Goal: Transaction & Acquisition: Purchase product/service

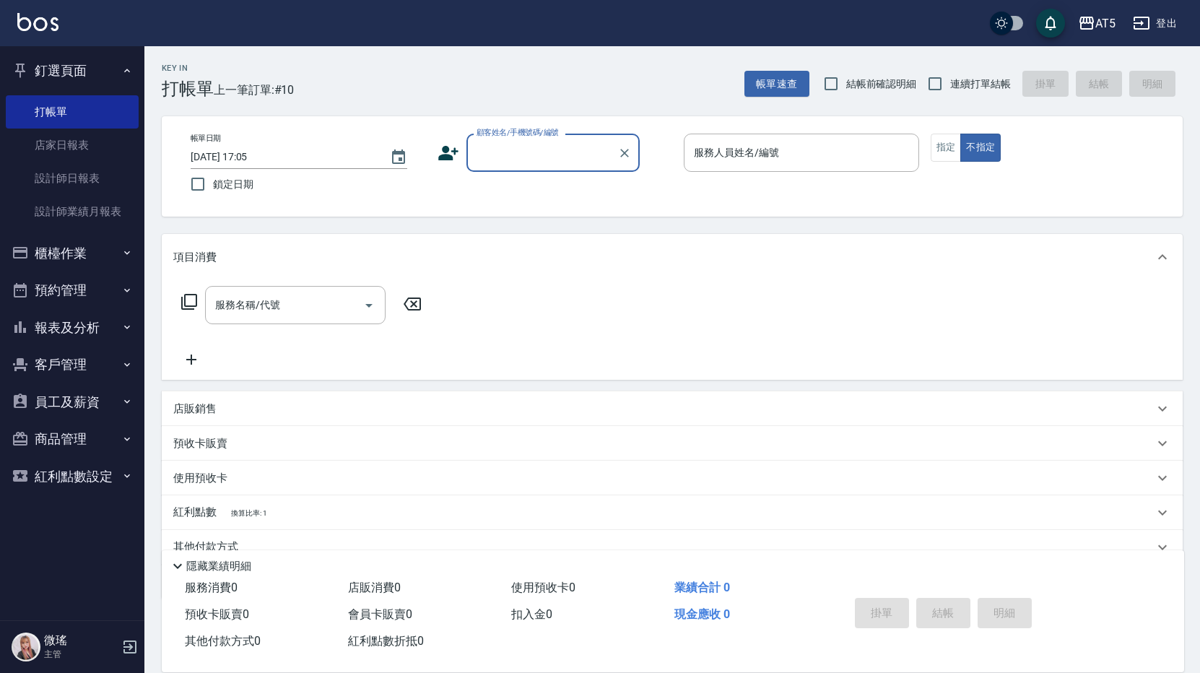
scroll to position [65, 0]
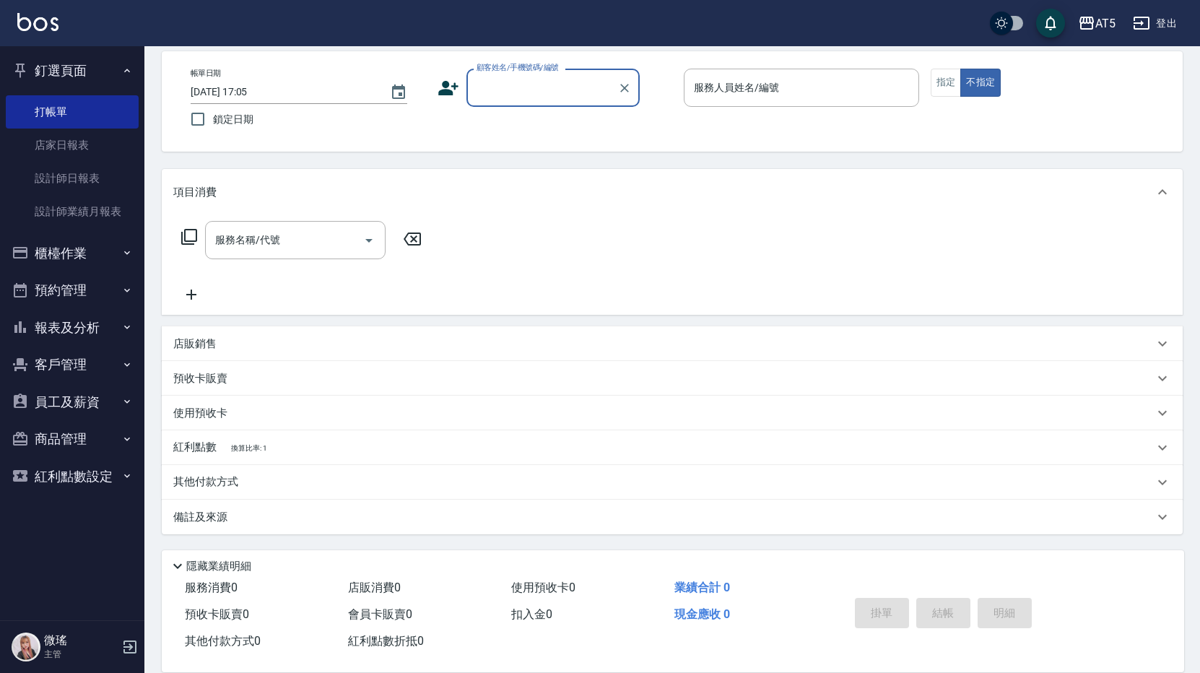
click at [990, 376] on div "預收卡販賣" at bounding box center [663, 378] width 981 height 15
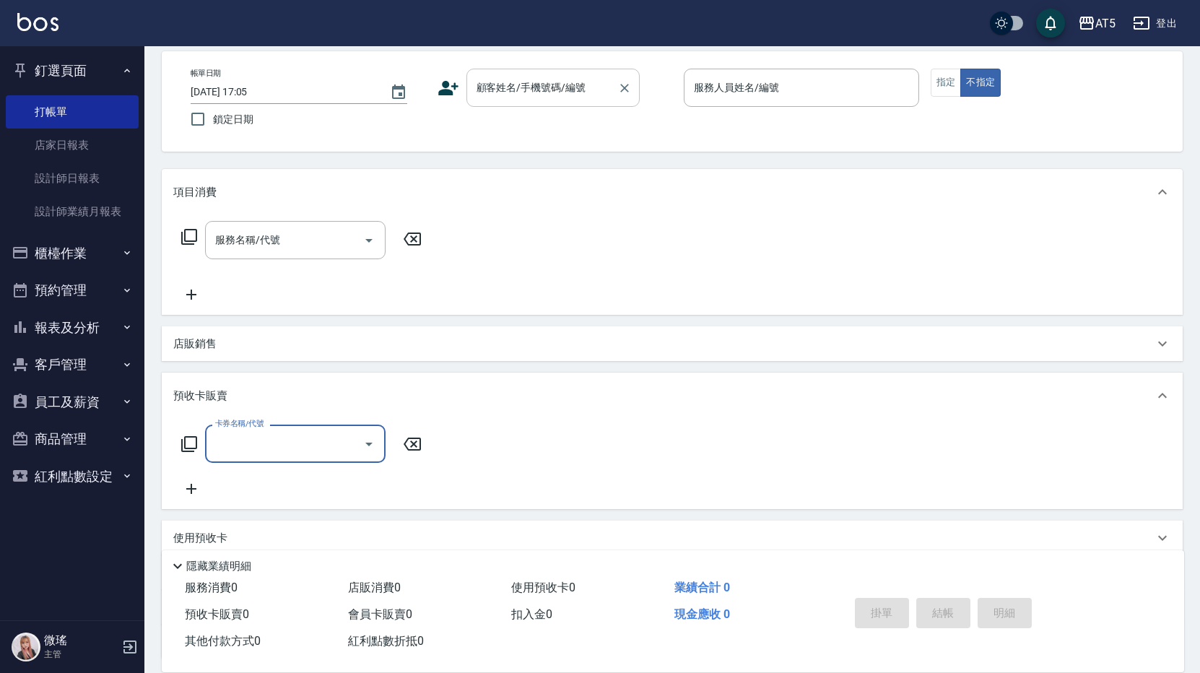
scroll to position [0, 0]
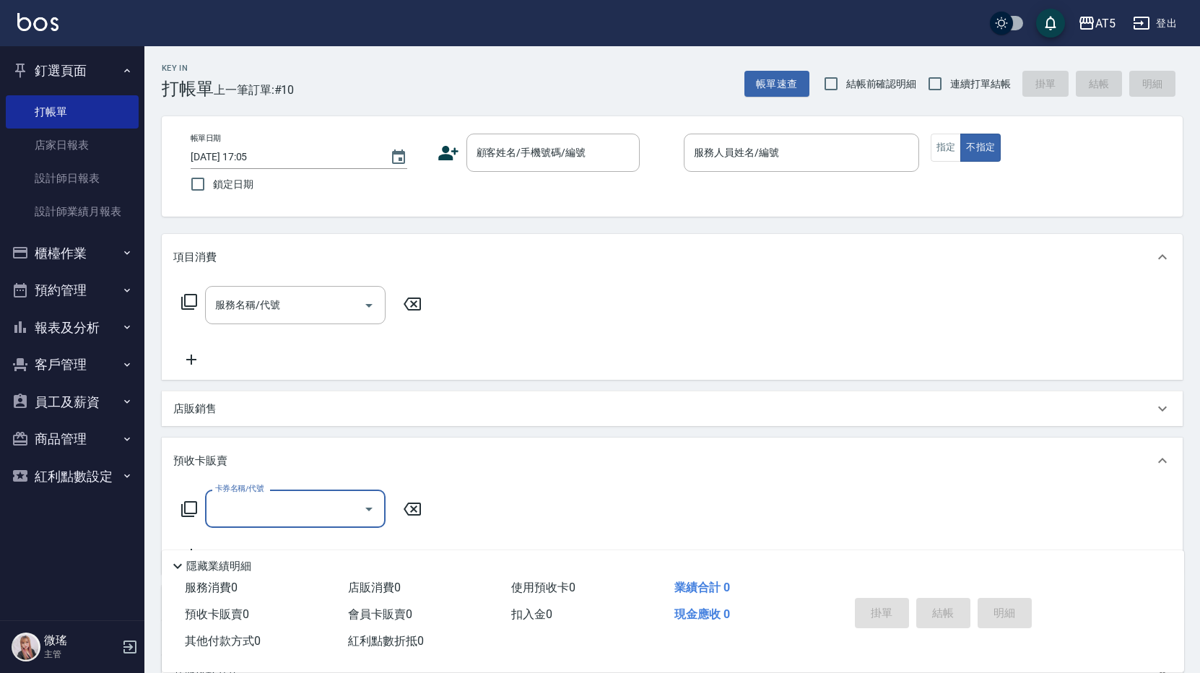
click at [87, 286] on button "預約管理" at bounding box center [72, 291] width 133 height 38
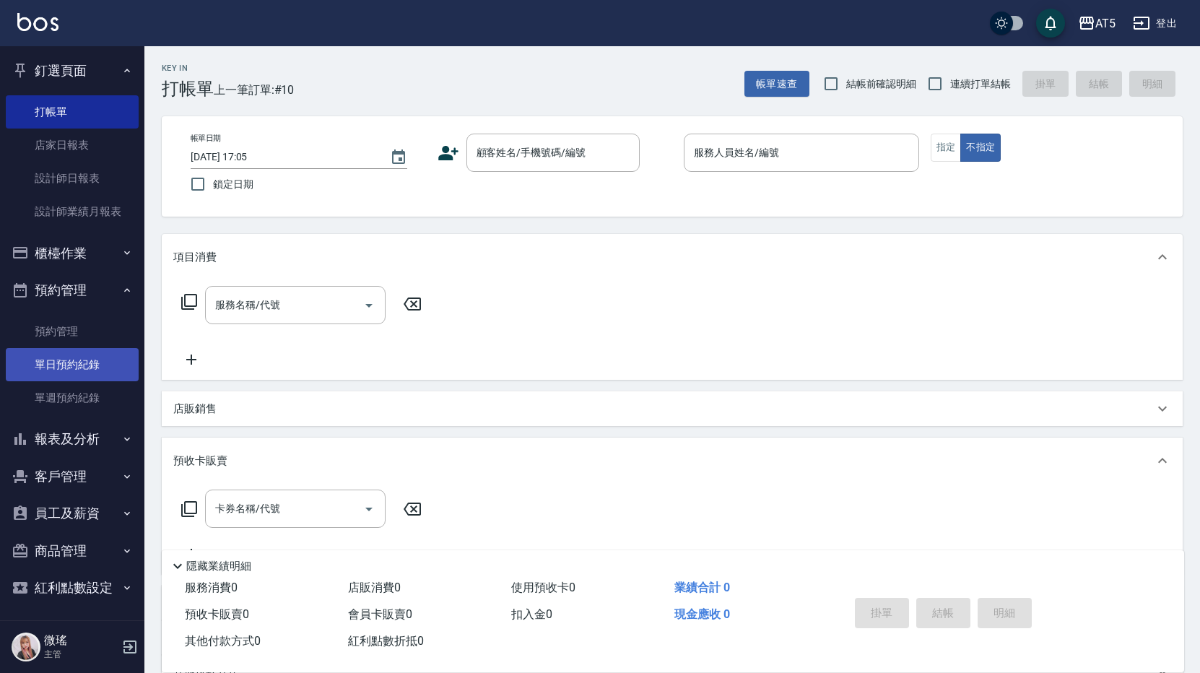
click at [89, 368] on link "單日預約紀錄" at bounding box center [72, 364] width 133 height 33
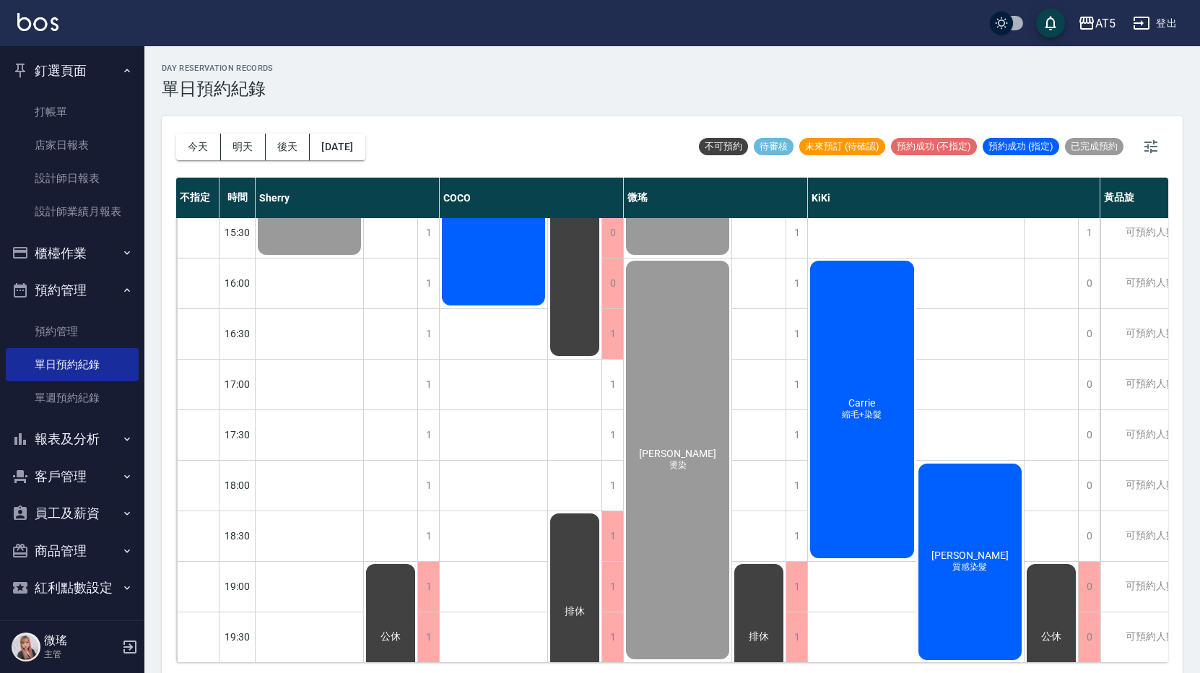
scroll to position [4, 0]
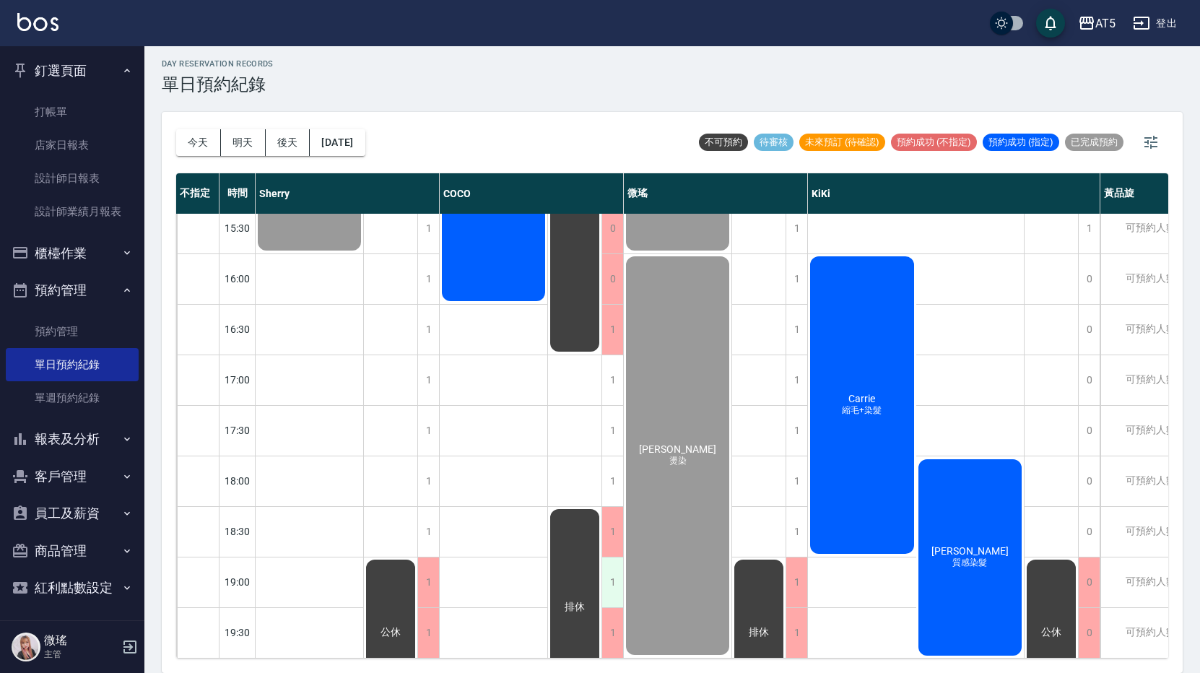
click at [614, 571] on div "1" at bounding box center [613, 583] width 22 height 50
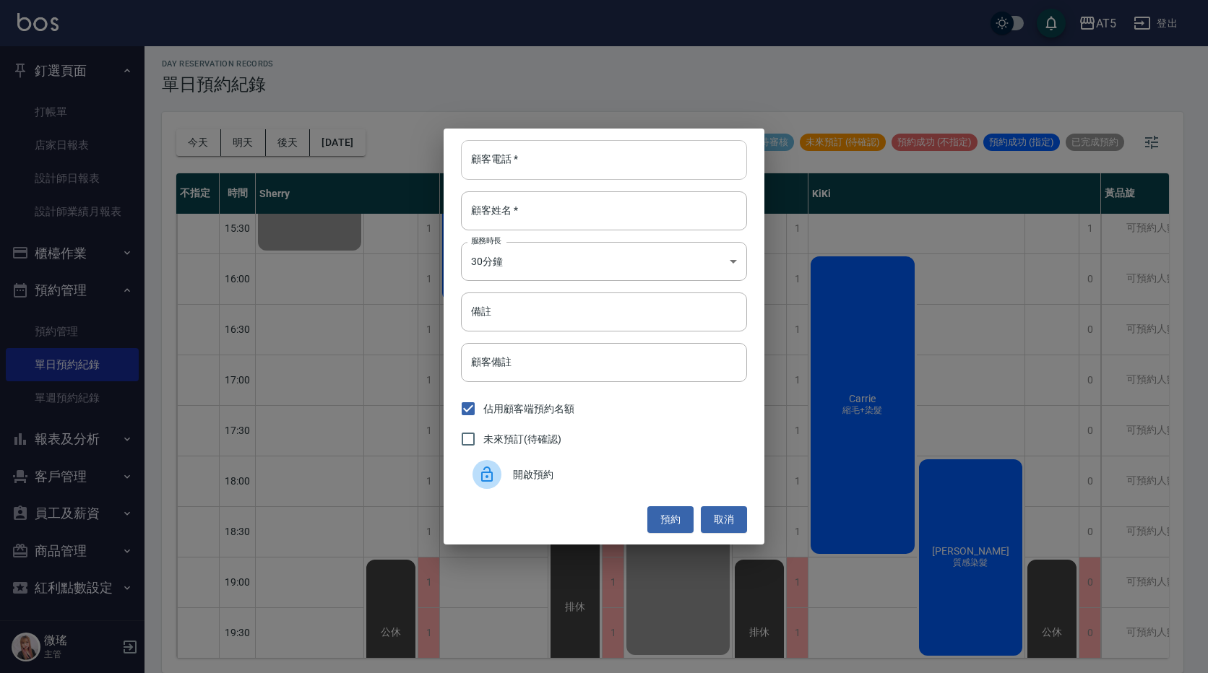
click at [560, 144] on input "顧客電話   *" at bounding box center [604, 159] width 286 height 39
type input "0987396870"
click at [529, 196] on input "顧客姓名   *" at bounding box center [604, 210] width 286 height 39
type input "t"
type input "陳先生"
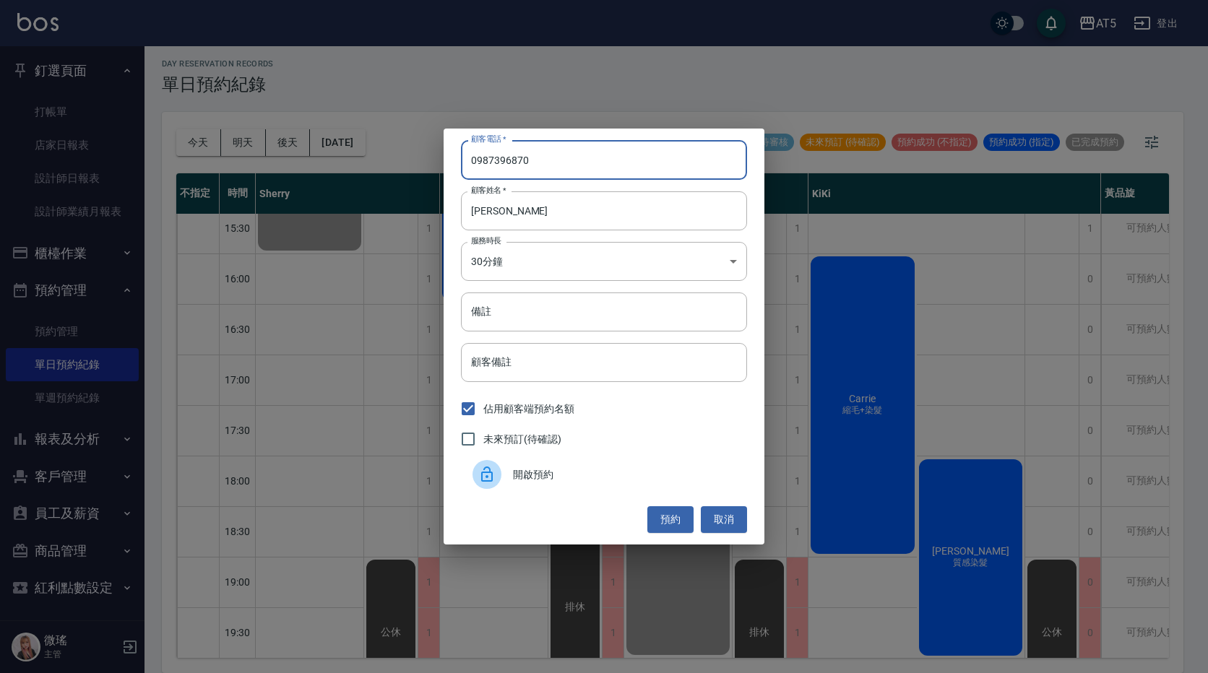
drag, startPoint x: 545, startPoint y: 177, endPoint x: 235, endPoint y: 224, distance: 313.4
click at [236, 224] on div "顧客電話   * 0987396870 顧客電話   * 顧客姓名   * 陳先生 顧客姓名   * 服務時長 30分鐘 1 服務時長 備註 備註 顧客備註 …" at bounding box center [604, 336] width 1208 height 673
click at [518, 274] on body "AT5 登出 釘選頁面 打帳單 店家日報表 設計師日報表 設計師業績月報表 櫃檯作業 打帳單 帳單列表 現金收支登錄 高階收支登錄 材料自購登錄 每日結帳 排…" at bounding box center [604, 334] width 1208 height 677
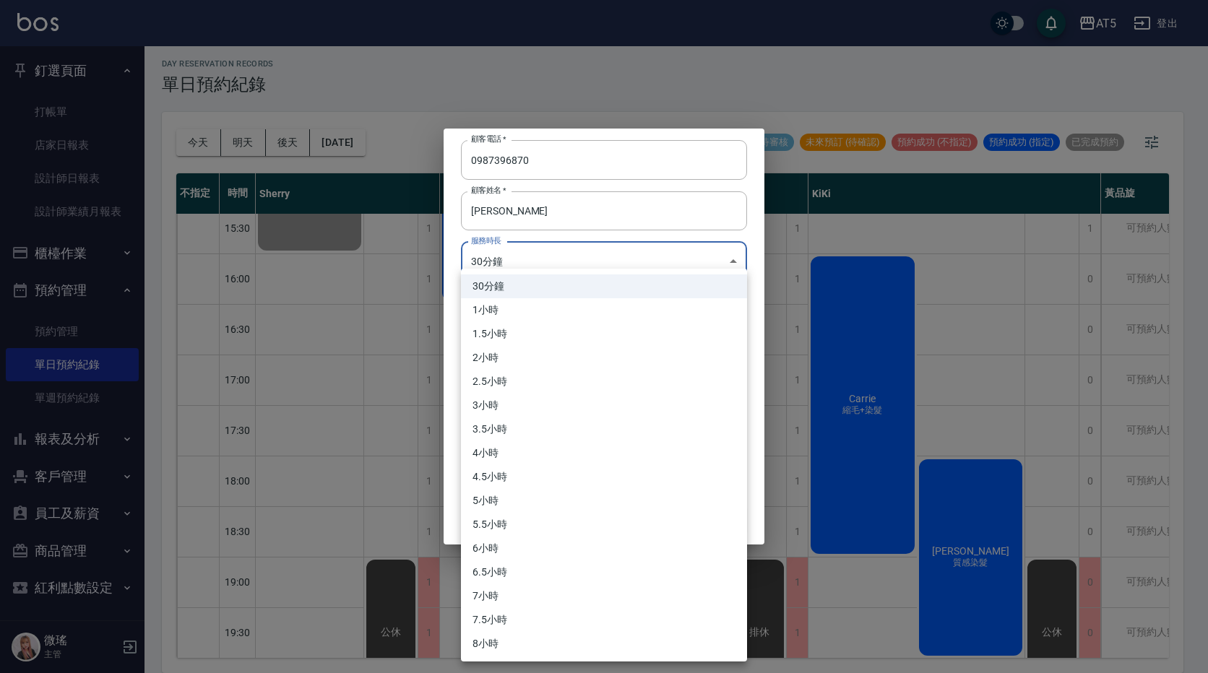
click at [505, 317] on li "1小時" at bounding box center [604, 310] width 286 height 24
type input "2"
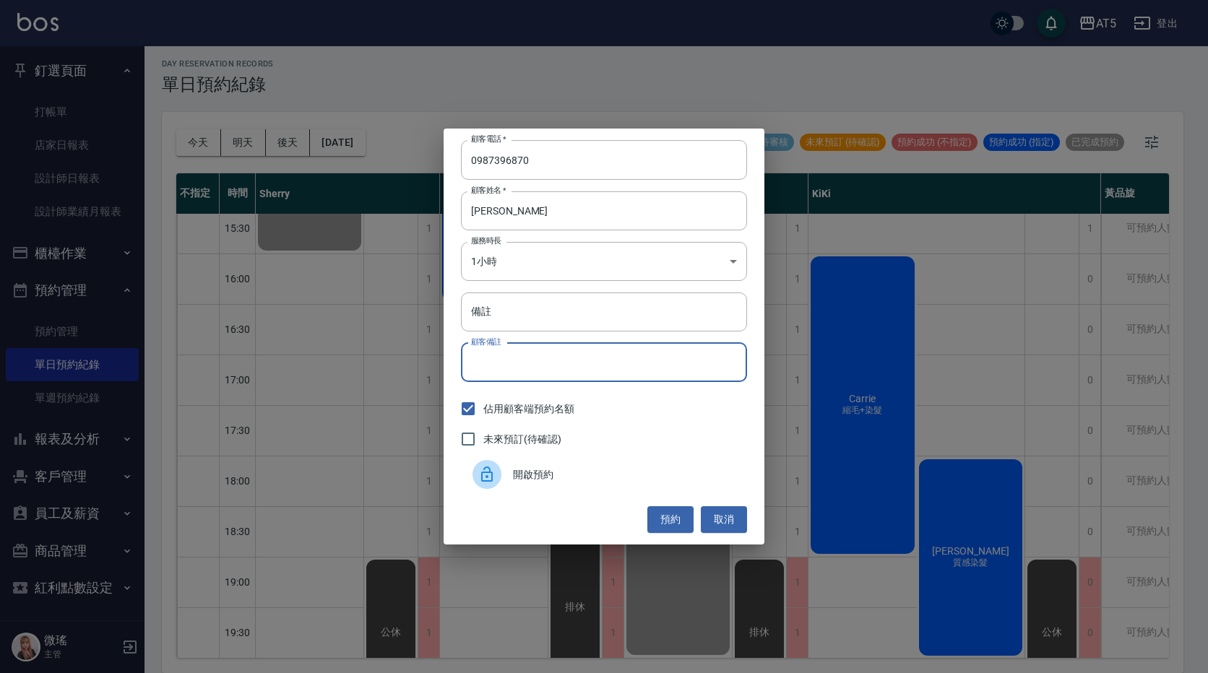
click at [512, 373] on input "顧客備註" at bounding box center [604, 362] width 286 height 39
type input "v"
type input "洗剪"
click at [503, 441] on span "未來預訂(待確認)" at bounding box center [522, 439] width 78 height 15
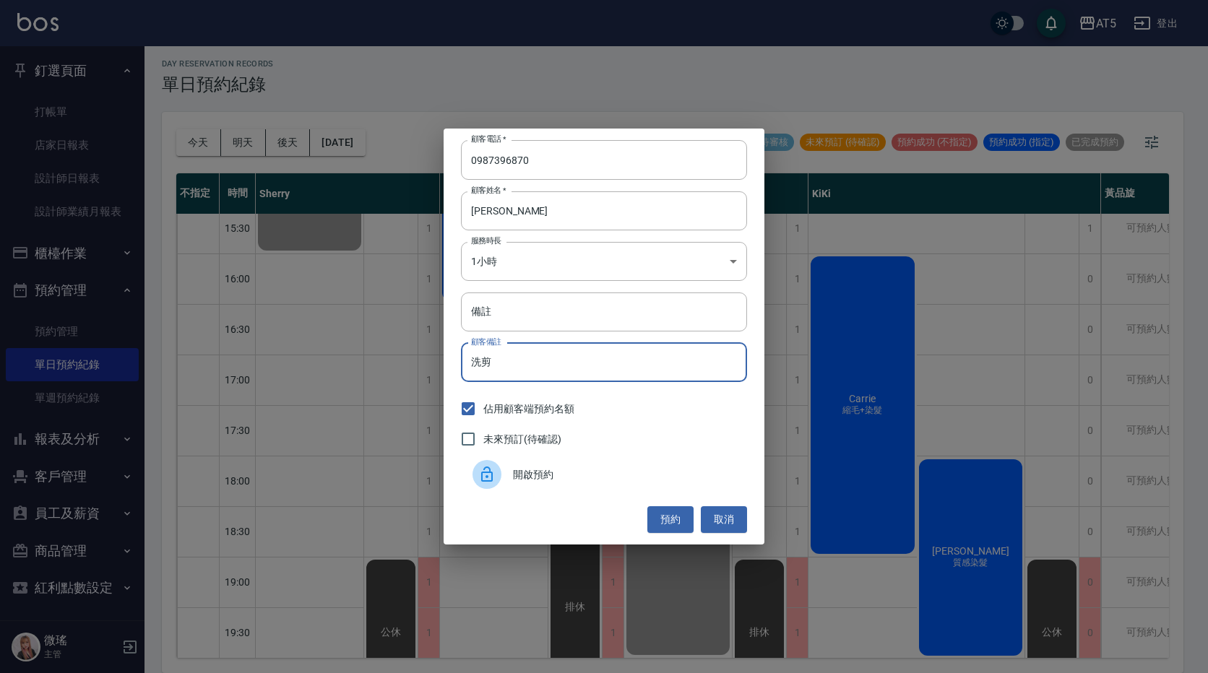
click at [483, 441] on input "未來預訂(待確認)" at bounding box center [468, 439] width 30 height 30
checkbox input "true"
drag, startPoint x: 663, startPoint y: 506, endPoint x: 676, endPoint y: 506, distance: 13.0
click at [664, 506] on button "預約" at bounding box center [670, 519] width 46 height 27
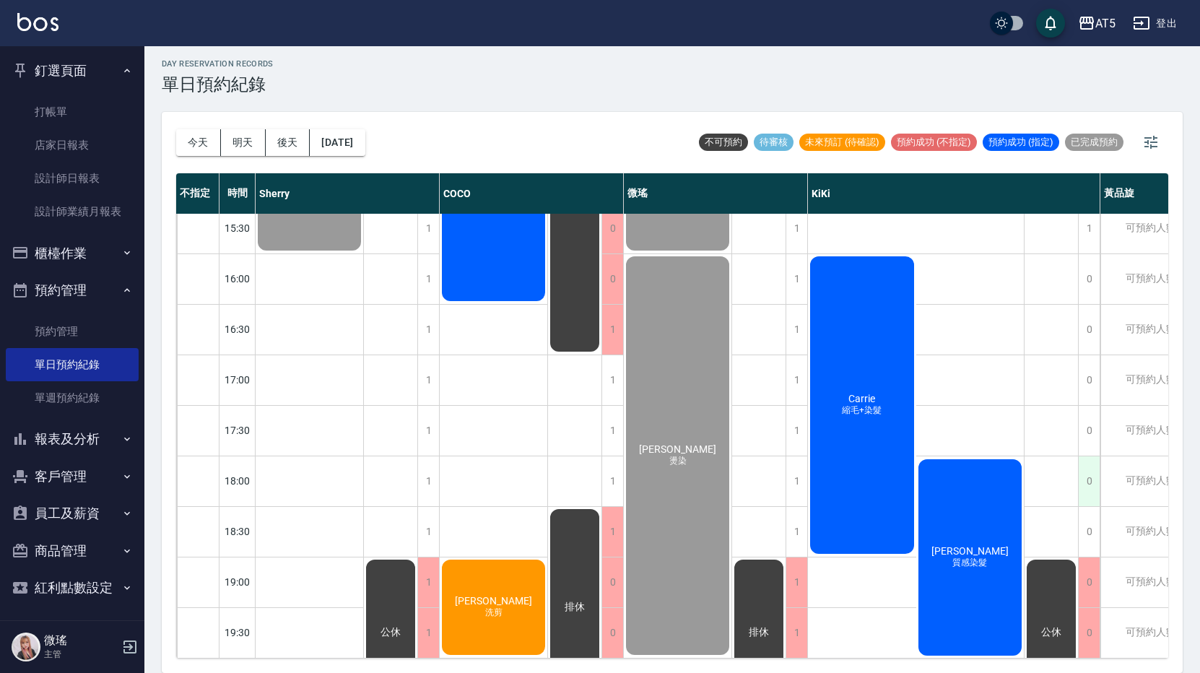
click at [1086, 479] on div "0" at bounding box center [1089, 481] width 22 height 50
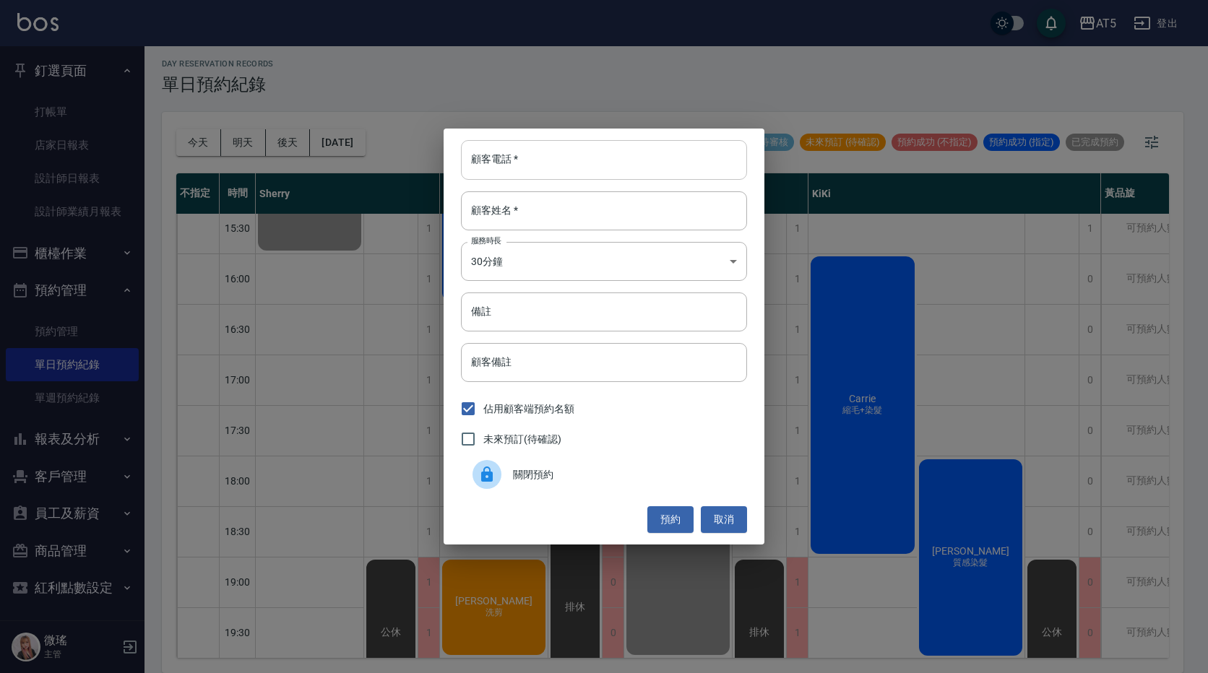
click at [528, 166] on input "顧客電話   *" at bounding box center [604, 159] width 286 height 39
paste input "0987396870"
type input "0987396870"
click at [514, 273] on body "AT5 登出 釘選頁面 打帳單 店家日報表 設計師日報表 設計師業績月報表 櫃檯作業 打帳單 帳單列表 現金收支登錄 高階收支登錄 材料自購登錄 每日結帳 排…" at bounding box center [604, 334] width 1208 height 677
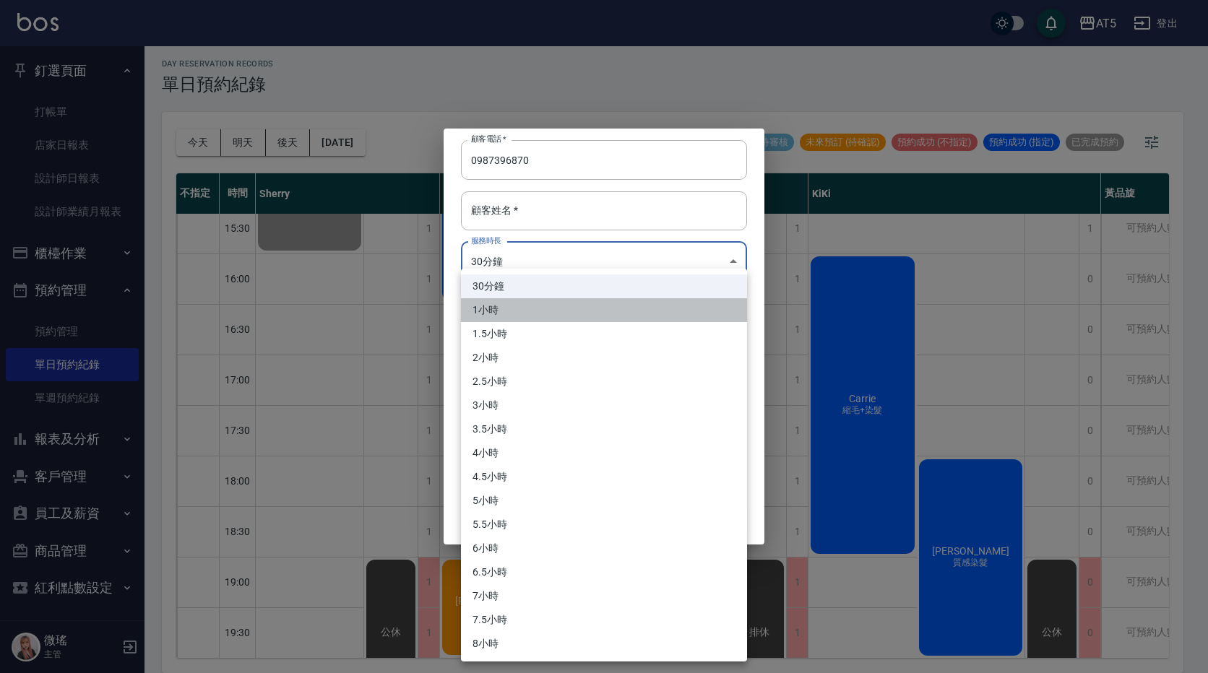
click at [521, 300] on li "1小時" at bounding box center [604, 310] width 286 height 24
type input "2"
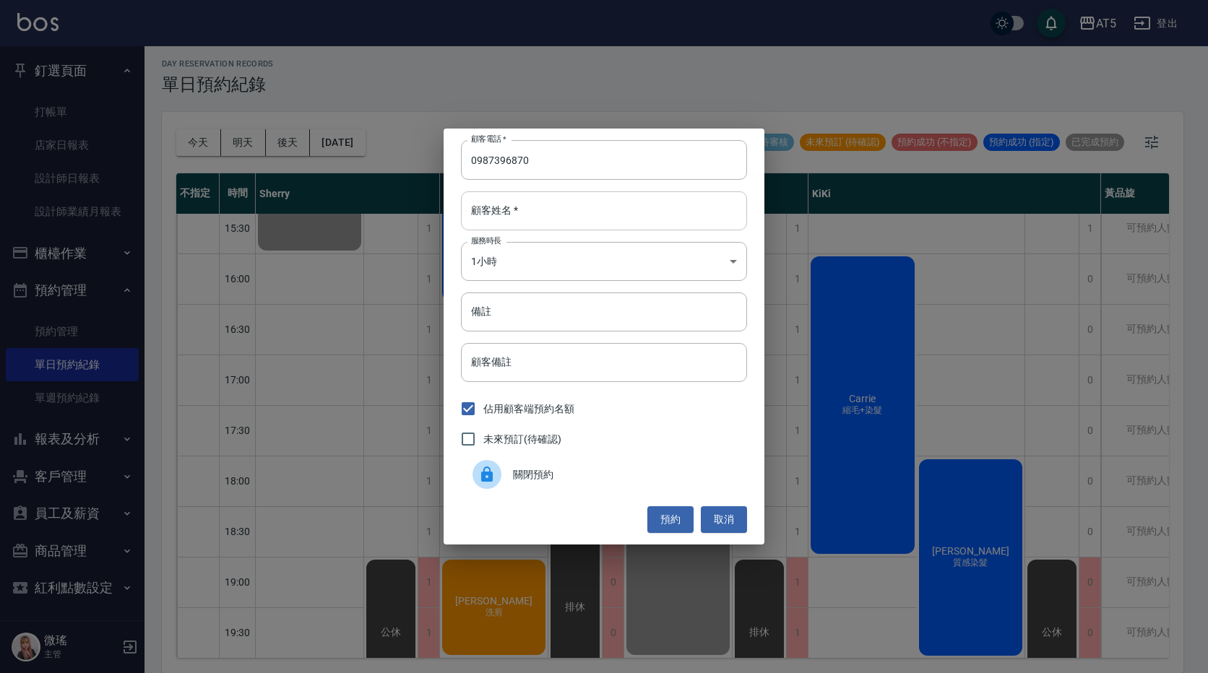
click at [526, 209] on input "顧客姓名   *" at bounding box center [604, 210] width 286 height 39
type input "t"
type input "陳先生"
click at [513, 368] on input "顧客備註" at bounding box center [604, 362] width 286 height 39
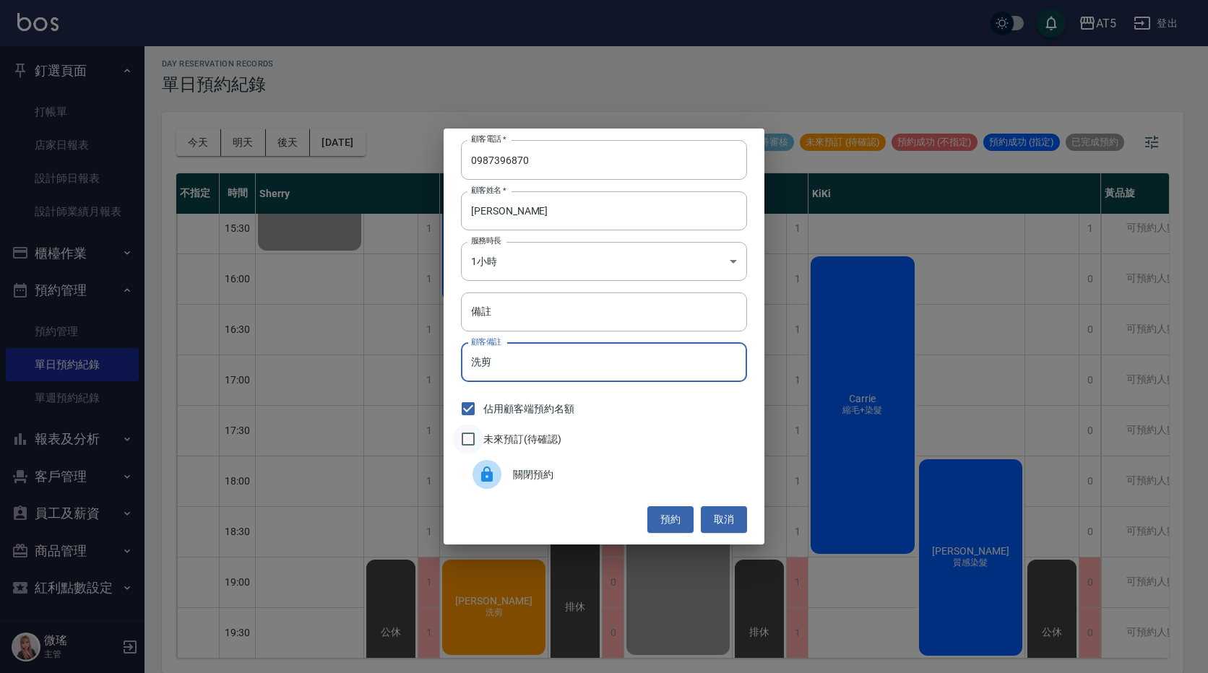
type input "洗剪"
click at [464, 441] on input "未來預訂(待確認)" at bounding box center [468, 439] width 30 height 30
checkbox input "true"
click at [677, 530] on button "預約" at bounding box center [670, 519] width 46 height 27
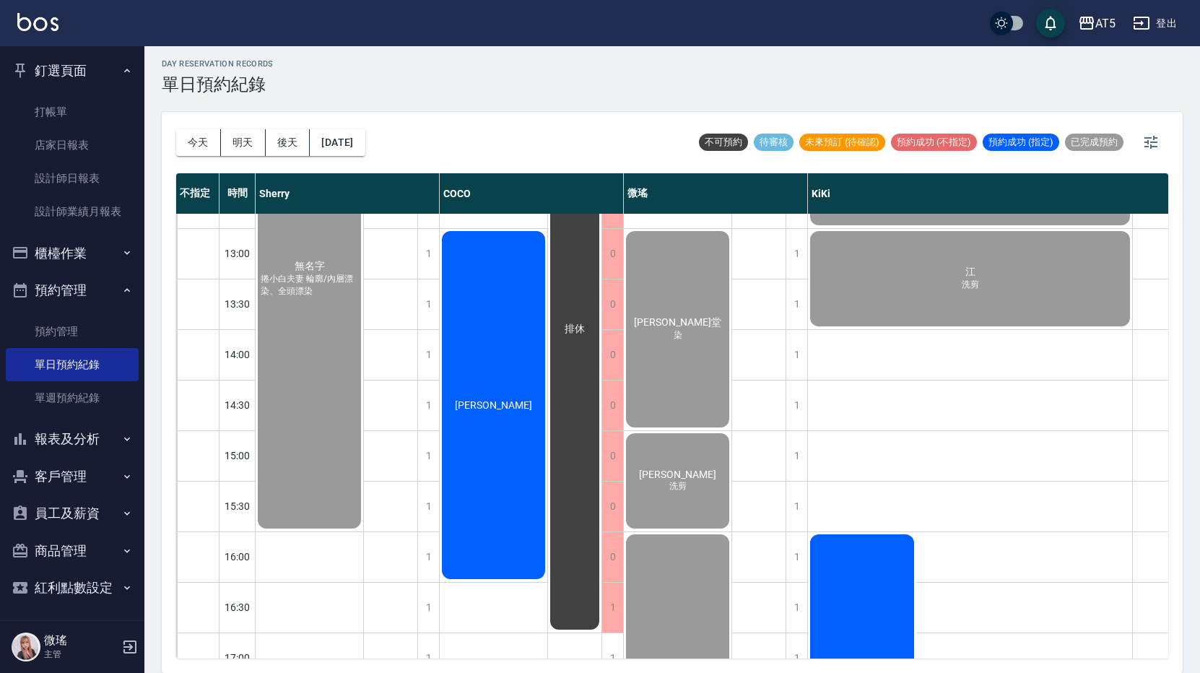
scroll to position [477, 0]
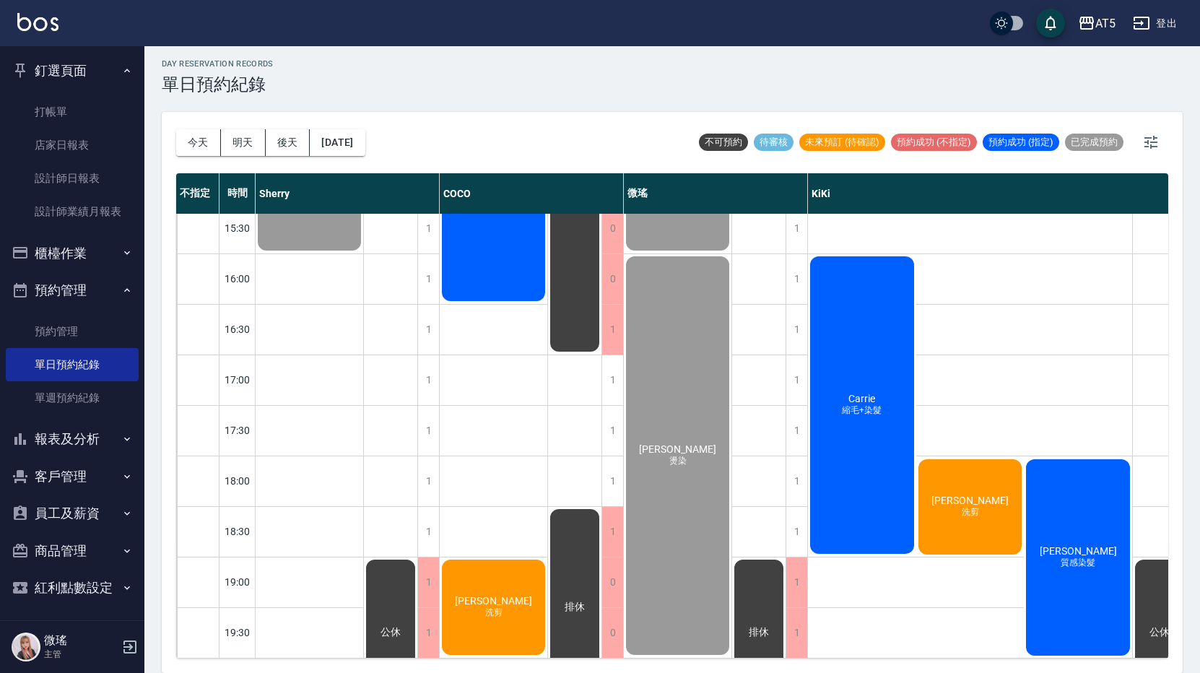
click at [363, 253] on div "Carrie 縮毛+染髮" at bounding box center [310, 1] width 108 height 504
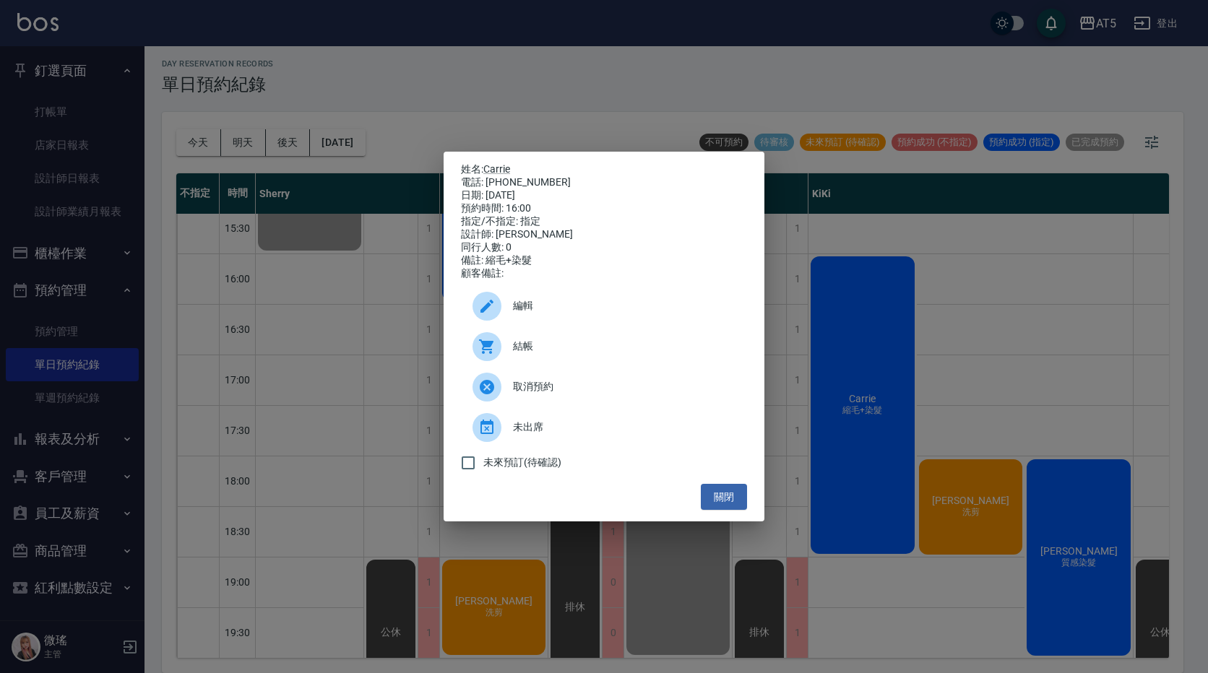
click at [522, 354] on span "結帳" at bounding box center [624, 346] width 222 height 15
click at [701, 509] on button "關閉" at bounding box center [724, 497] width 46 height 27
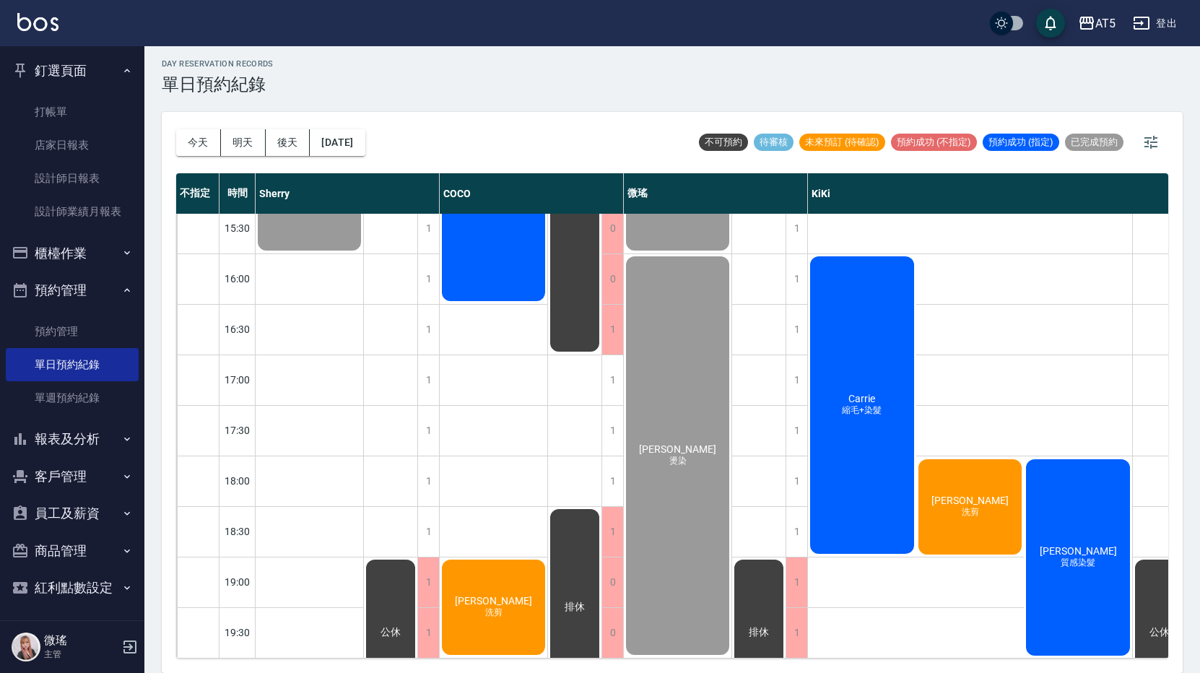
click at [1104, 545] on div "梁伍梅 質感染髮" at bounding box center [1078, 557] width 108 height 201
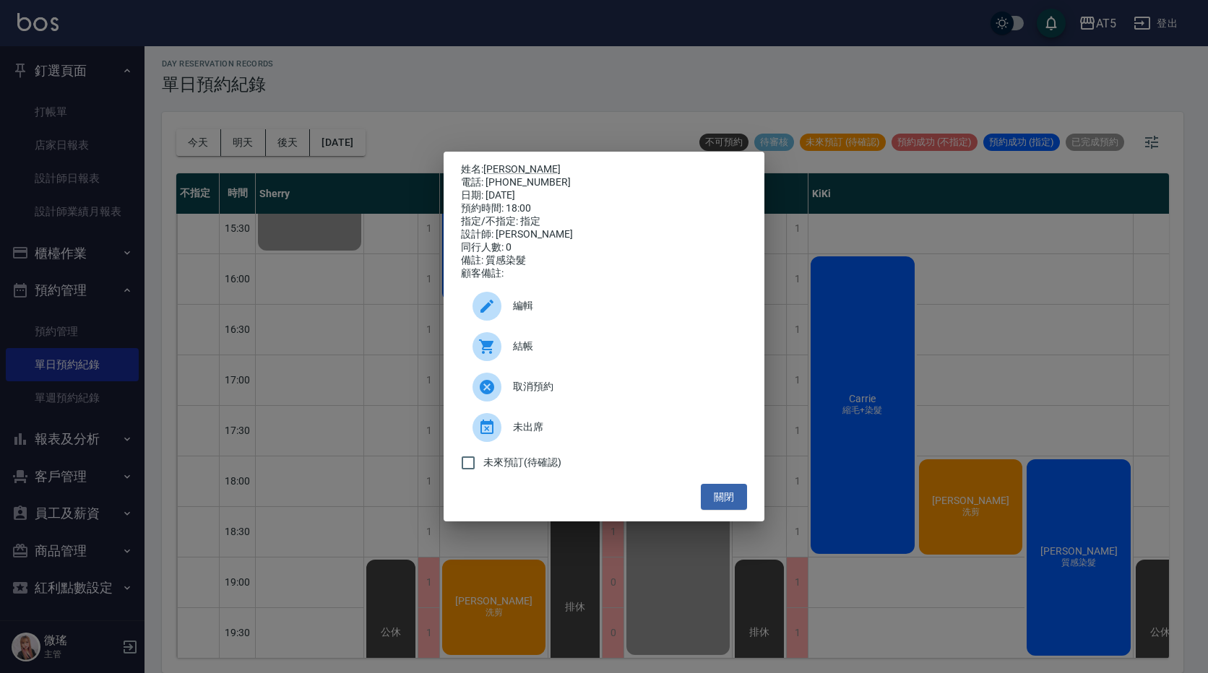
click at [612, 354] on span "結帳" at bounding box center [624, 346] width 222 height 15
click at [724, 495] on button "關閉" at bounding box center [724, 497] width 46 height 27
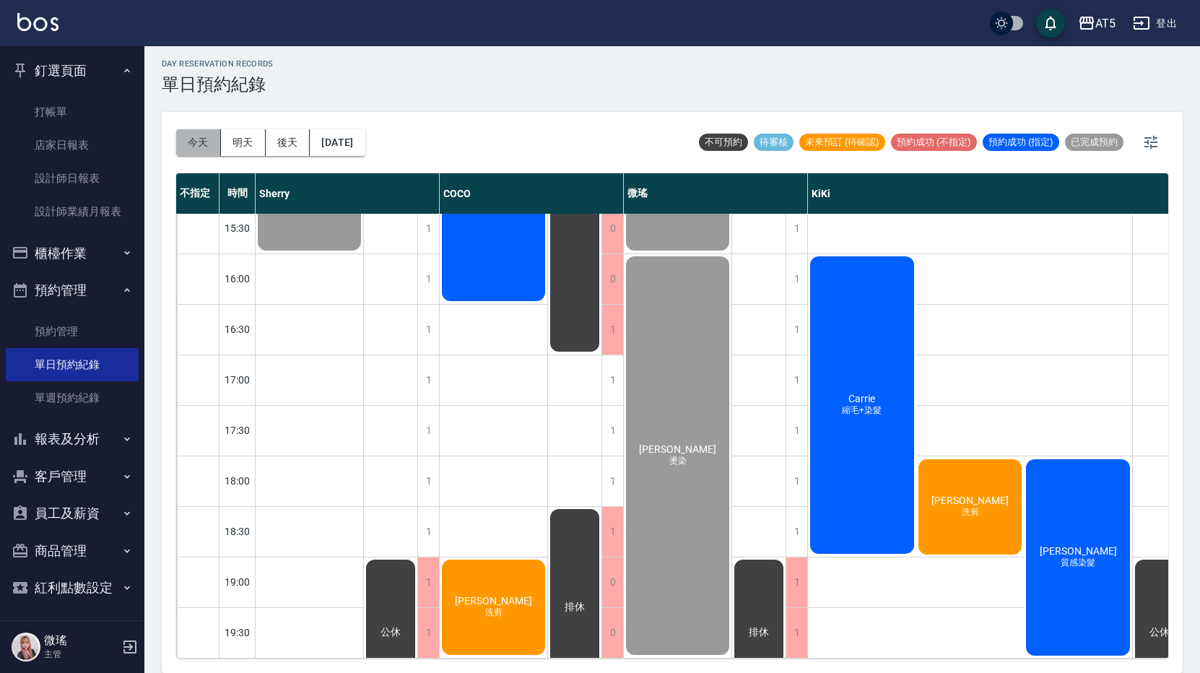
click at [212, 146] on button "今天" at bounding box center [198, 142] width 45 height 27
click at [260, 145] on button "明天" at bounding box center [243, 142] width 45 height 27
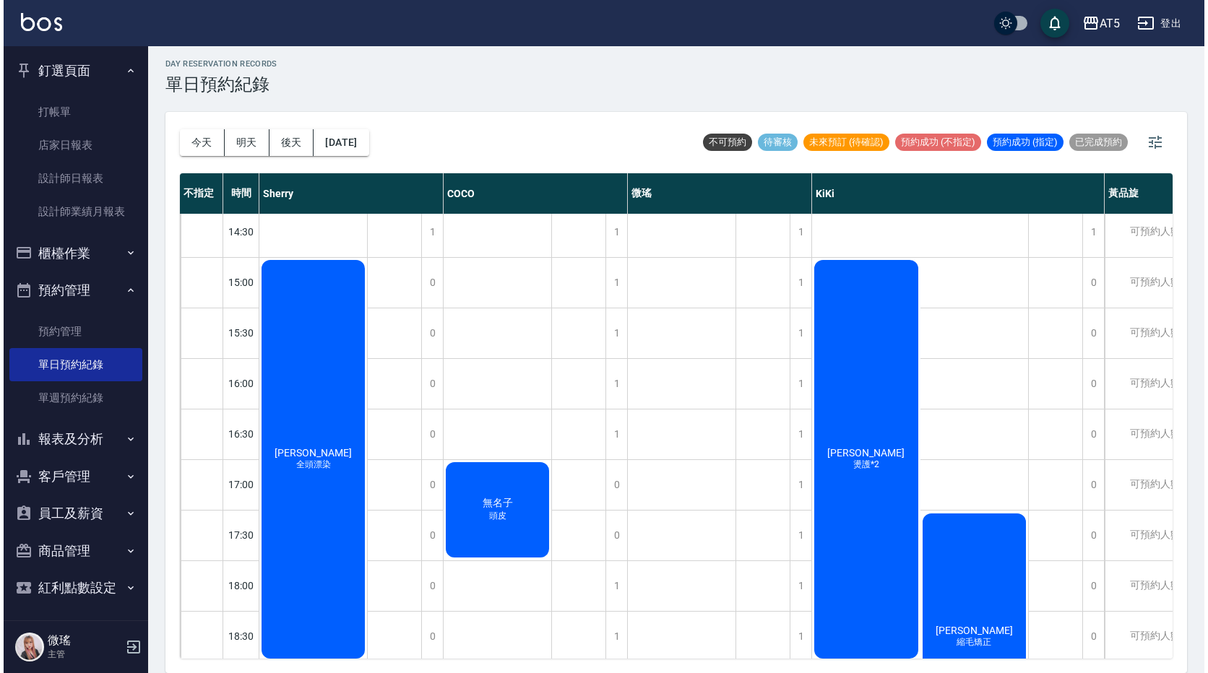
scroll to position [477, 0]
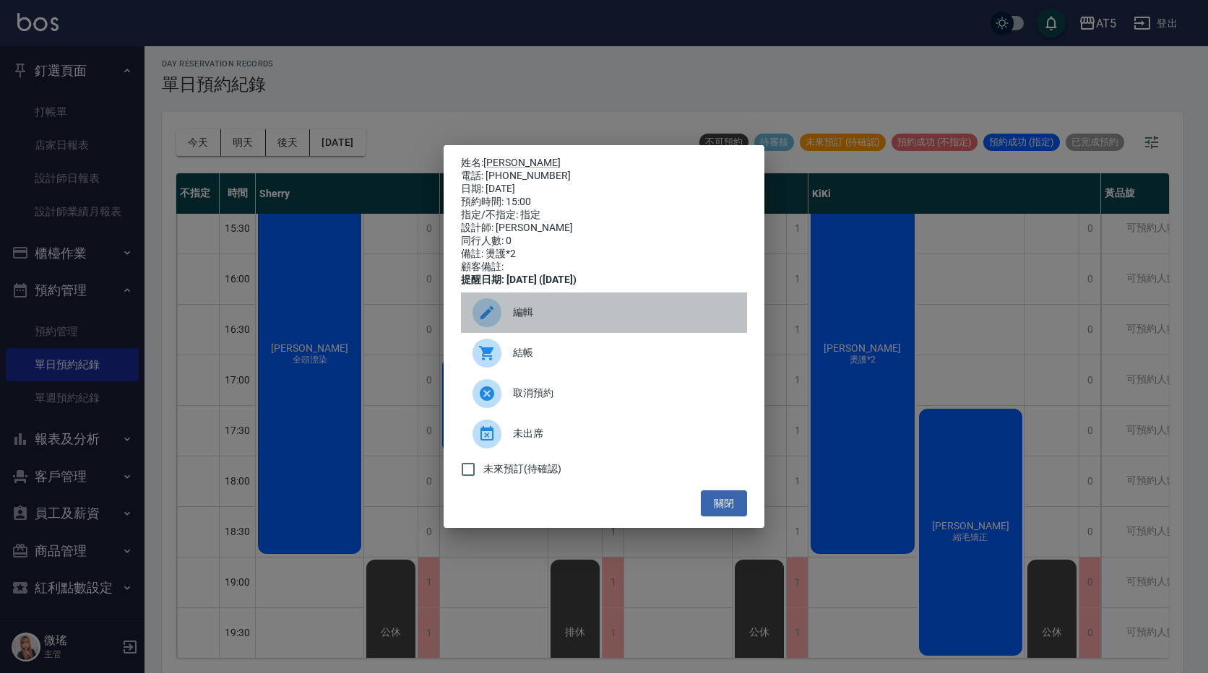
click at [573, 318] on span "編輯" at bounding box center [624, 312] width 222 height 15
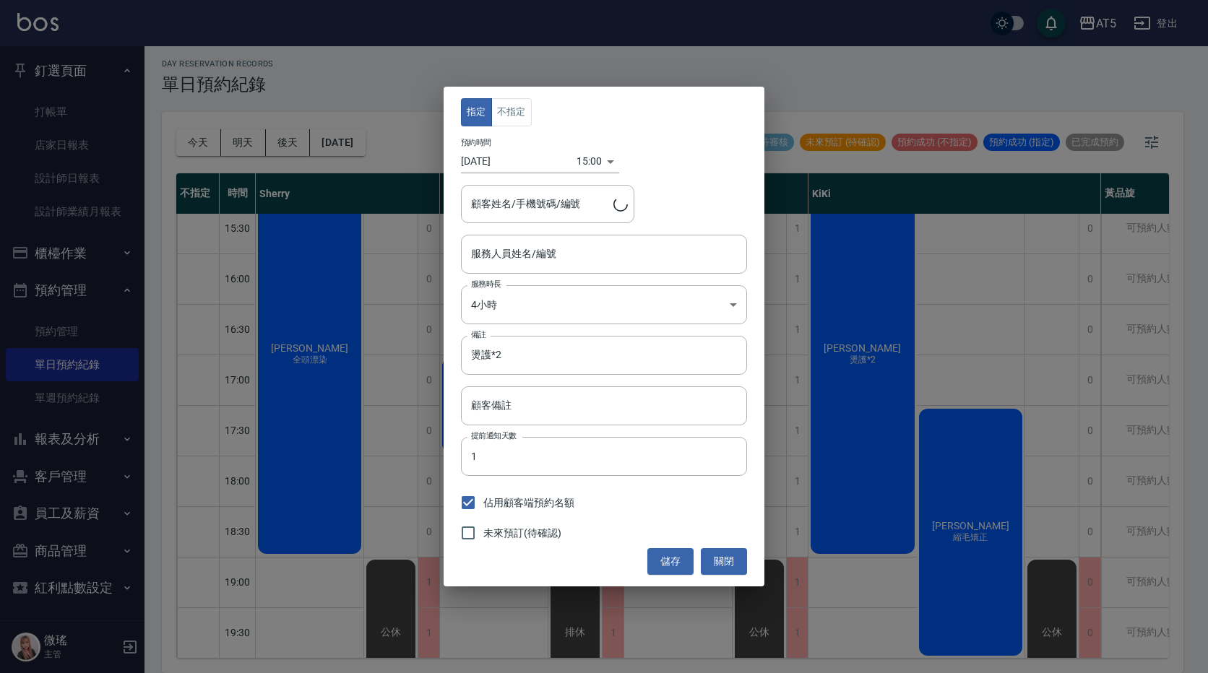
type input "林葦婷/0930749418"
type input "KIKI-06"
click at [591, 148] on div "預約時間 2025/08/23 15:00 1755932400000" at bounding box center [604, 155] width 286 height 35
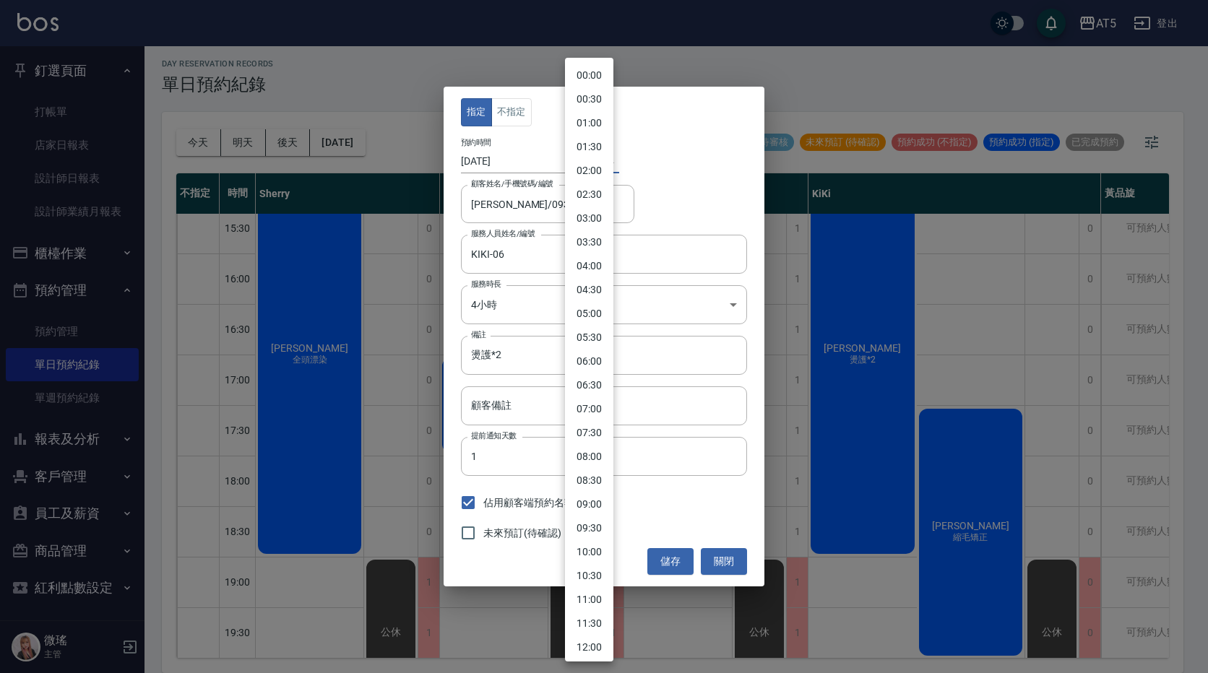
click at [592, 166] on body "AT5 登出 釘選頁面 打帳單 店家日報表 設計師日報表 設計師業績月報表 櫃檯作業 打帳單 帳單列表 現金收支登錄 高階收支登錄 材料自購登錄 每日結帳 排…" at bounding box center [604, 334] width 1208 height 677
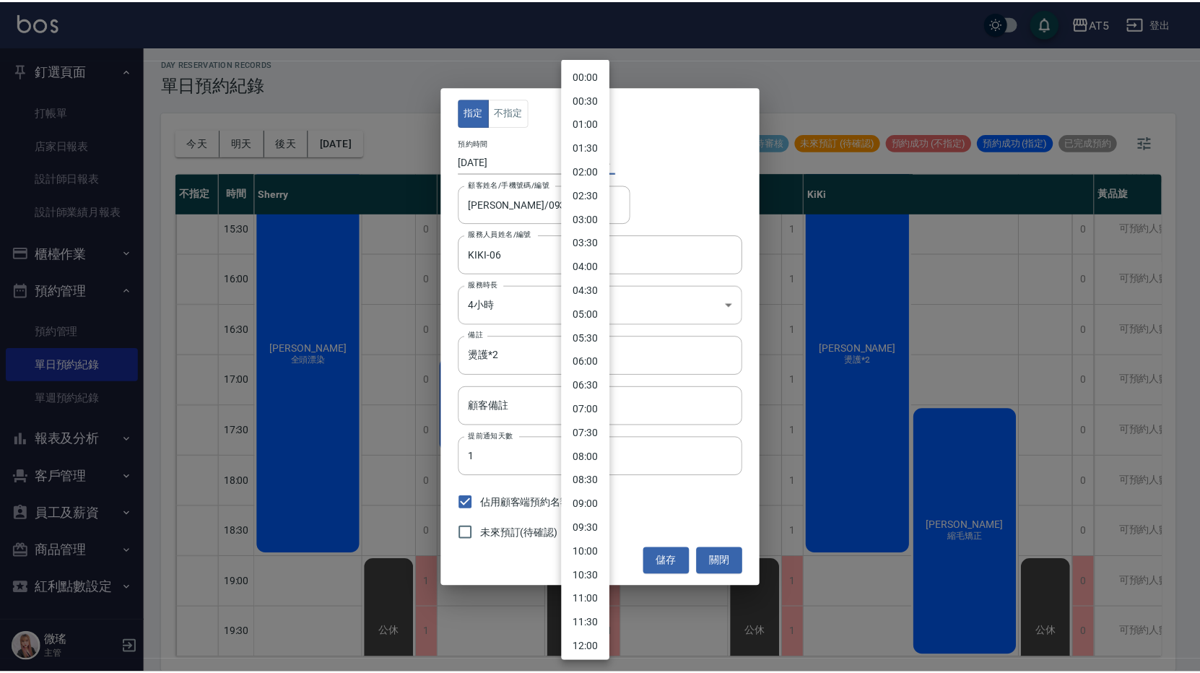
scroll to position [431, 0]
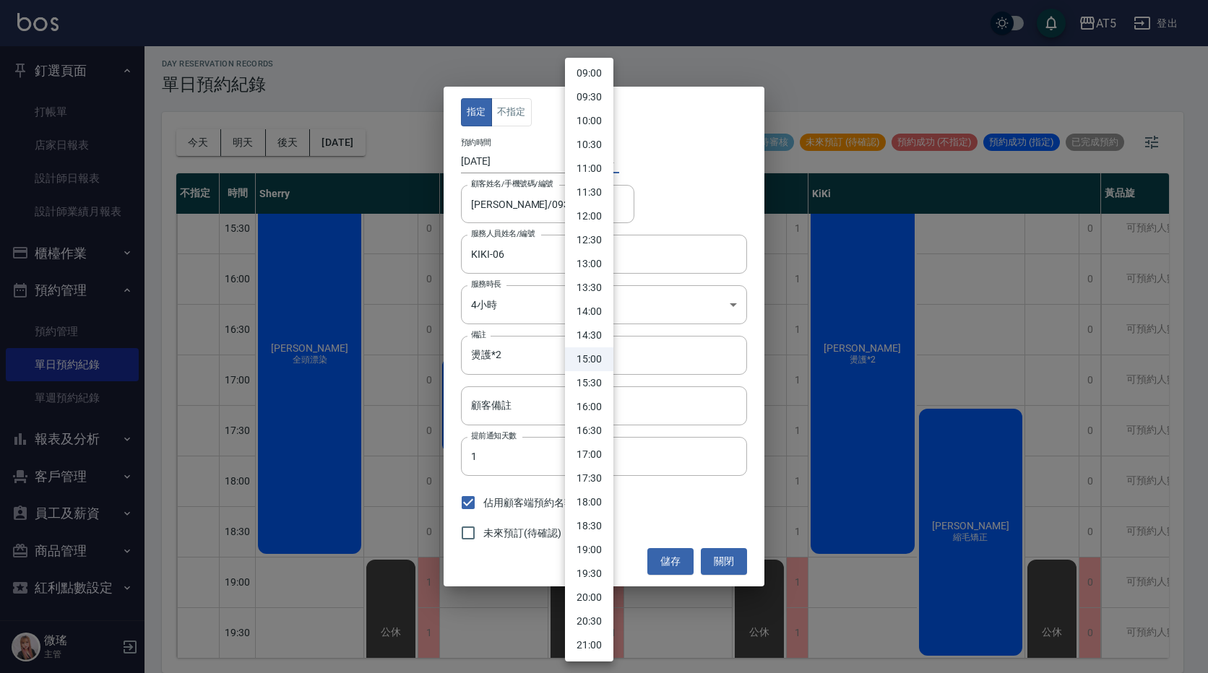
click at [589, 337] on li "14:30" at bounding box center [589, 336] width 48 height 24
type input "1755930600000"
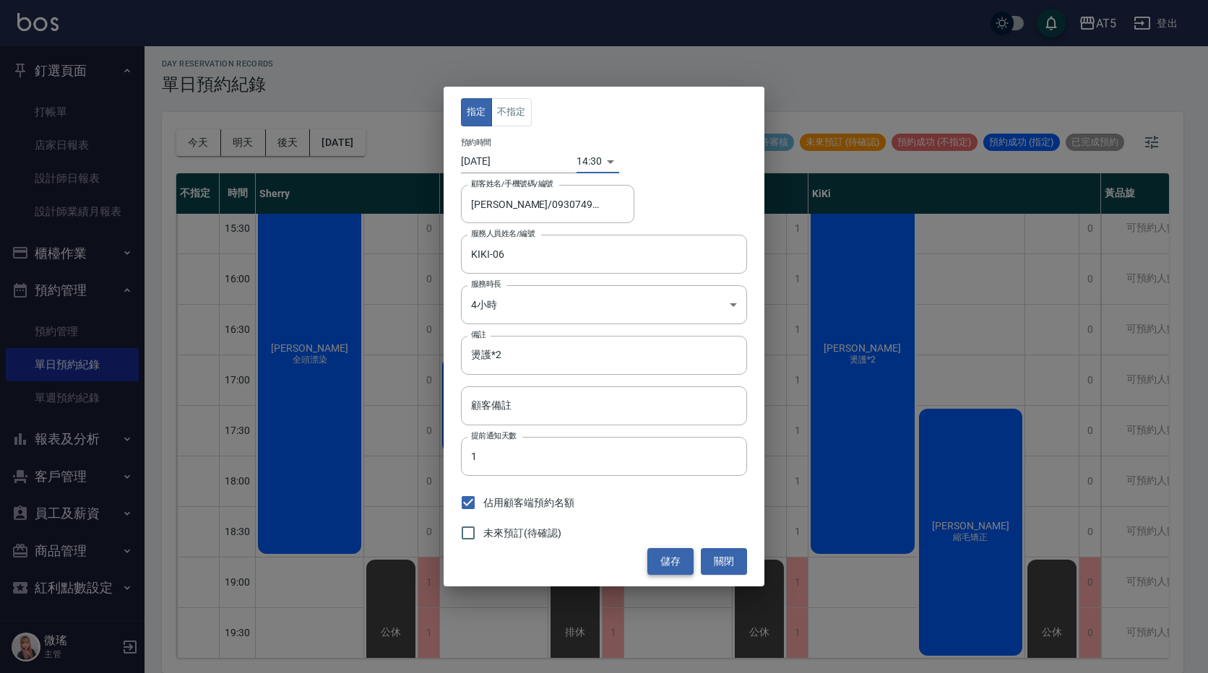
click at [673, 568] on button "儲存" at bounding box center [670, 561] width 46 height 27
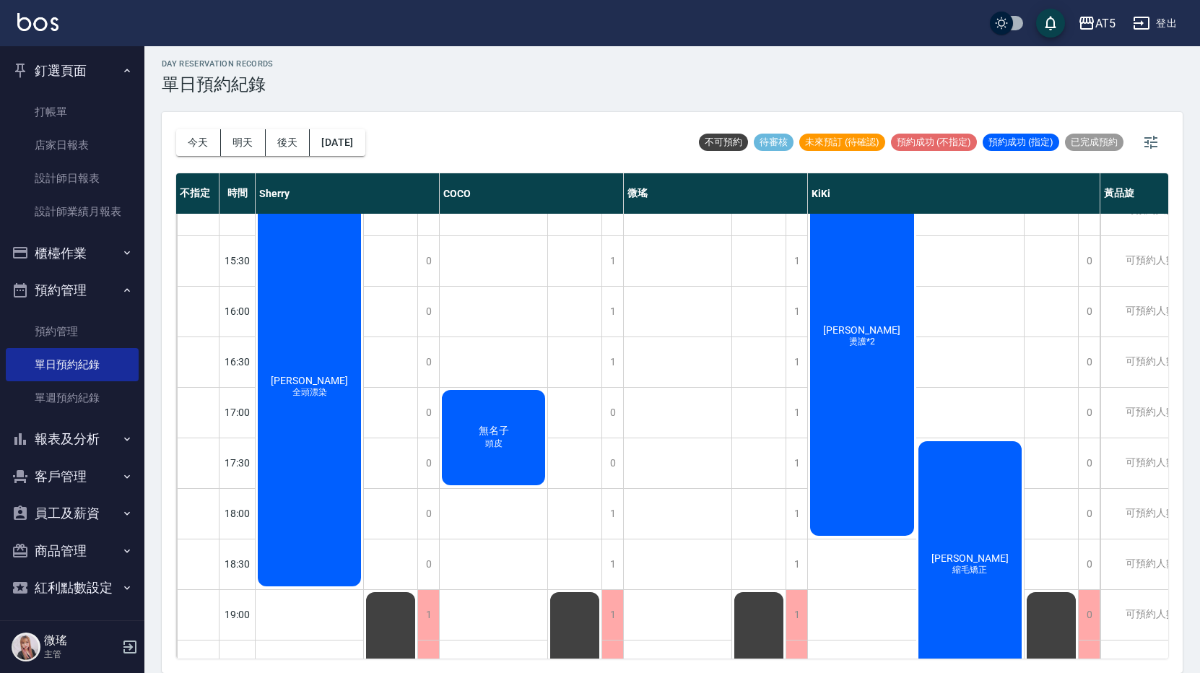
scroll to position [477, 0]
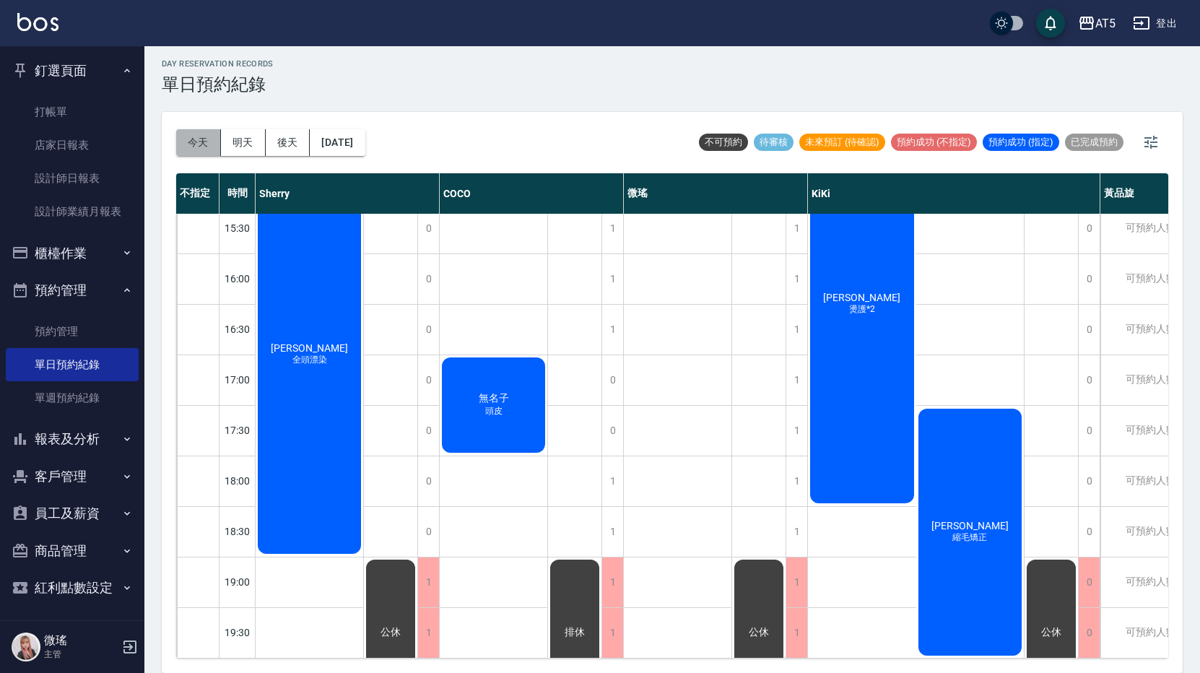
click at [194, 155] on button "今天" at bounding box center [198, 142] width 45 height 27
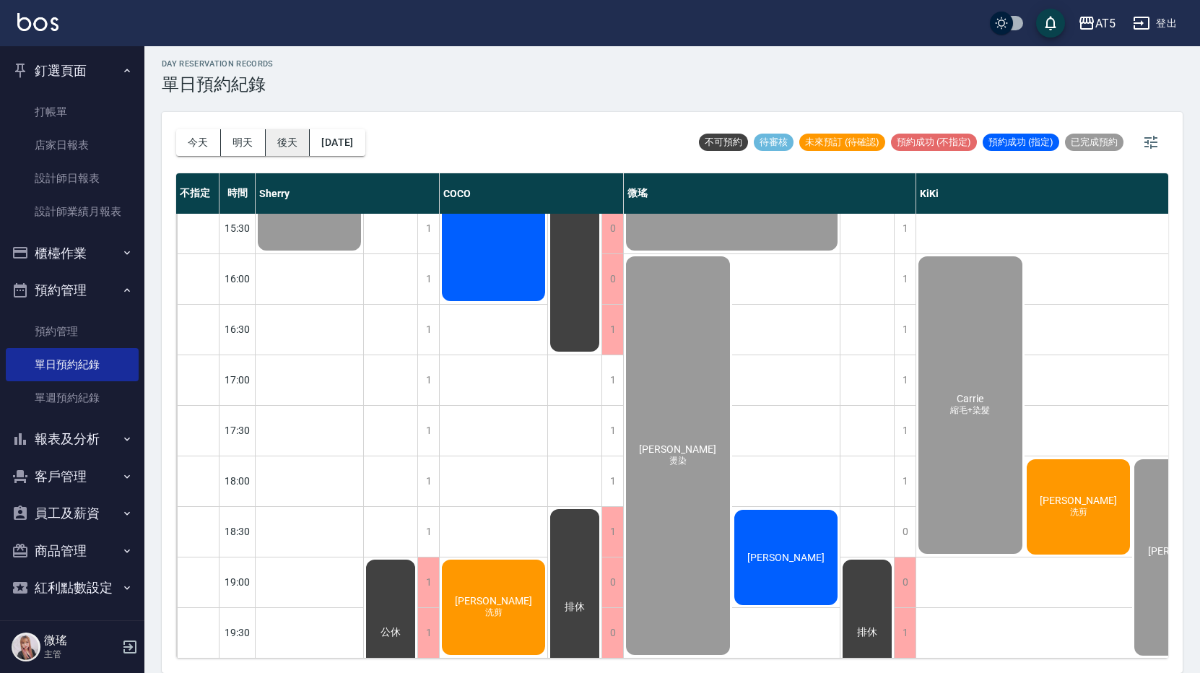
click at [285, 141] on button "後天" at bounding box center [288, 142] width 45 height 27
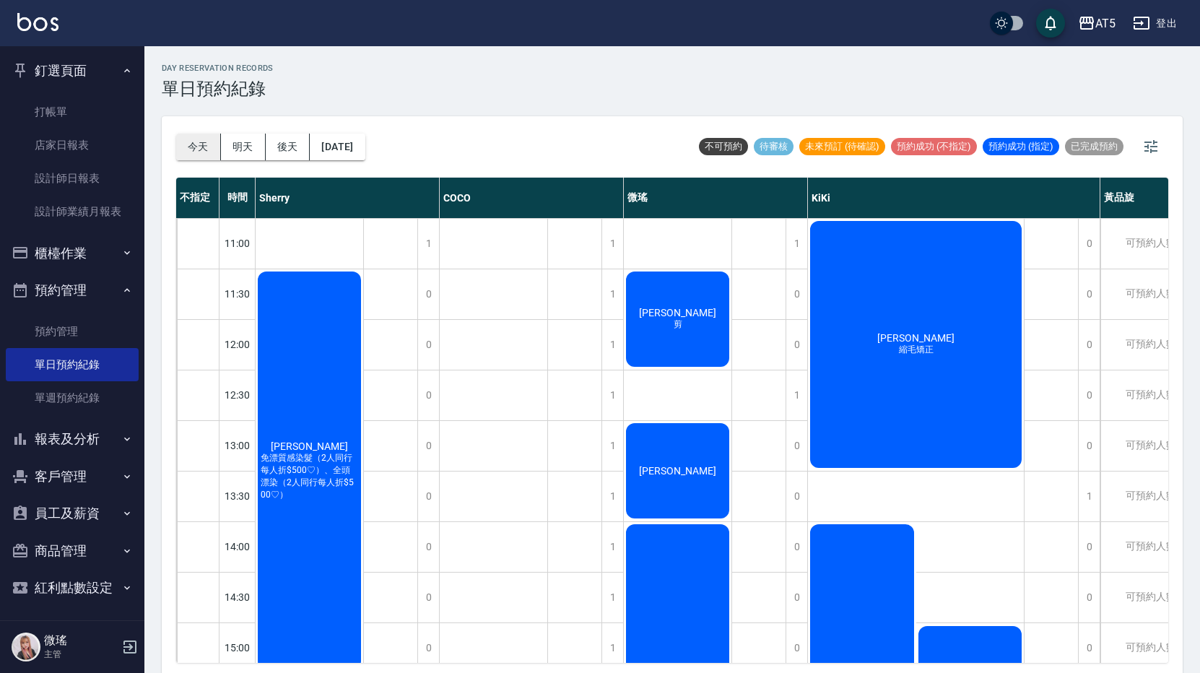
click at [217, 148] on button "今天" at bounding box center [198, 147] width 45 height 27
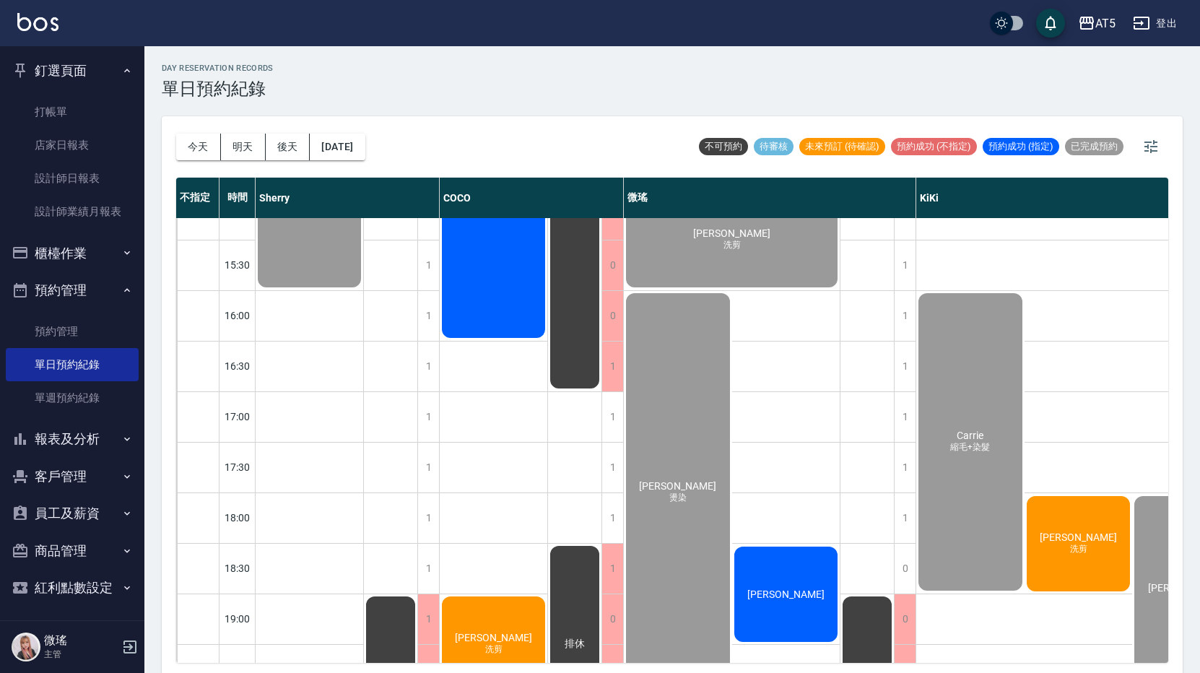
scroll to position [477, 0]
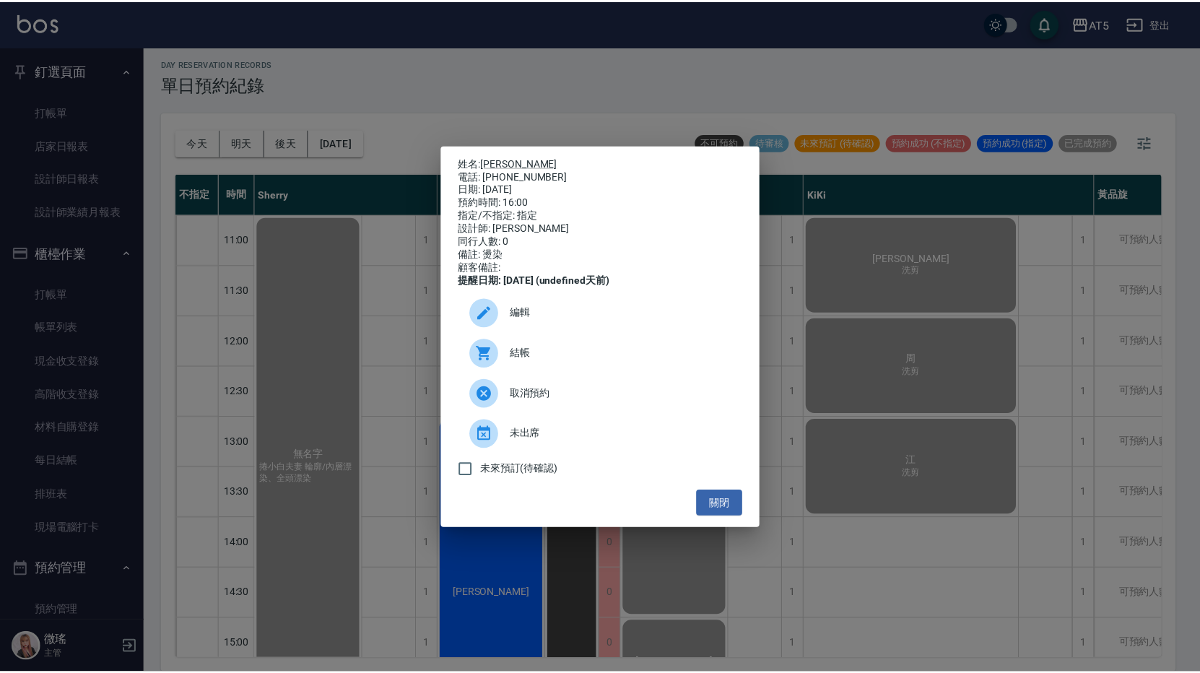
scroll to position [289, 0]
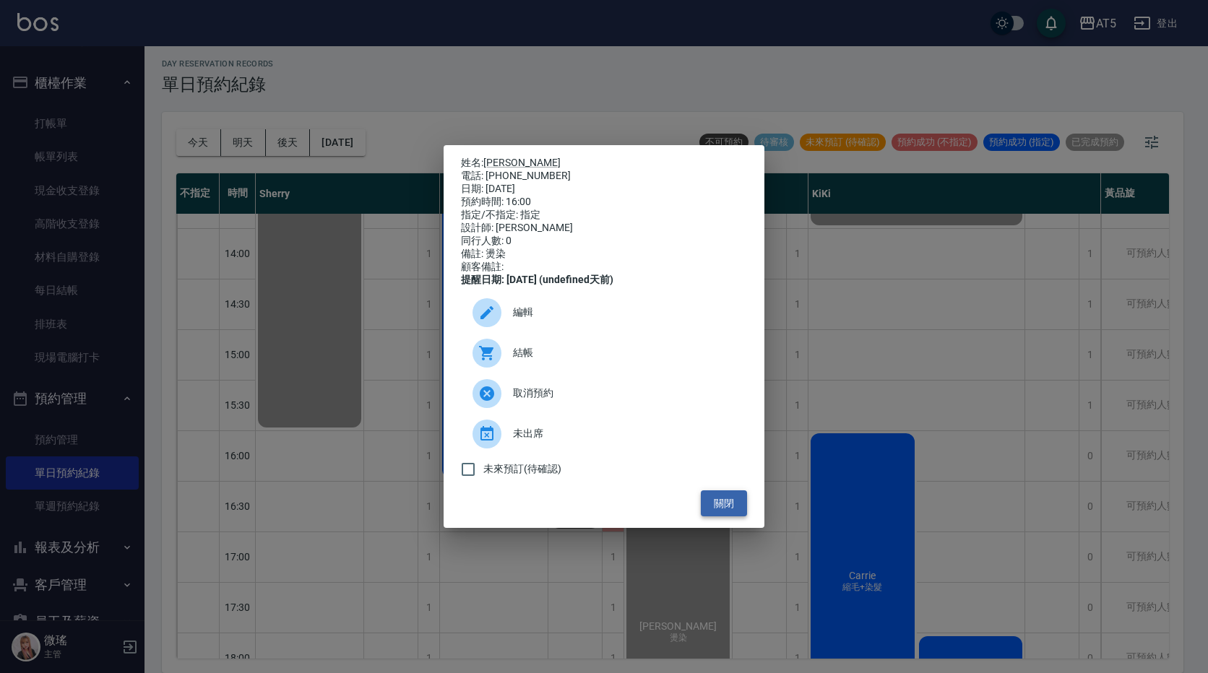
click at [730, 509] on button "關閉" at bounding box center [724, 503] width 46 height 27
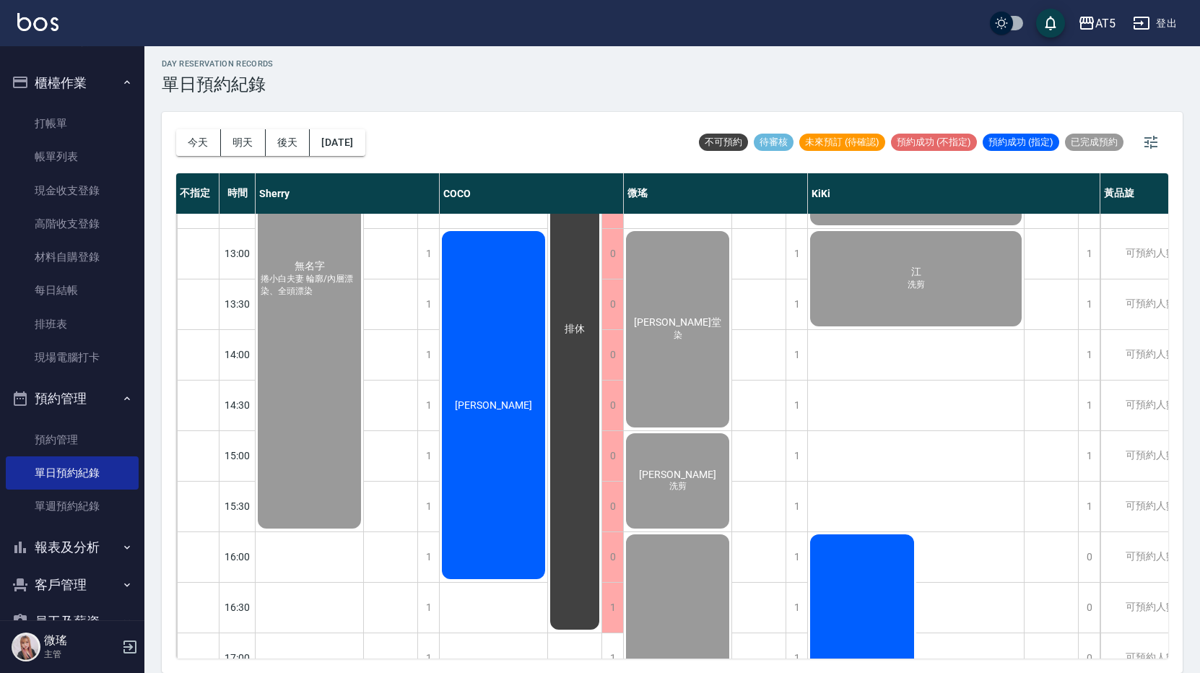
scroll to position [477, 0]
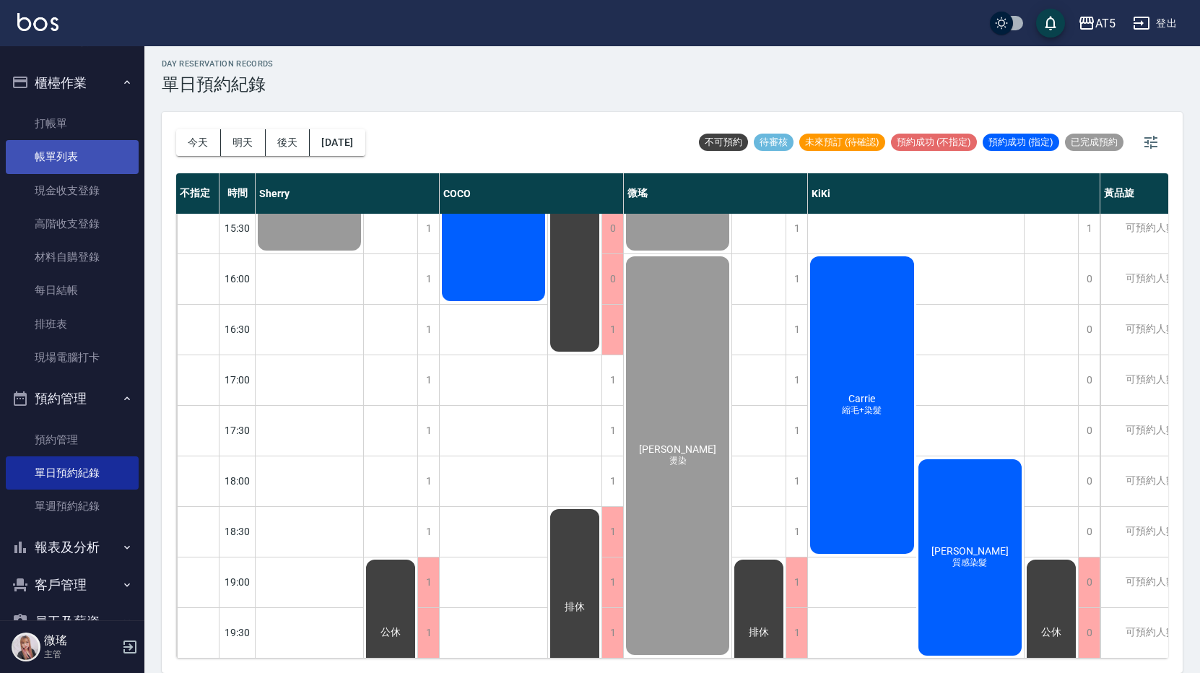
click at [61, 156] on link "帳單列表" at bounding box center [72, 156] width 133 height 33
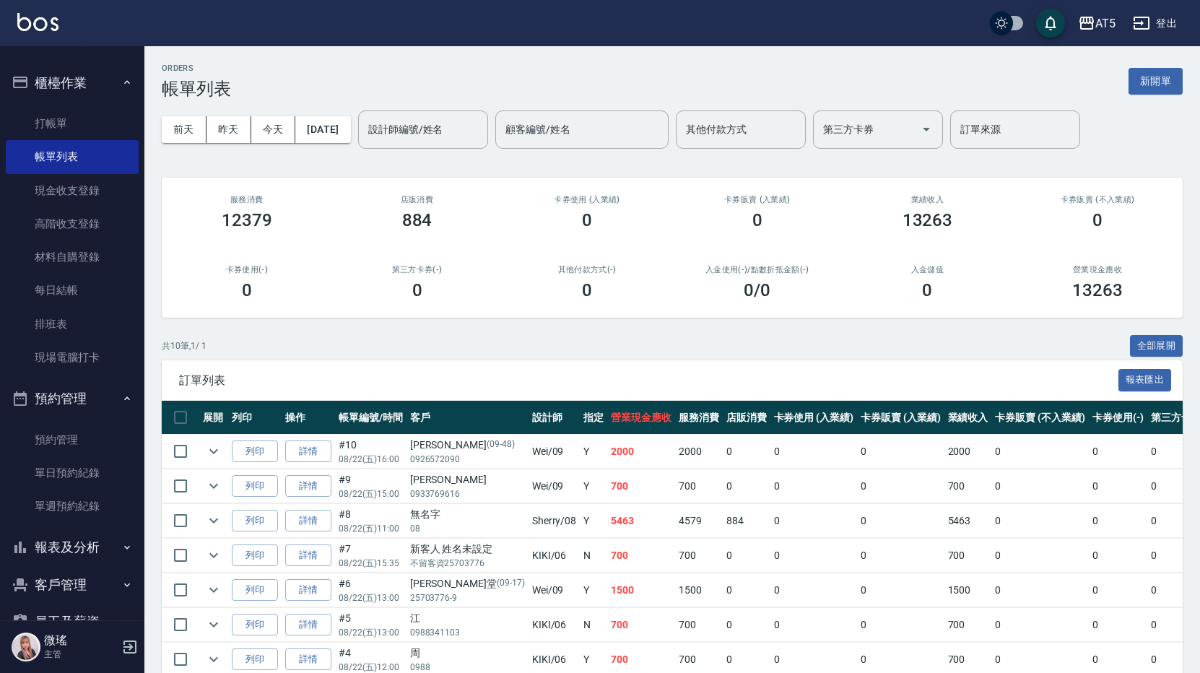
scroll to position [144, 0]
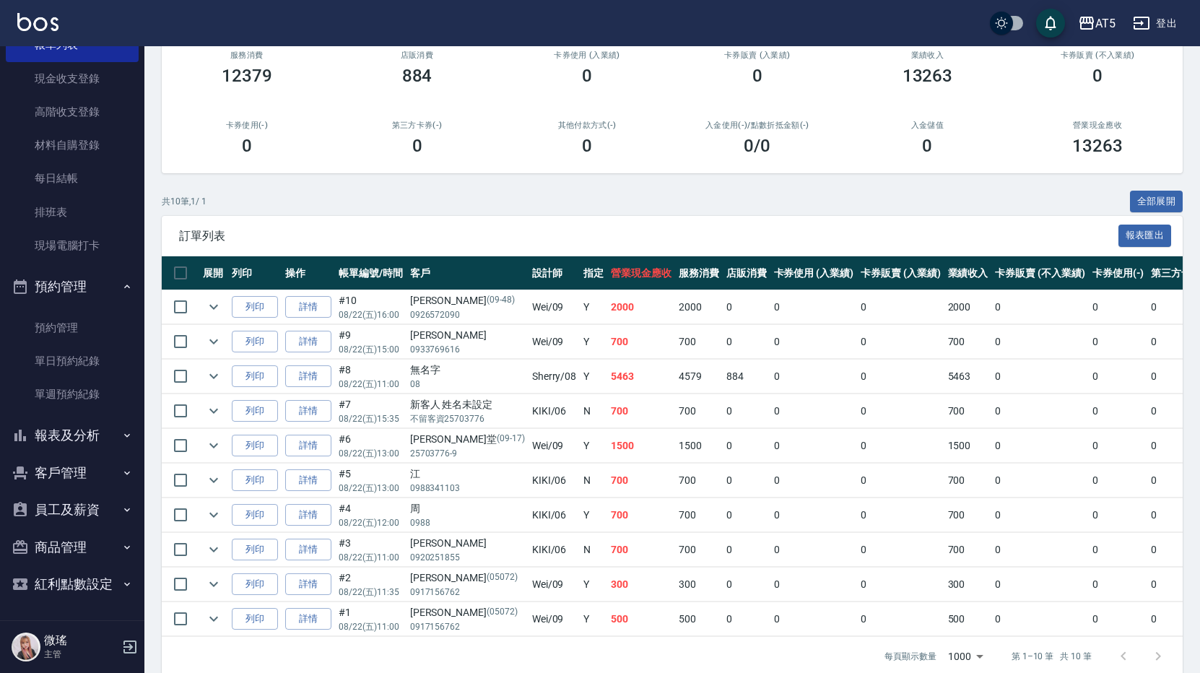
click at [85, 477] on button "客戶管理" at bounding box center [72, 473] width 133 height 38
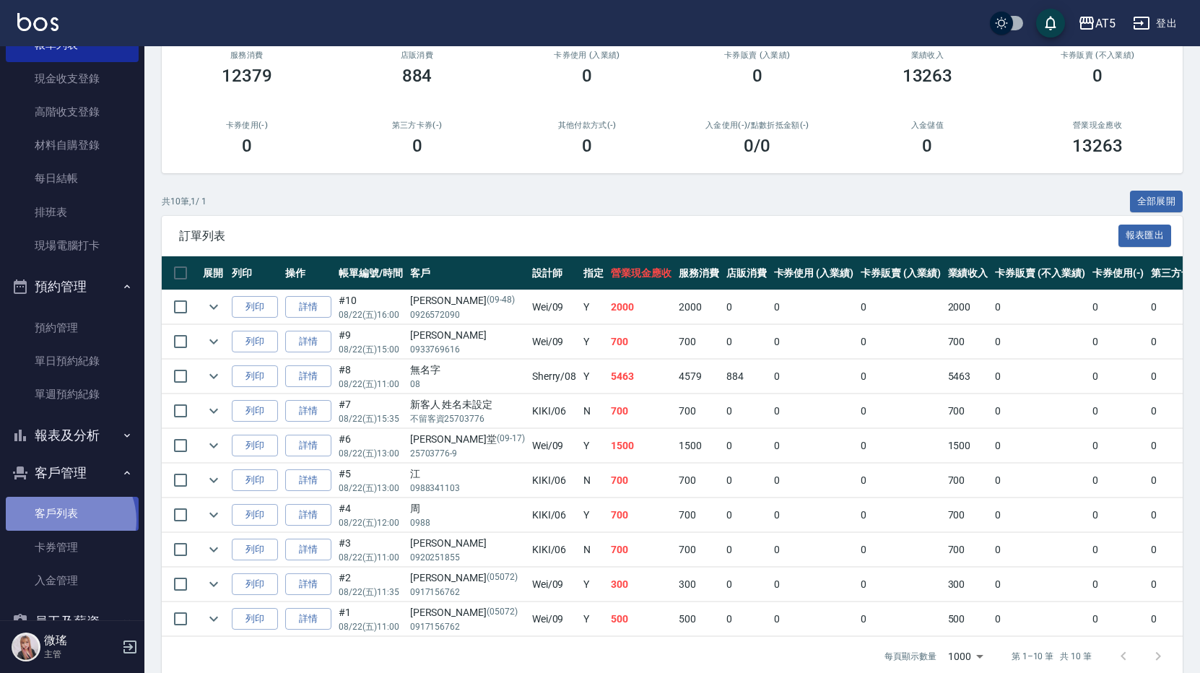
click at [66, 520] on link "客戶列表" at bounding box center [72, 513] width 133 height 33
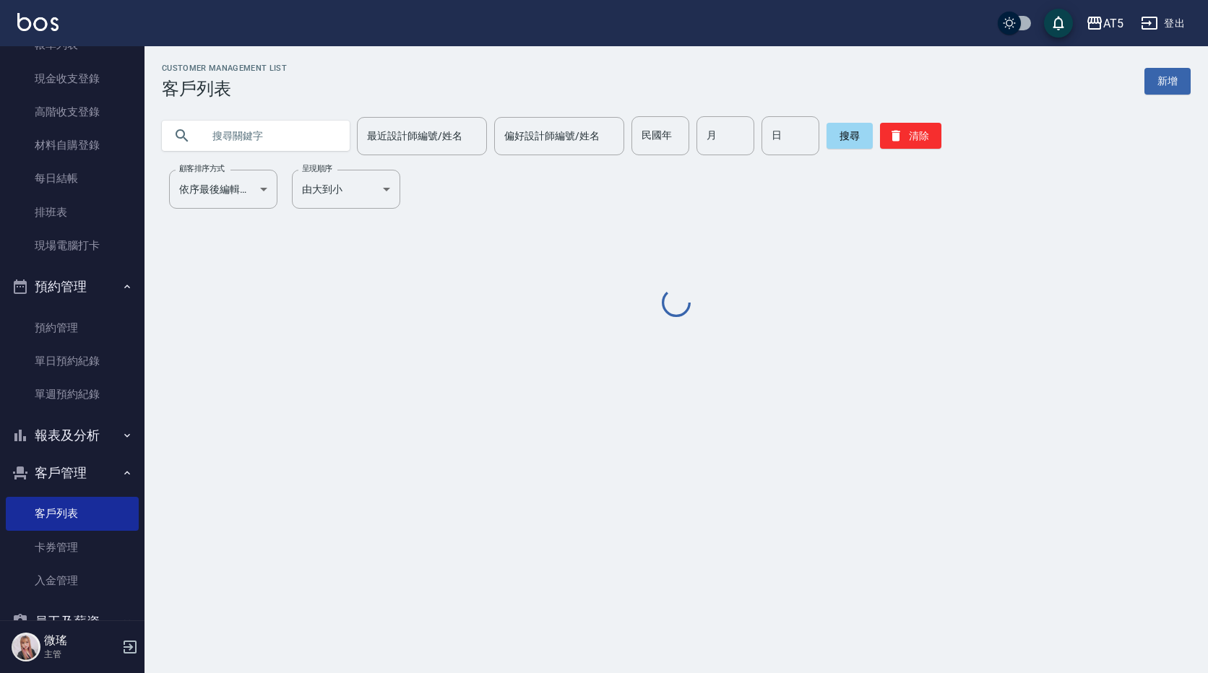
click at [264, 131] on input "text" at bounding box center [270, 135] width 136 height 39
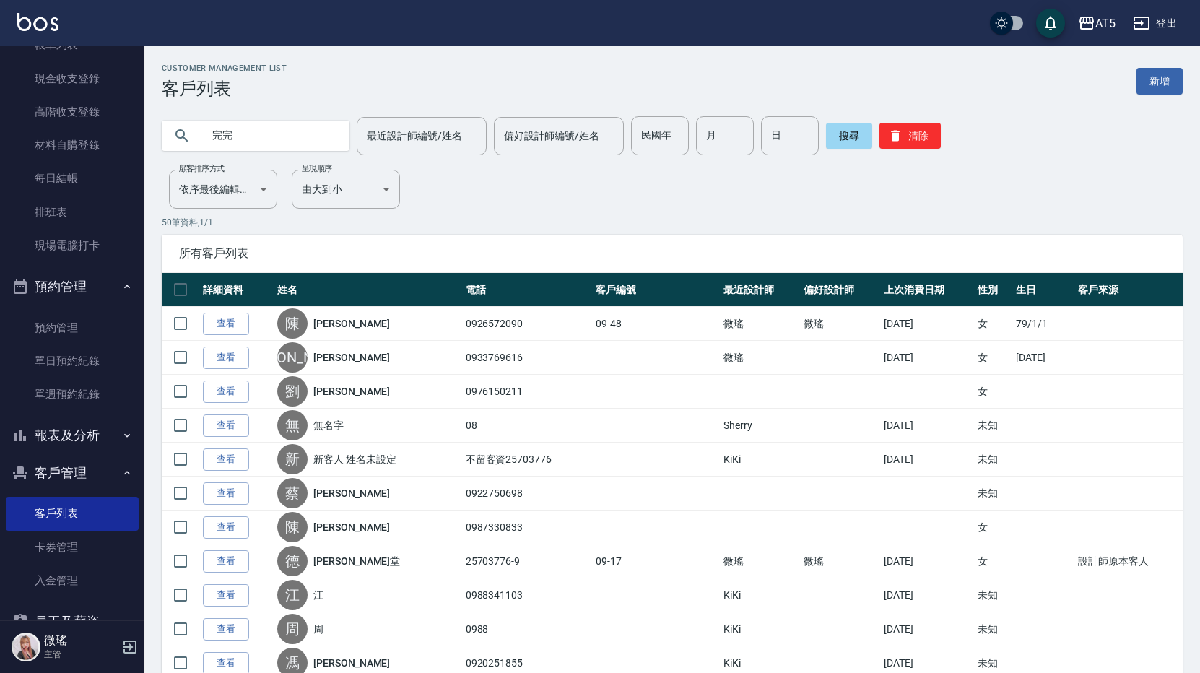
click at [266, 128] on input "完完" at bounding box center [270, 135] width 136 height 39
type input "完"
type input "晚"
type input "烷"
type input "婉"
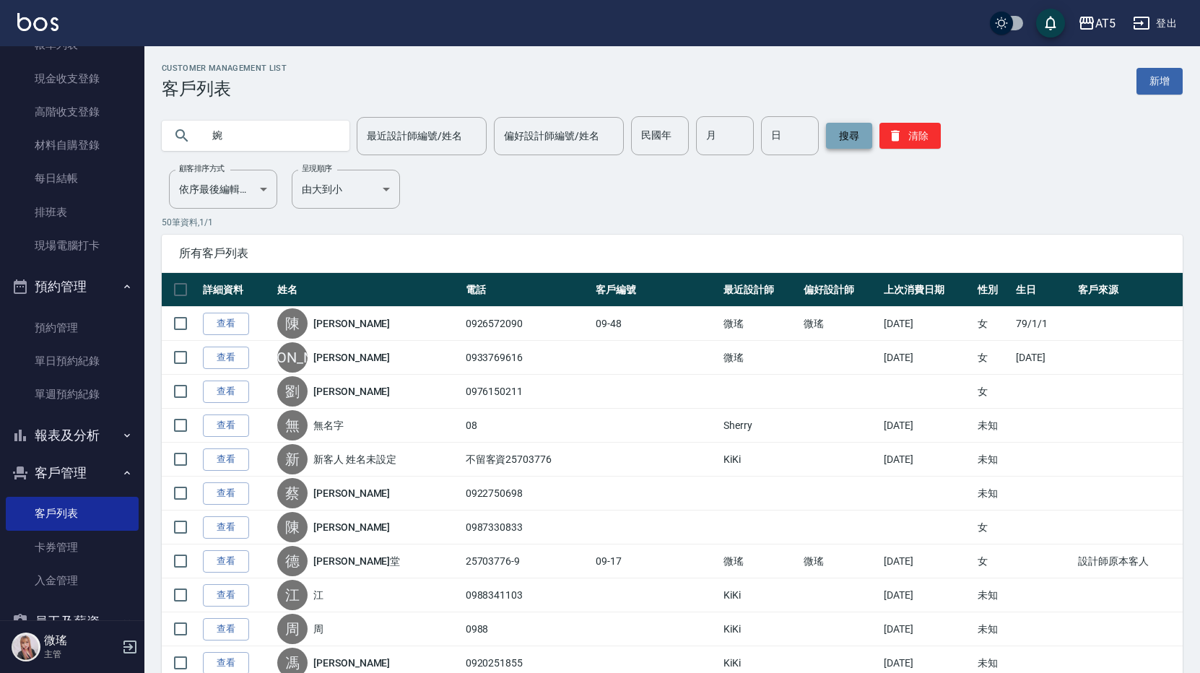
click at [847, 147] on button "搜尋" at bounding box center [849, 136] width 46 height 26
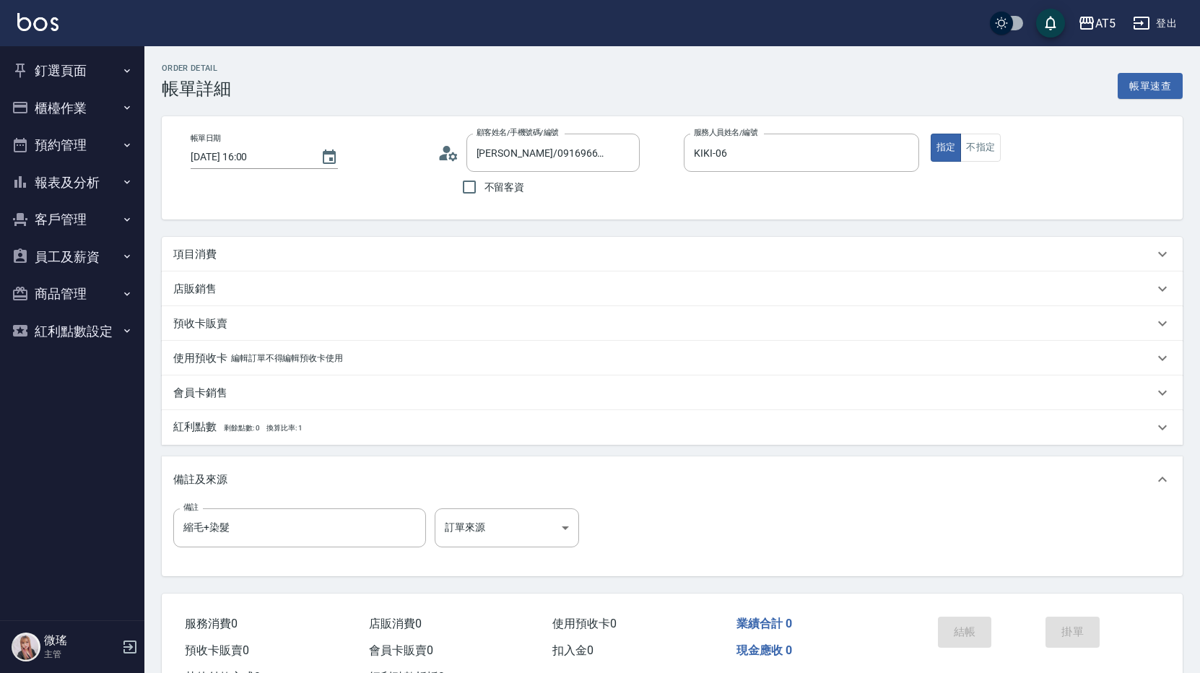
click at [449, 255] on div "項目消費" at bounding box center [663, 254] width 981 height 15
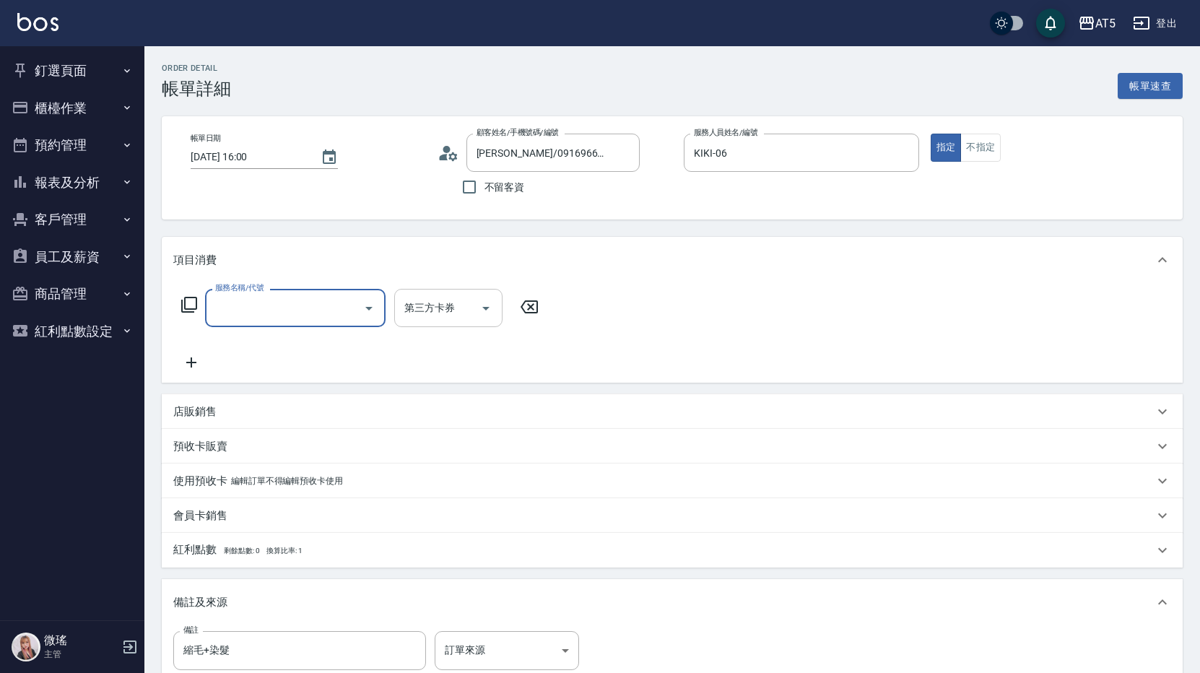
scroll to position [1, 0]
drag, startPoint x: 267, startPoint y: 317, endPoint x: 186, endPoint y: 321, distance: 81.0
click at [186, 321] on div "服務名稱/代號 3012 服務名稱/代號 第三方卡券 第三方卡券" at bounding box center [360, 308] width 374 height 38
type input "301"
type input "150"
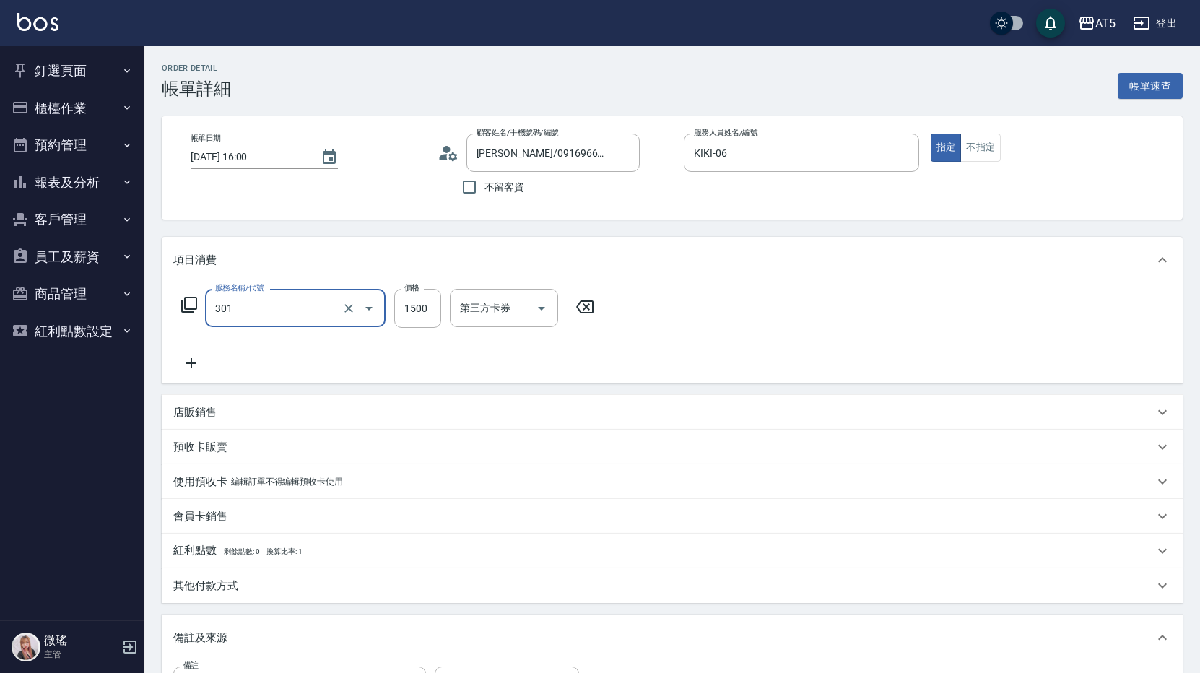
type input "燙髮(301)"
type input "0"
type input "20"
type input "200"
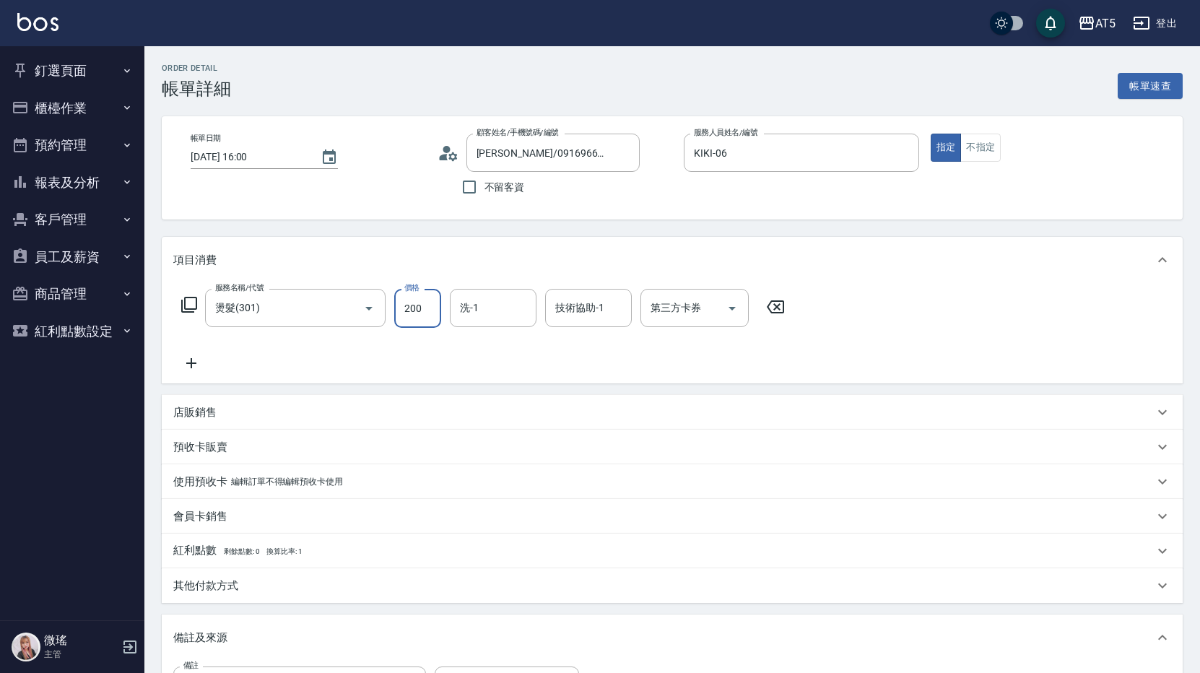
type input "200"
type input "2000"
click at [195, 368] on icon at bounding box center [191, 363] width 36 height 17
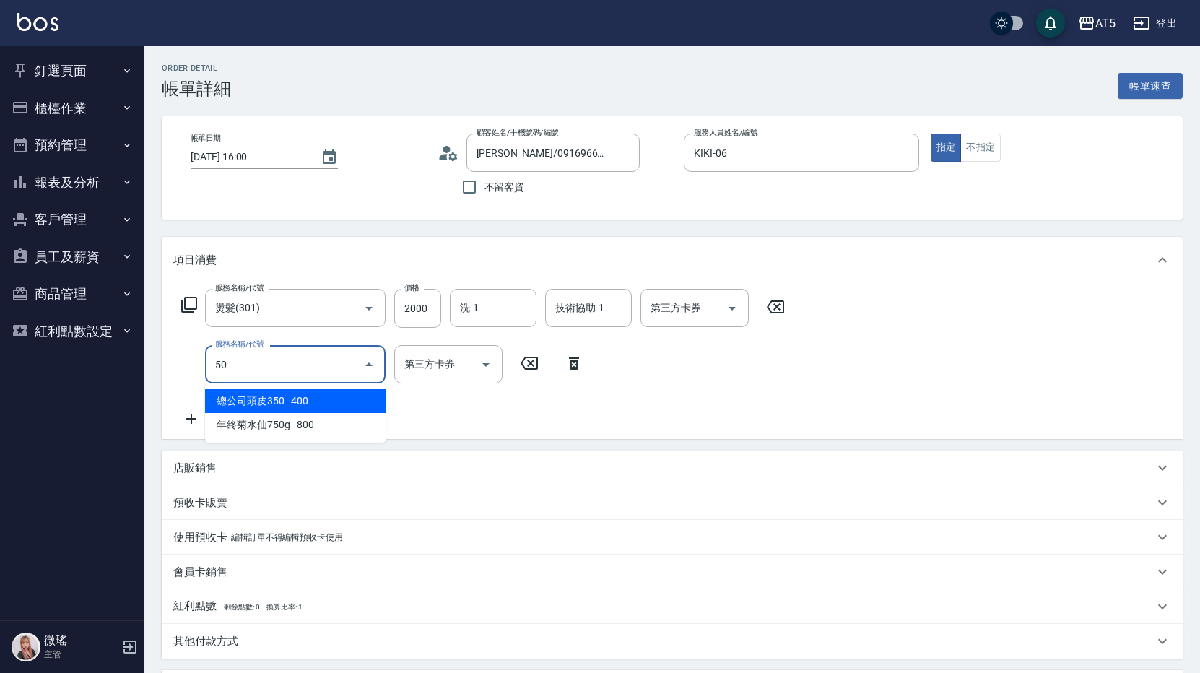
type input "501"
type input "300"
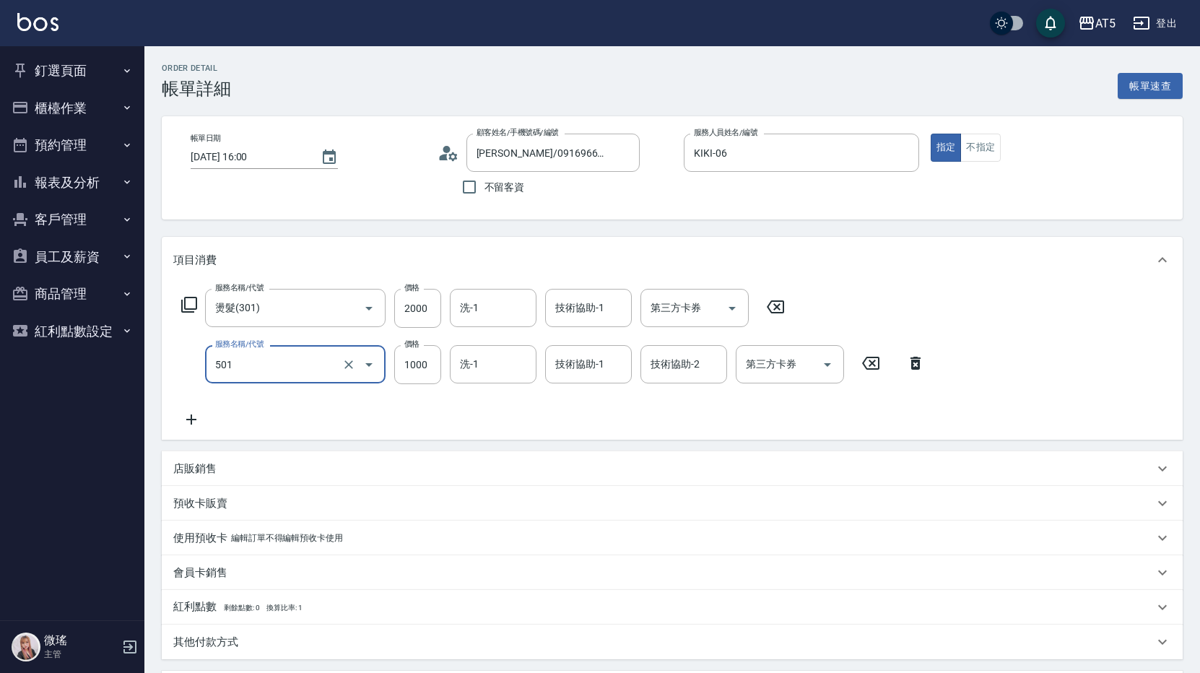
type input "染髮(501)"
click at [194, 416] on icon at bounding box center [191, 419] width 36 height 17
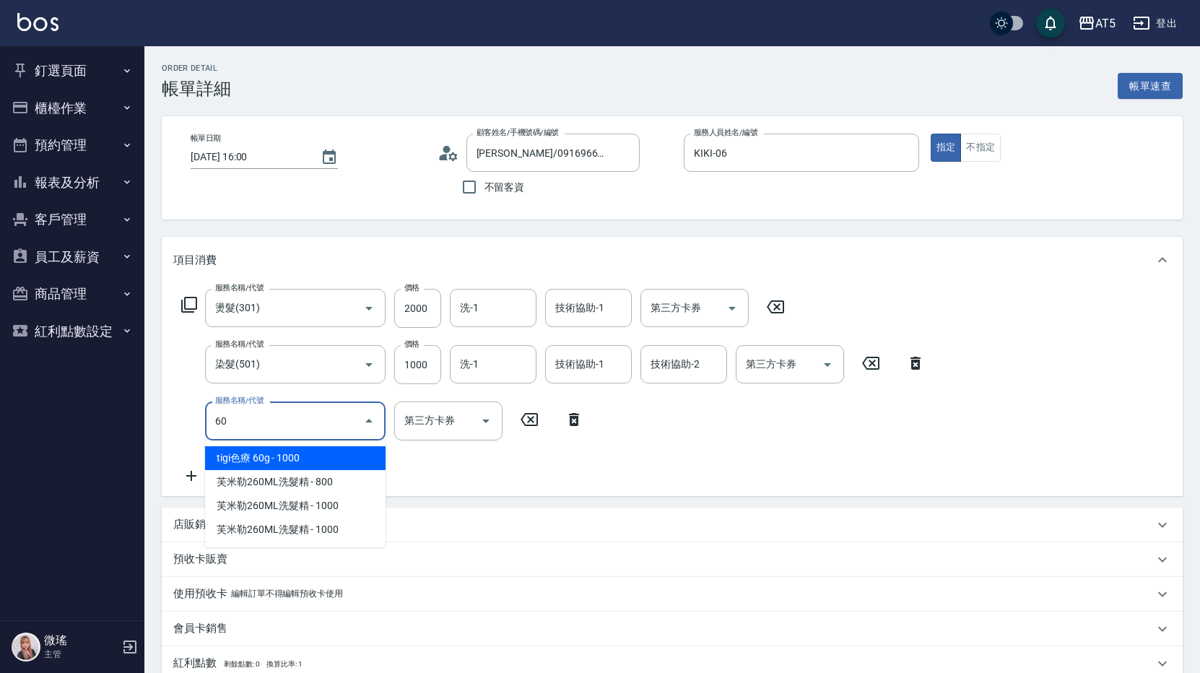
type input "602"
type input "400"
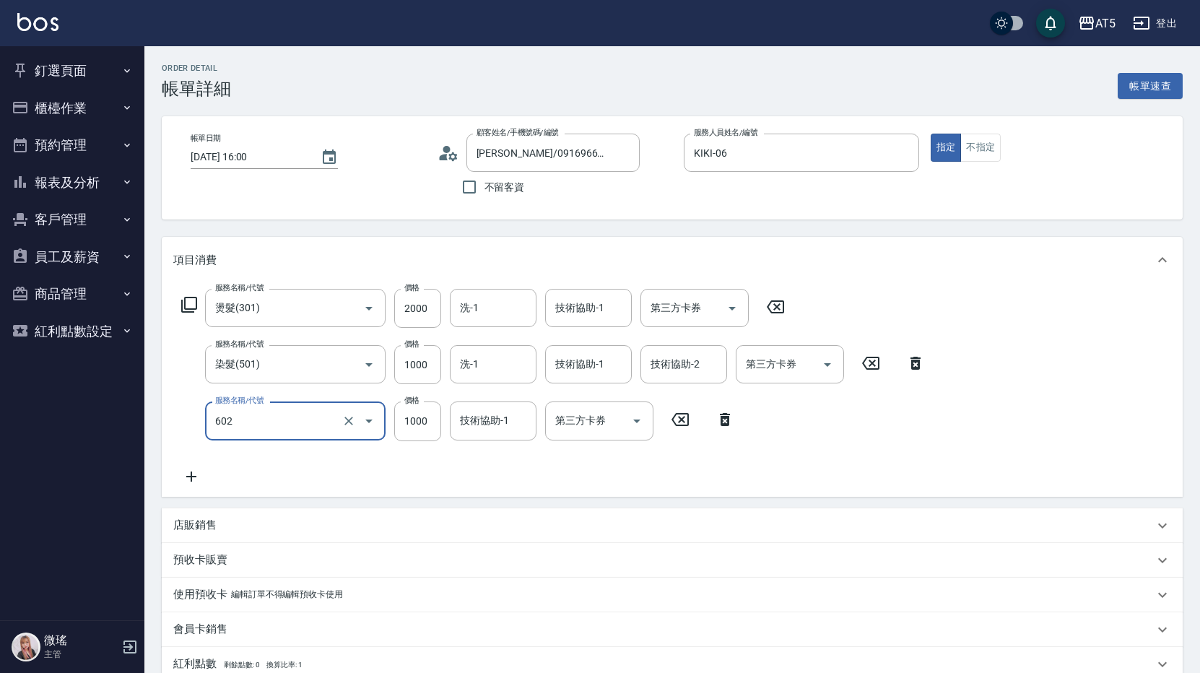
type input "自備鉑金(602)"
type input "300"
type input "0"
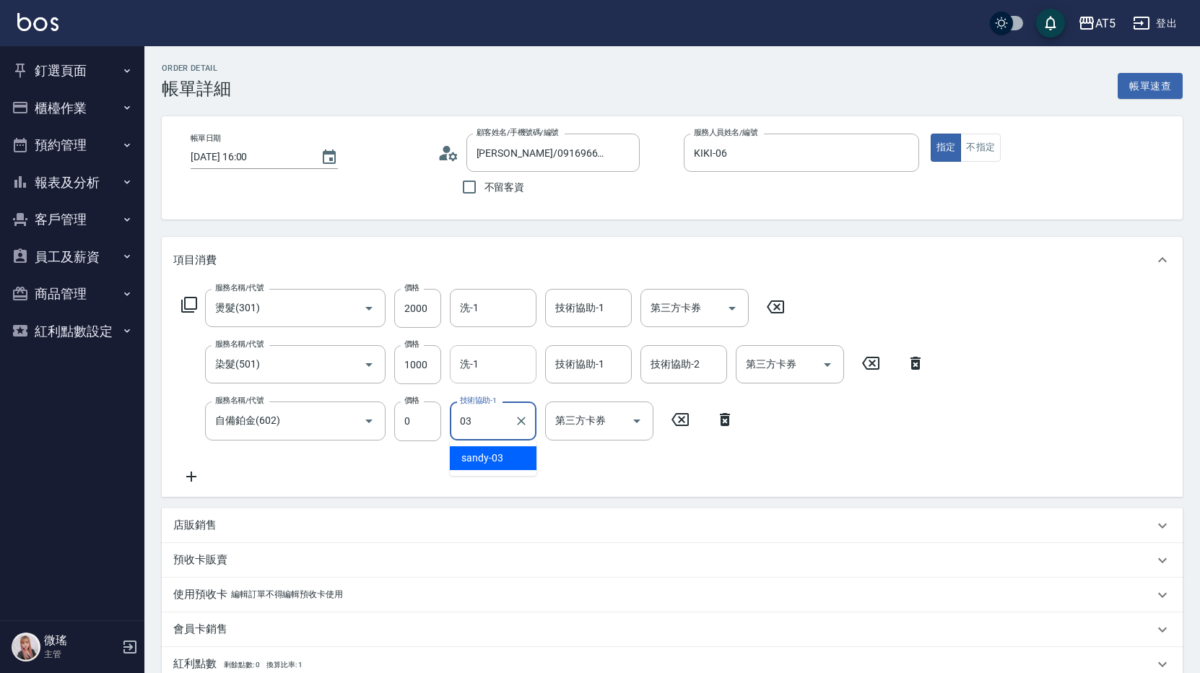
type input "sandy-03"
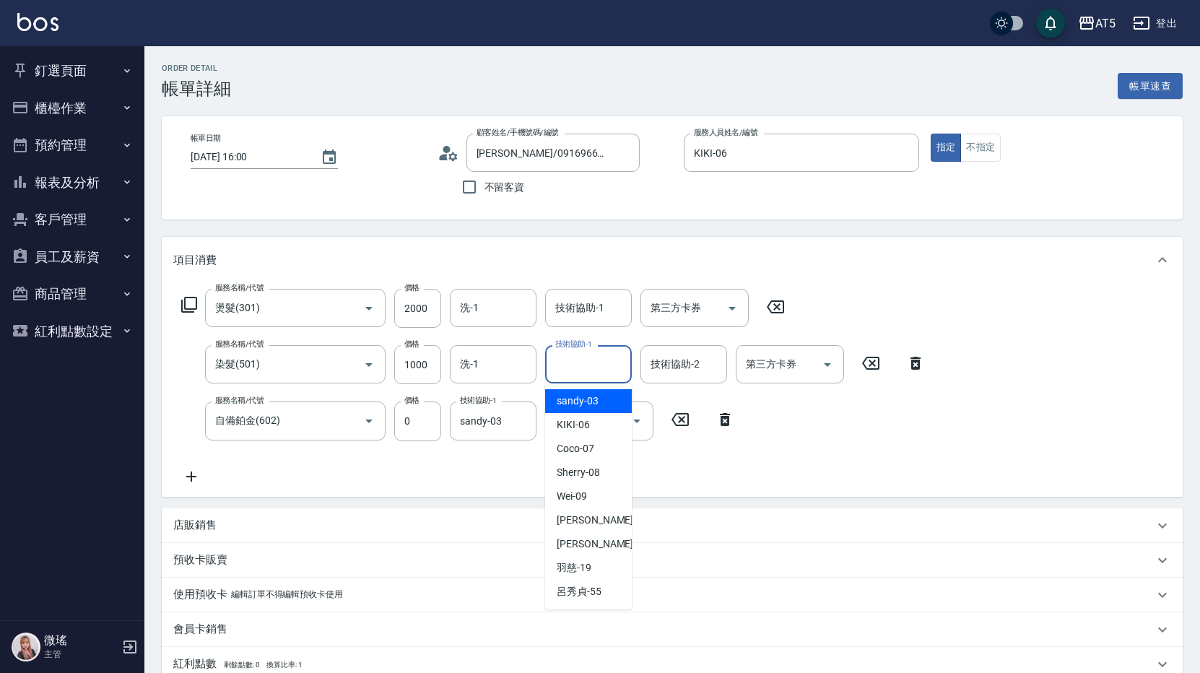
click at [586, 367] on input "技術協助-1" at bounding box center [589, 364] width 74 height 25
type input "sandy-03"
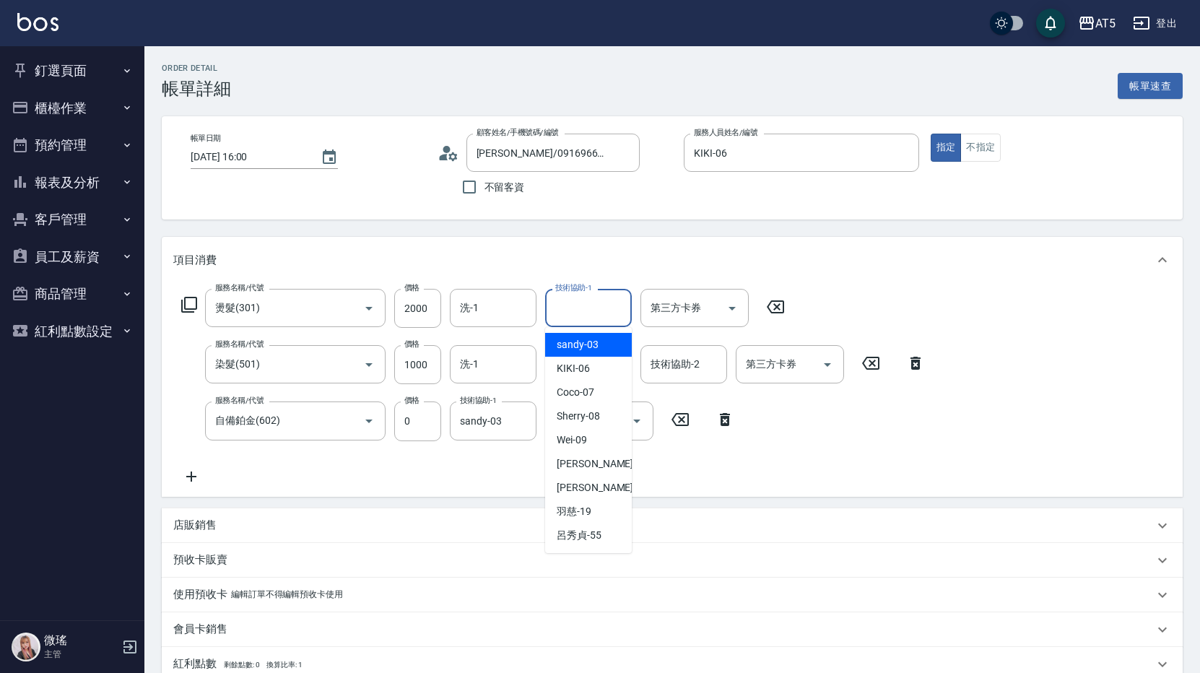
click at [572, 303] on input "技術協助-1" at bounding box center [589, 307] width 74 height 25
type input "sandy-03"
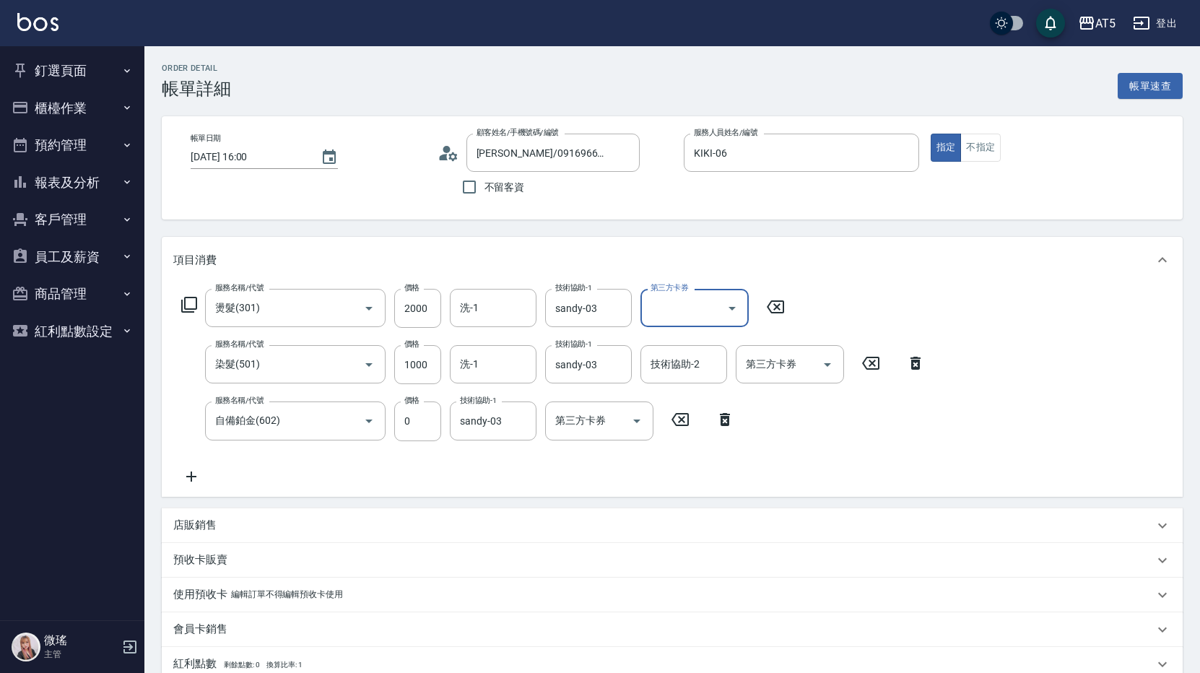
scroll to position [289, 0]
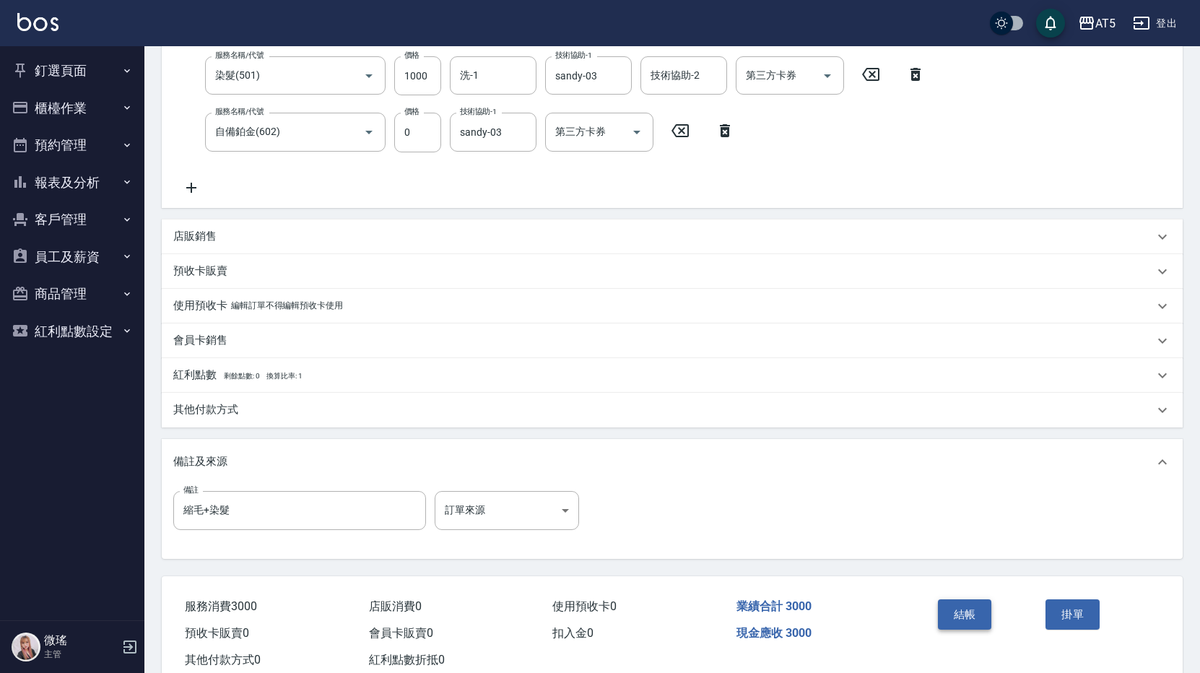
click at [980, 609] on button "結帳" at bounding box center [965, 614] width 54 height 30
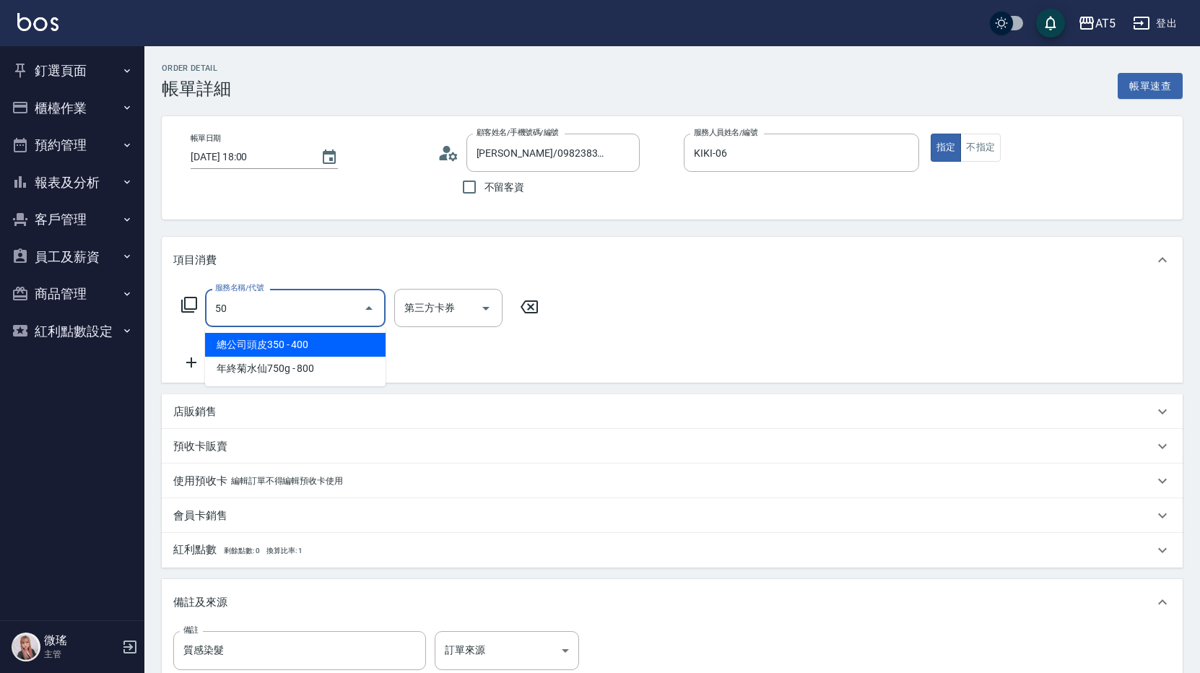
type input "501"
type input "100"
type input "染髮(501)"
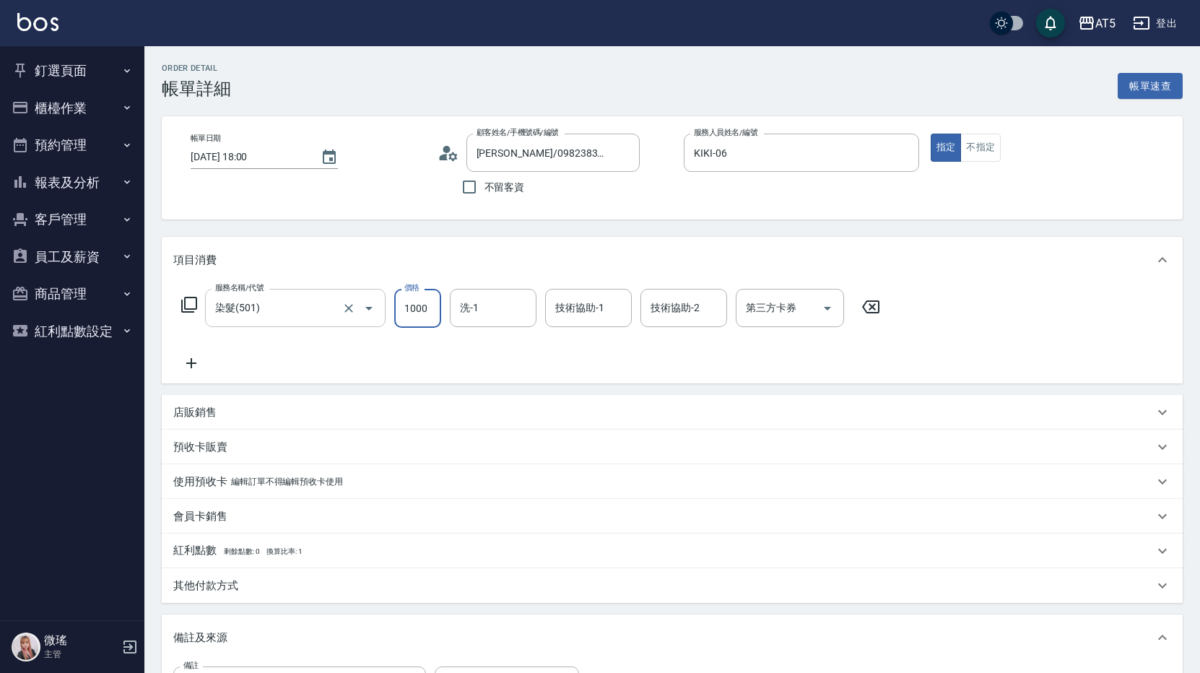
type input "0"
type input "150"
type input "1500"
drag, startPoint x: 477, startPoint y: 309, endPoint x: 459, endPoint y: 311, distance: 17.5
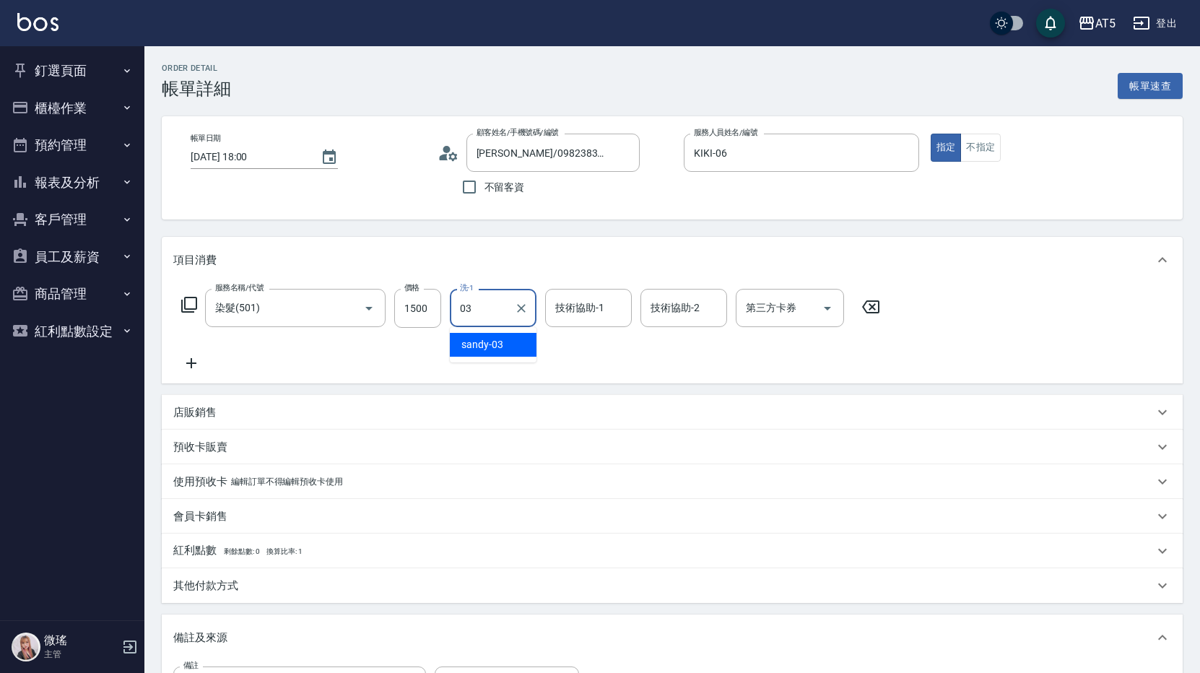
click at [459, 311] on input "03" at bounding box center [482, 307] width 52 height 25
click at [429, 308] on div "服務名稱/代號 染髮(501) 服務名稱/代號 價格 1500 價格 洗-1 0 洗-1 技術協助-1 技術協助-1 技術協助-2 技術協助-2 第三方卡券 …" at bounding box center [531, 308] width 716 height 39
type input "葵葵-11"
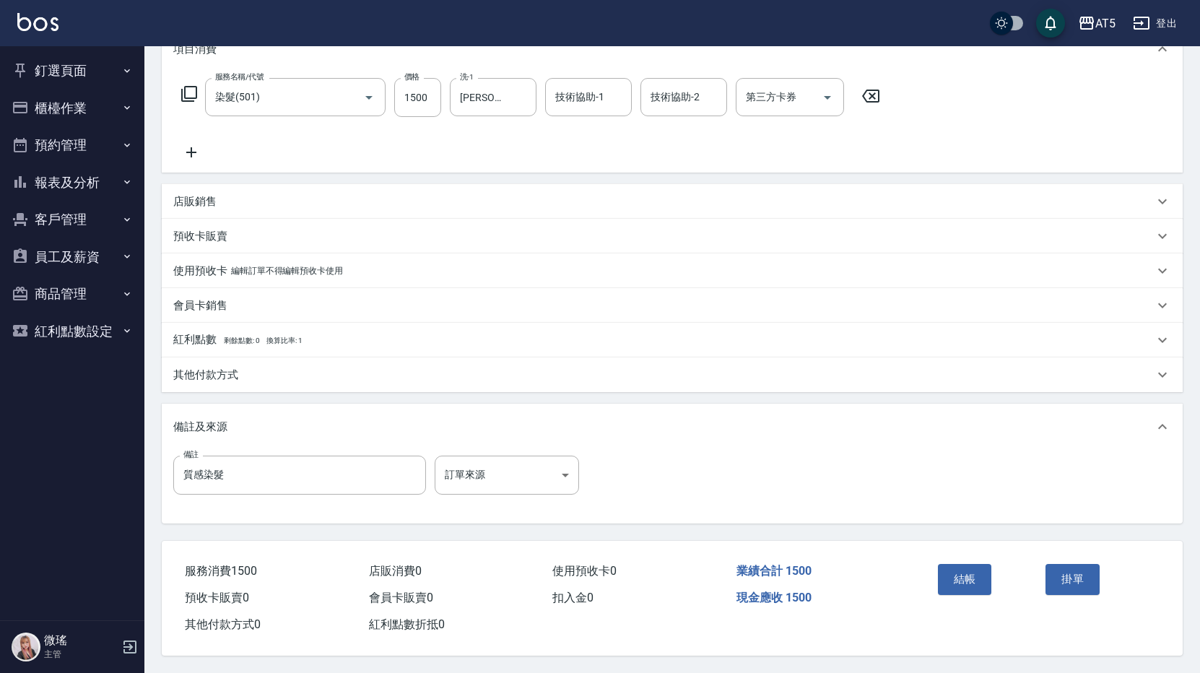
click at [185, 151] on icon at bounding box center [191, 152] width 36 height 17
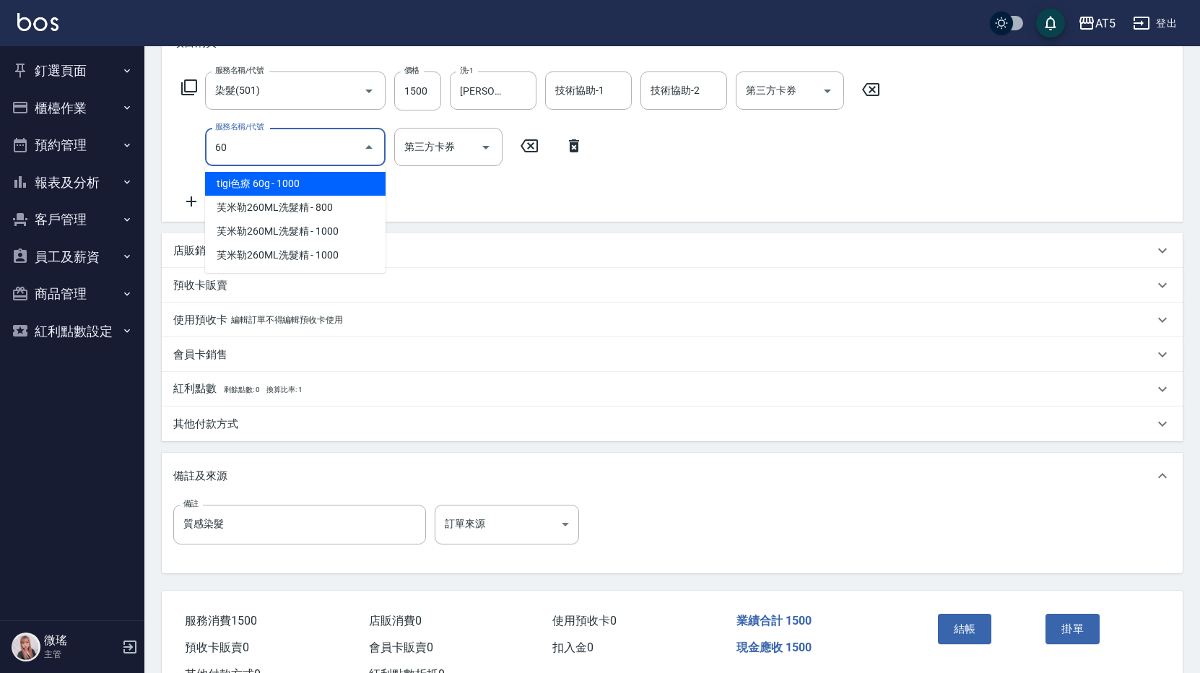
type input "602"
type input "250"
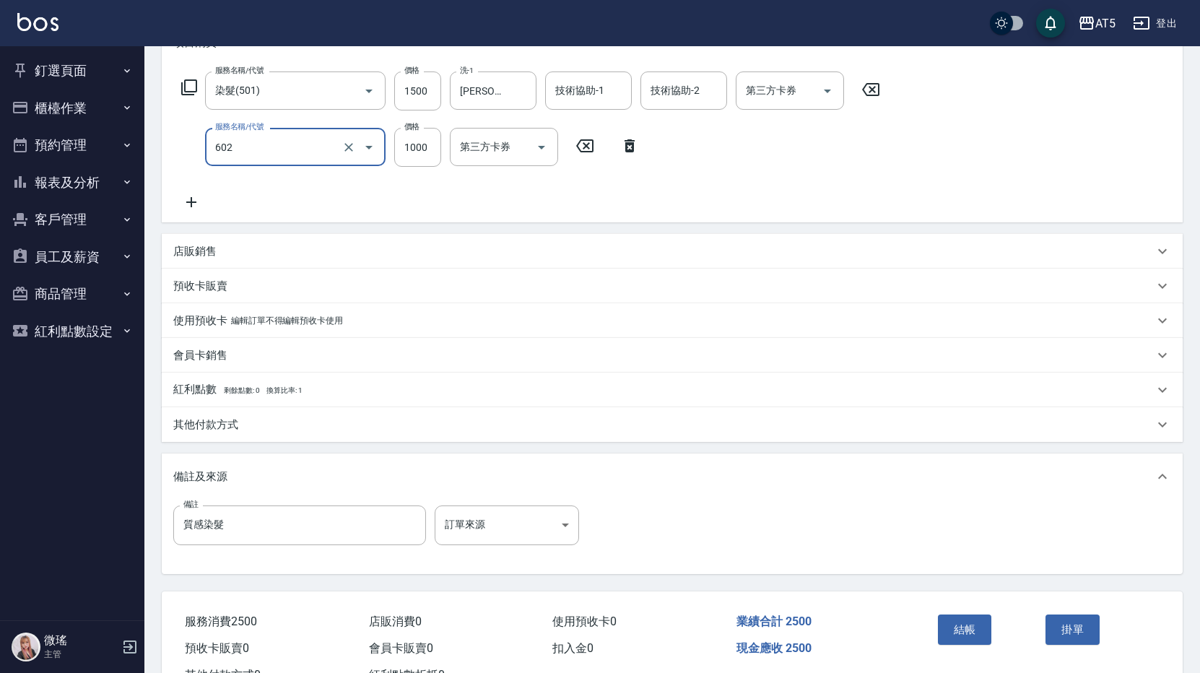
type input "自備鉑金(602)"
type input "150"
type input "0"
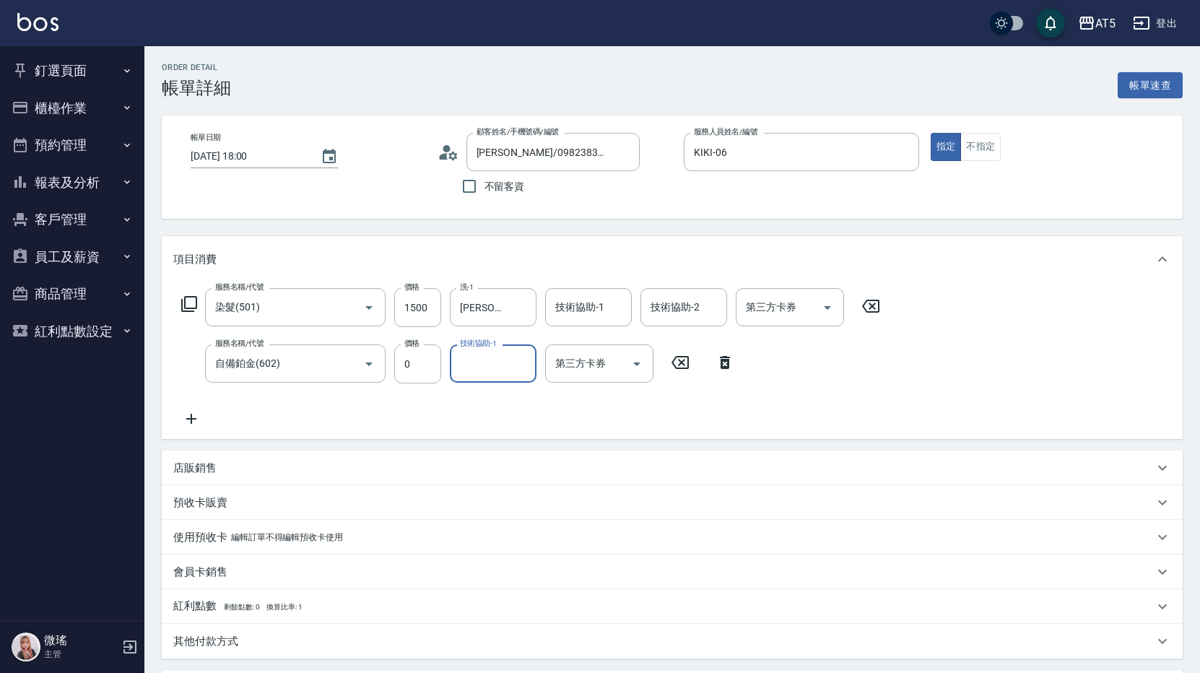
scroll to position [274, 0]
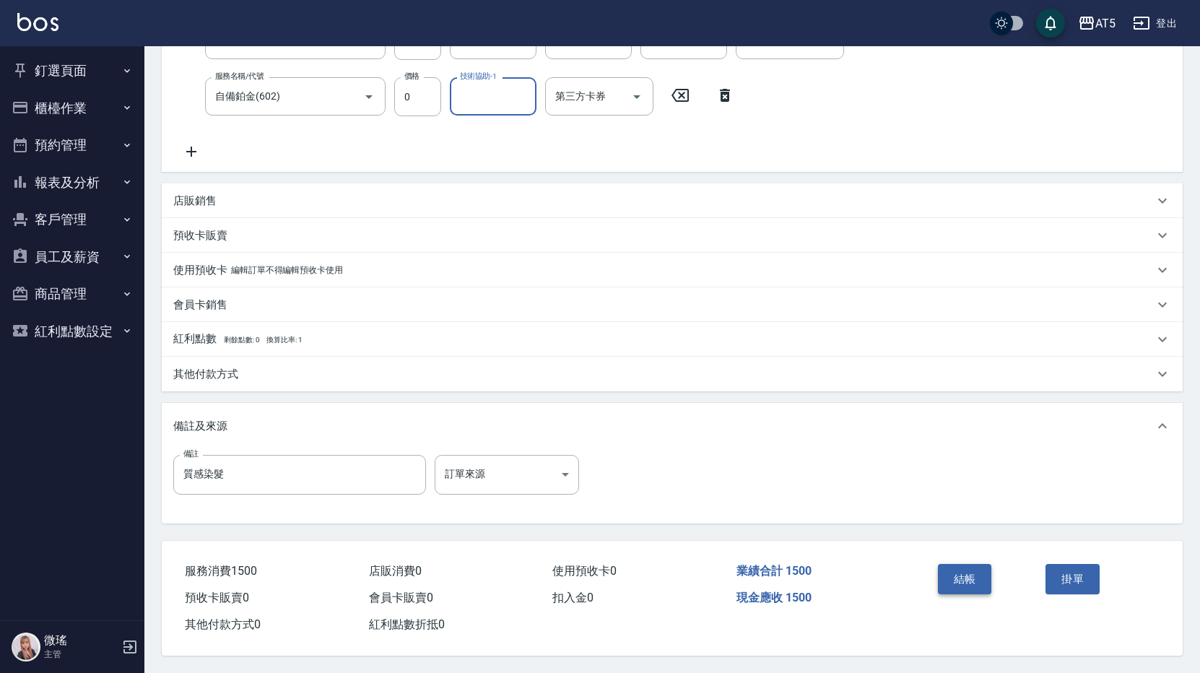
click at [962, 564] on button "結帳" at bounding box center [965, 579] width 54 height 30
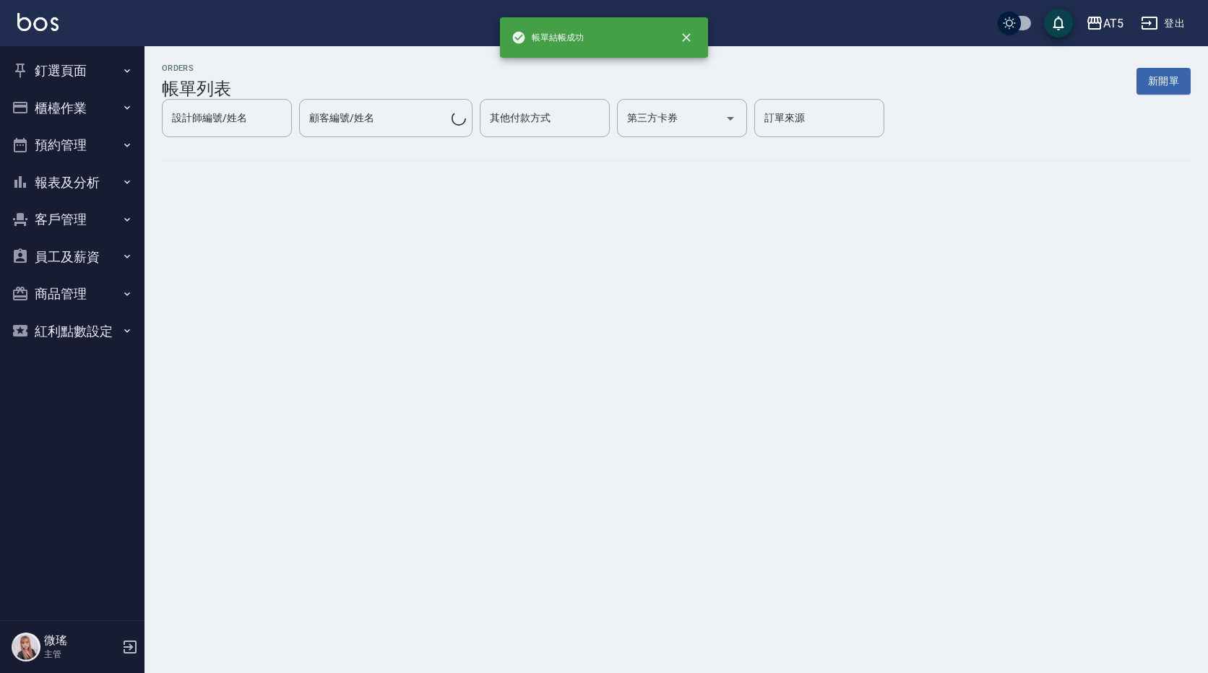
click at [100, 66] on button "釘選頁面" at bounding box center [72, 71] width 133 height 38
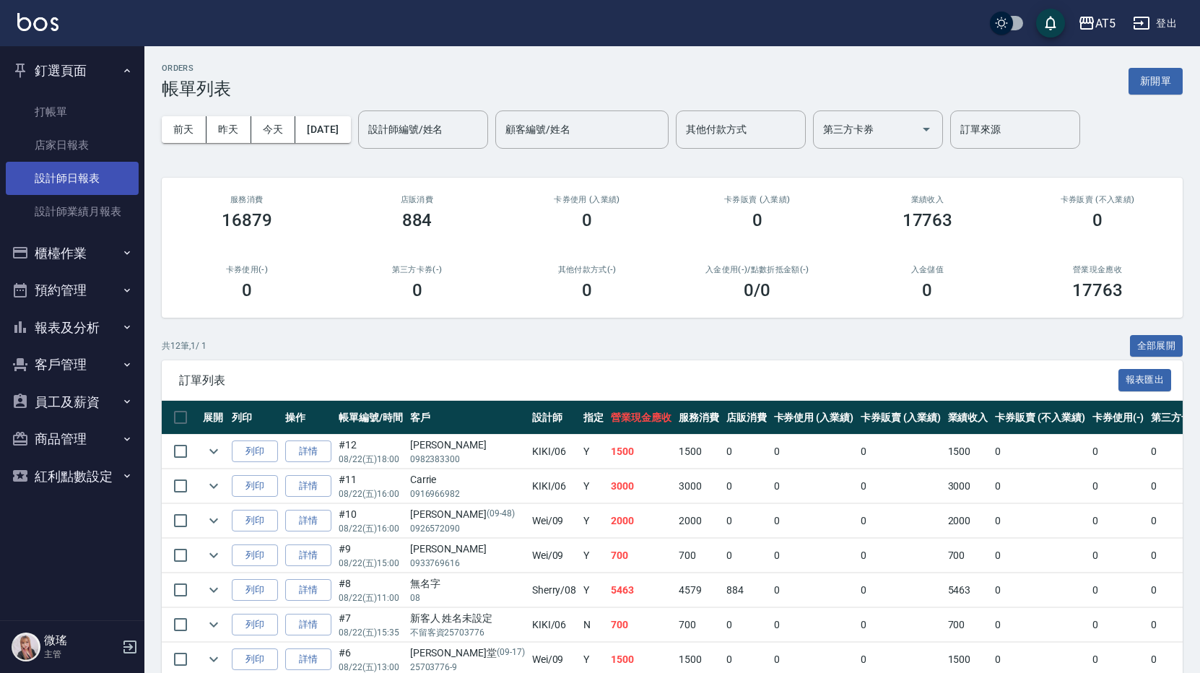
click at [97, 176] on link "設計師日報表" at bounding box center [72, 178] width 133 height 33
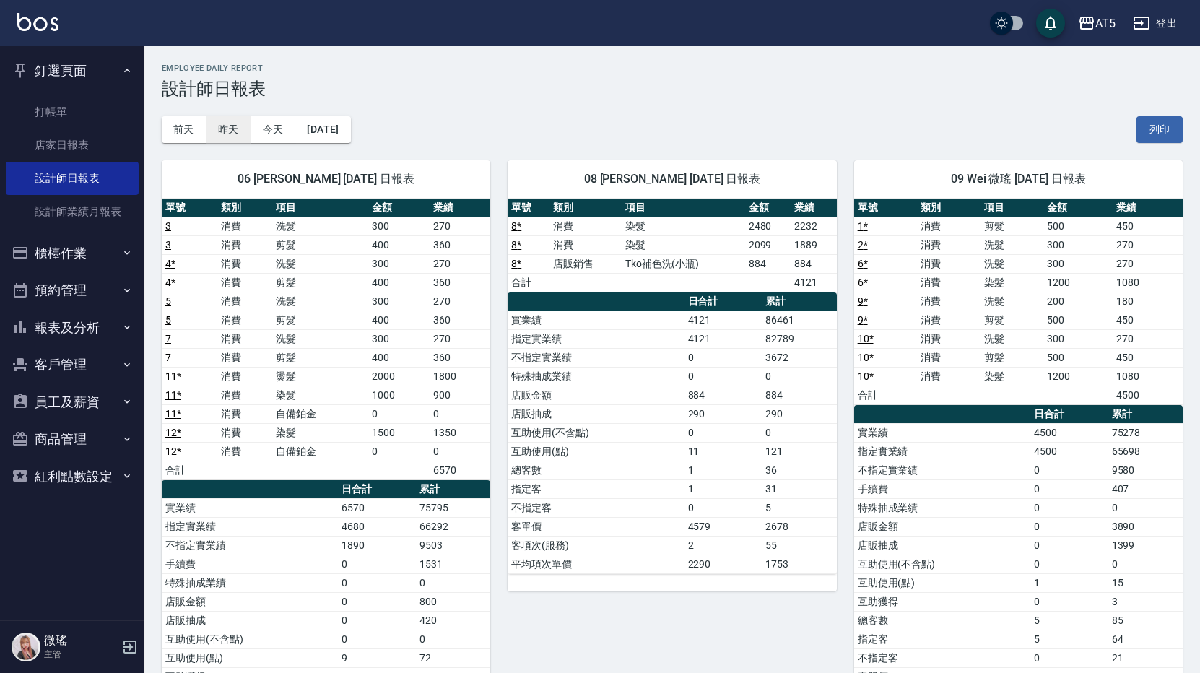
click at [224, 127] on button "昨天" at bounding box center [229, 129] width 45 height 27
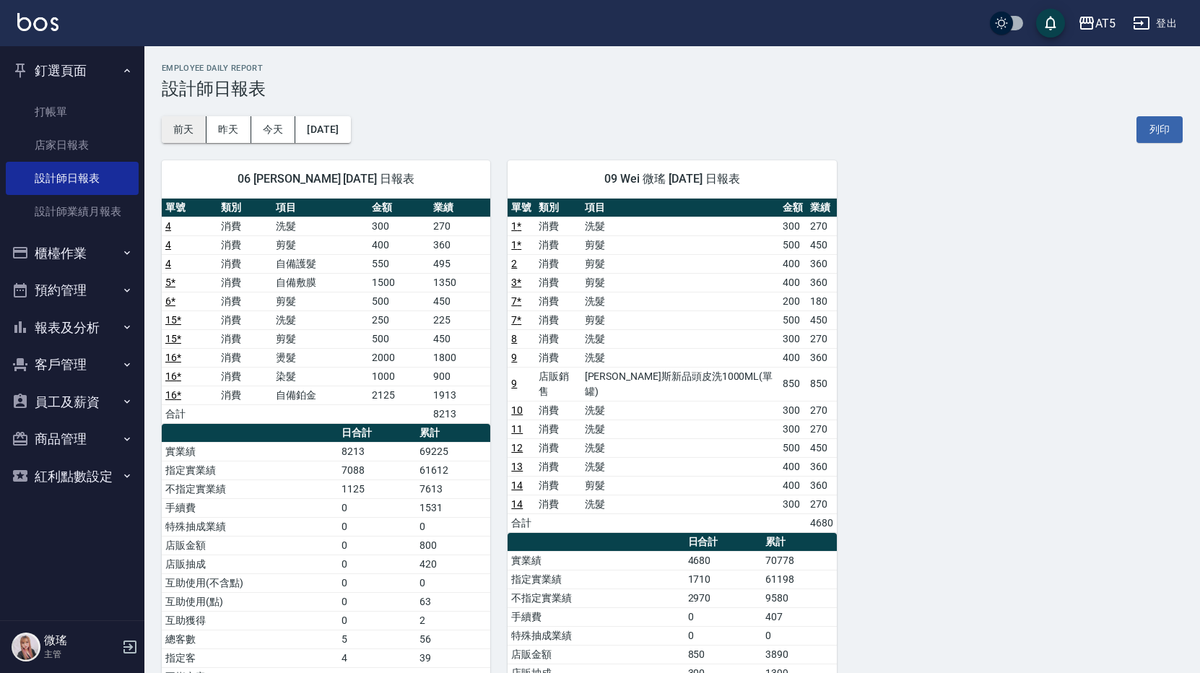
click at [177, 124] on button "前天" at bounding box center [184, 129] width 45 height 27
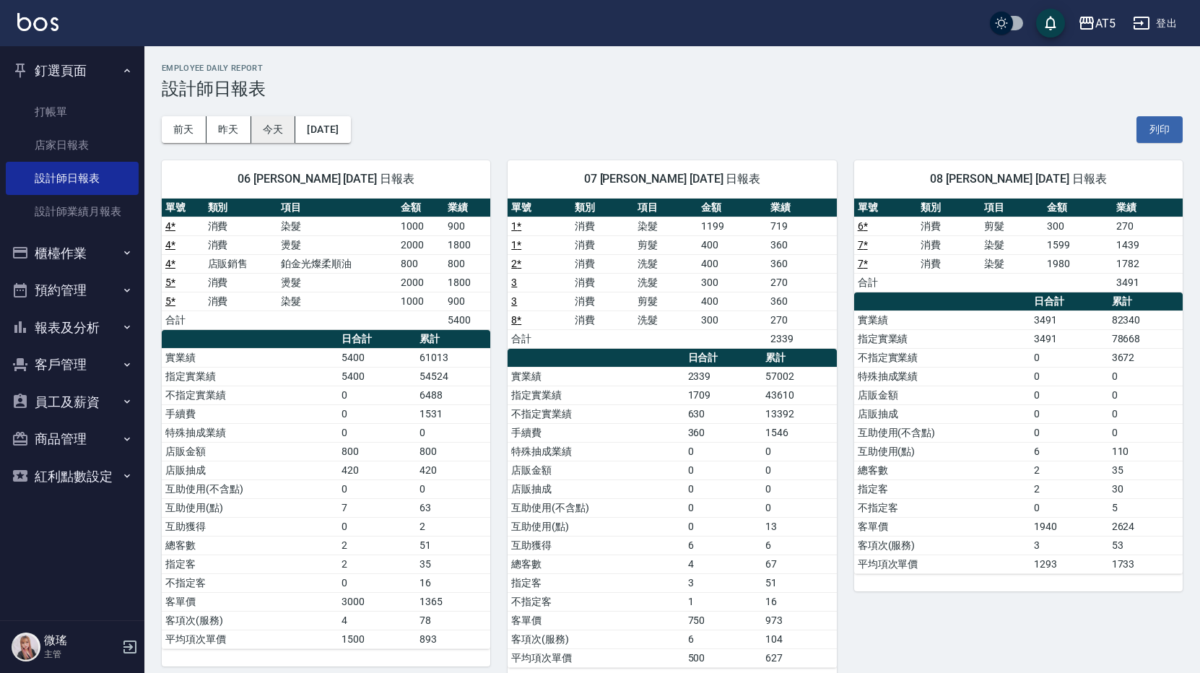
click at [258, 135] on button "今天" at bounding box center [273, 129] width 45 height 27
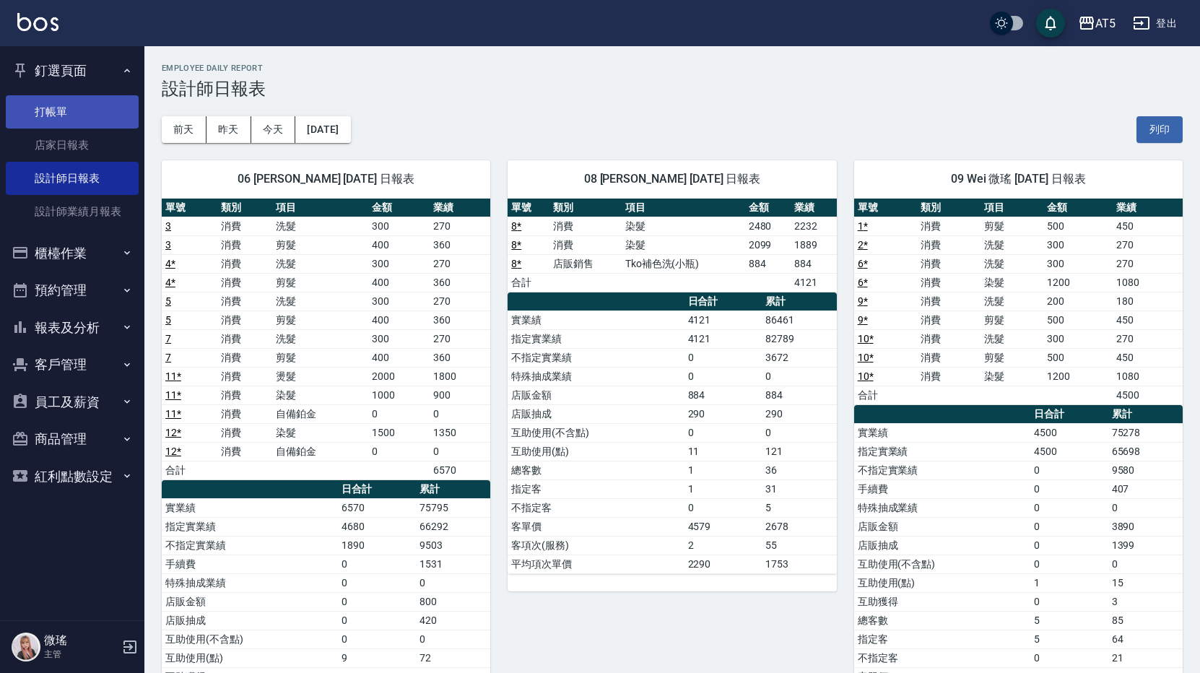
click at [64, 109] on link "打帳單" at bounding box center [72, 111] width 133 height 33
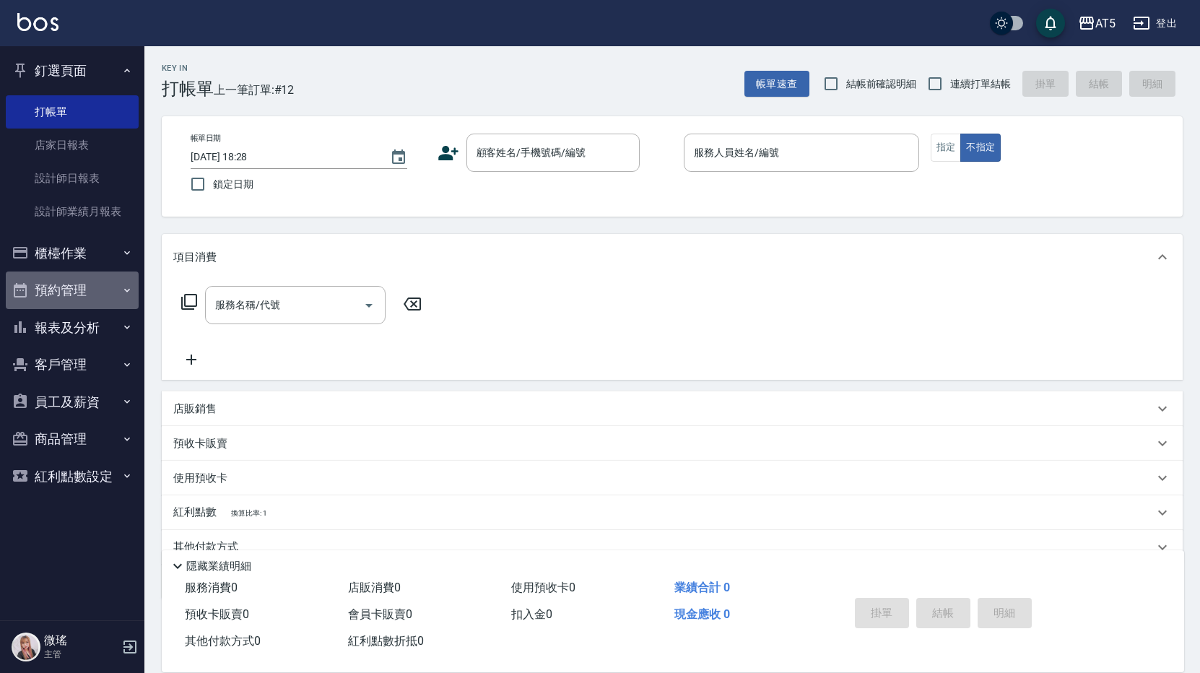
click at [66, 289] on button "預約管理" at bounding box center [72, 291] width 133 height 38
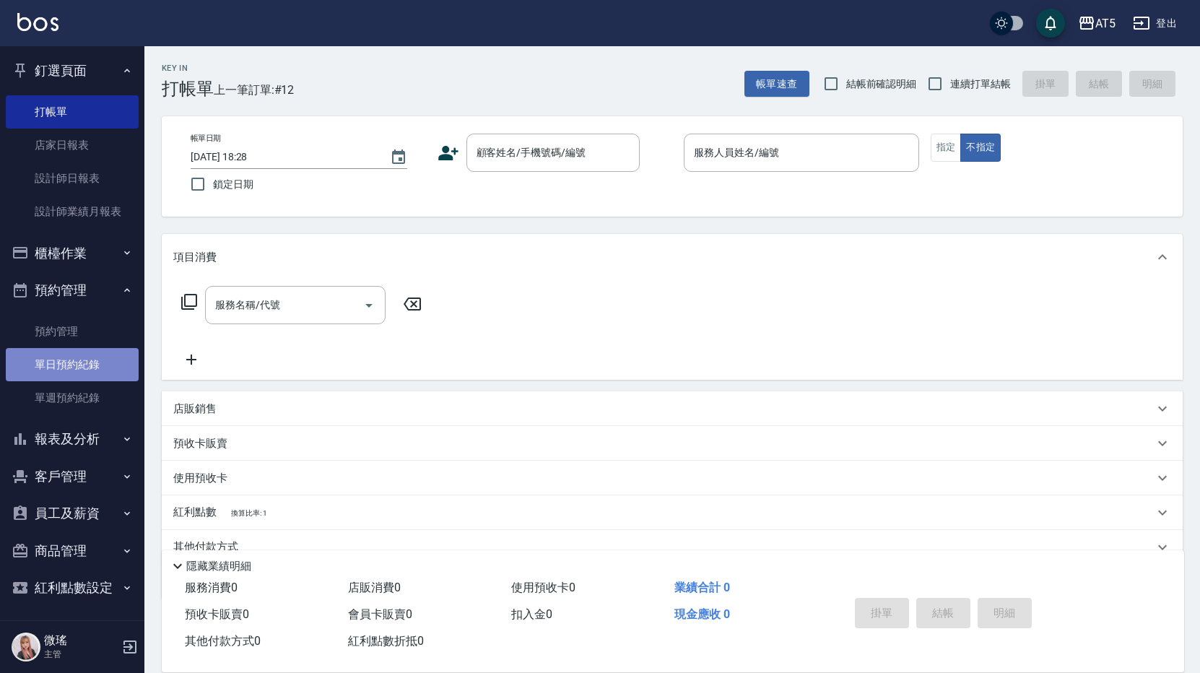
click at [81, 361] on link "單日預約紀錄" at bounding box center [72, 364] width 133 height 33
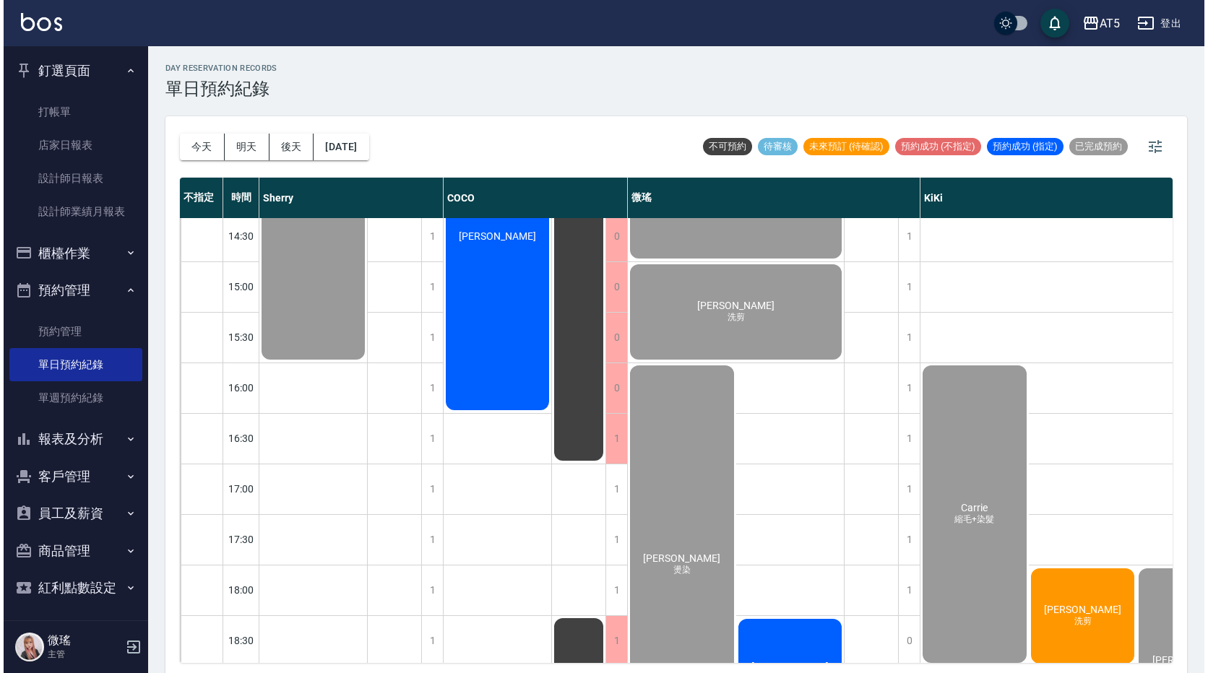
scroll to position [477, 0]
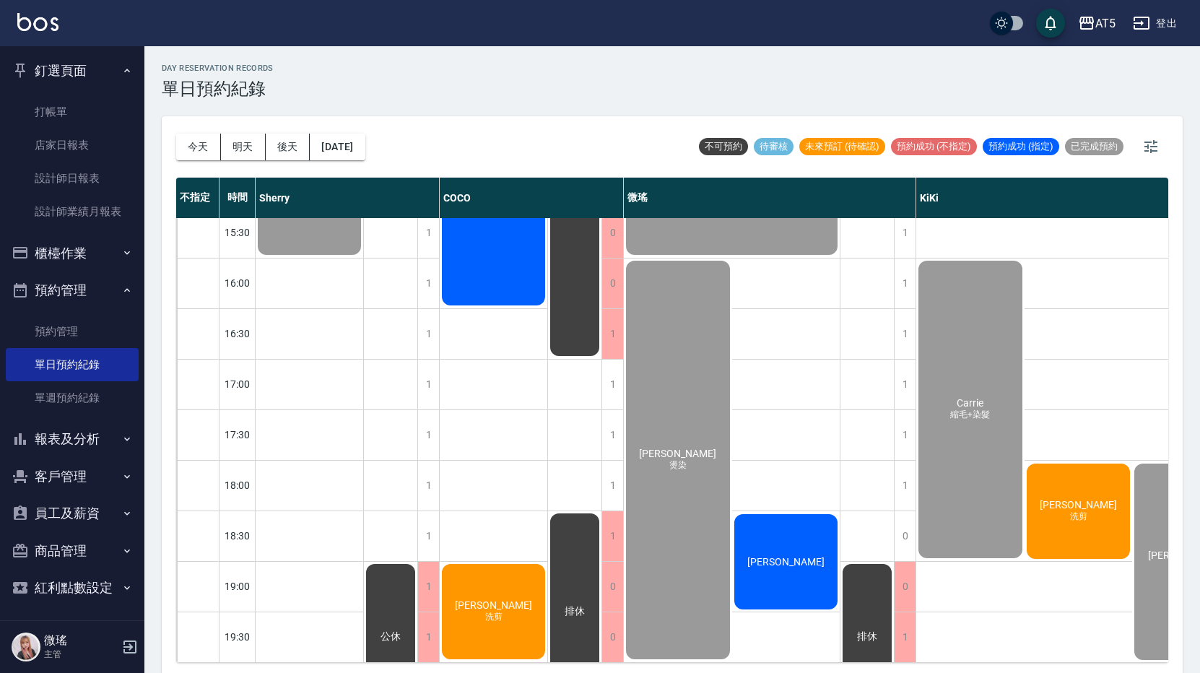
click at [806, 550] on div "[PERSON_NAME]" at bounding box center [786, 562] width 108 height 100
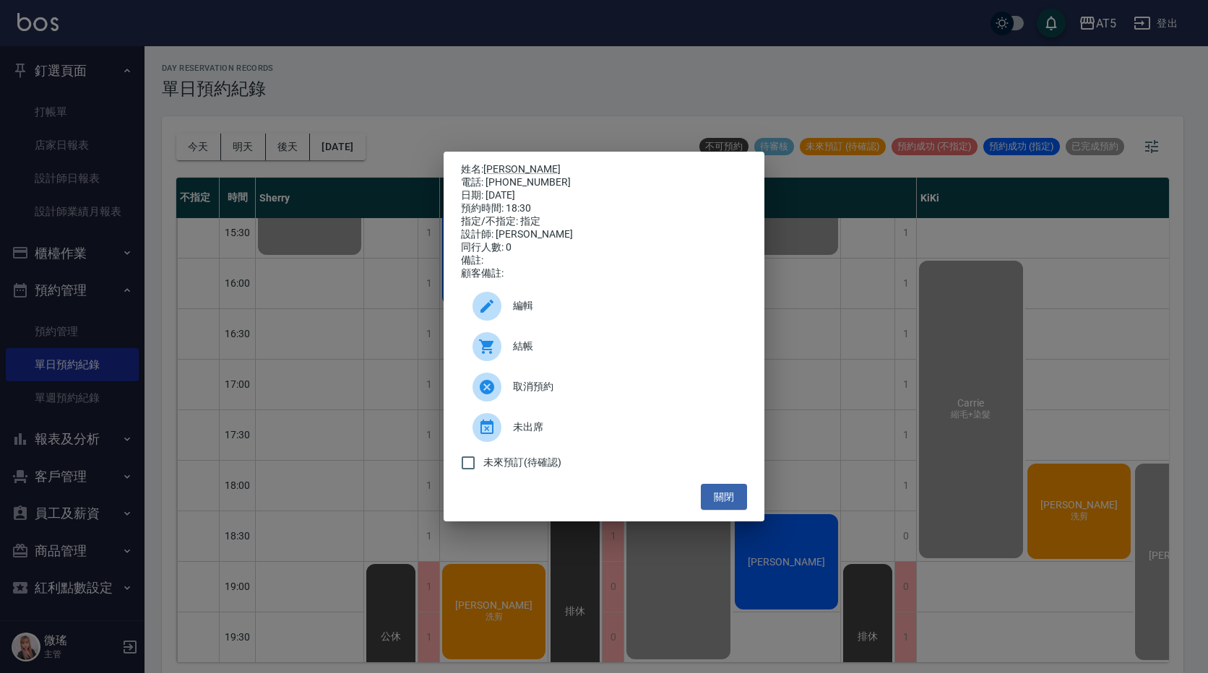
click at [594, 354] on span "結帳" at bounding box center [624, 346] width 222 height 15
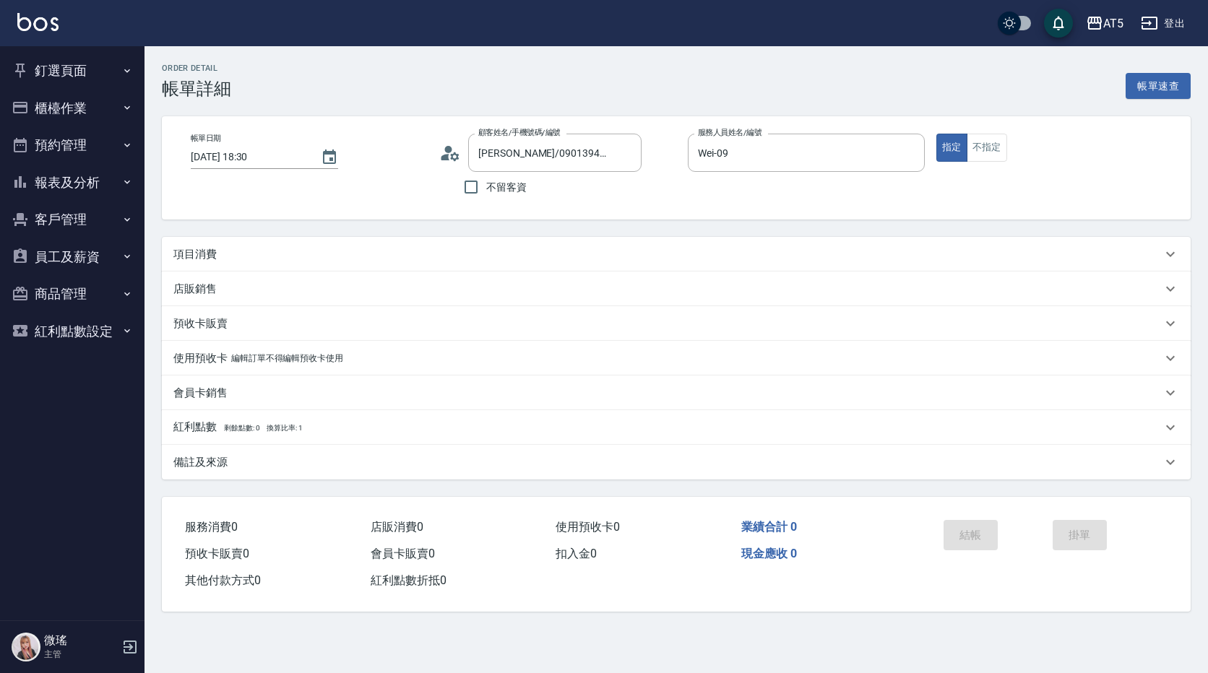
click at [217, 256] on div "項目消費" at bounding box center [667, 254] width 988 height 15
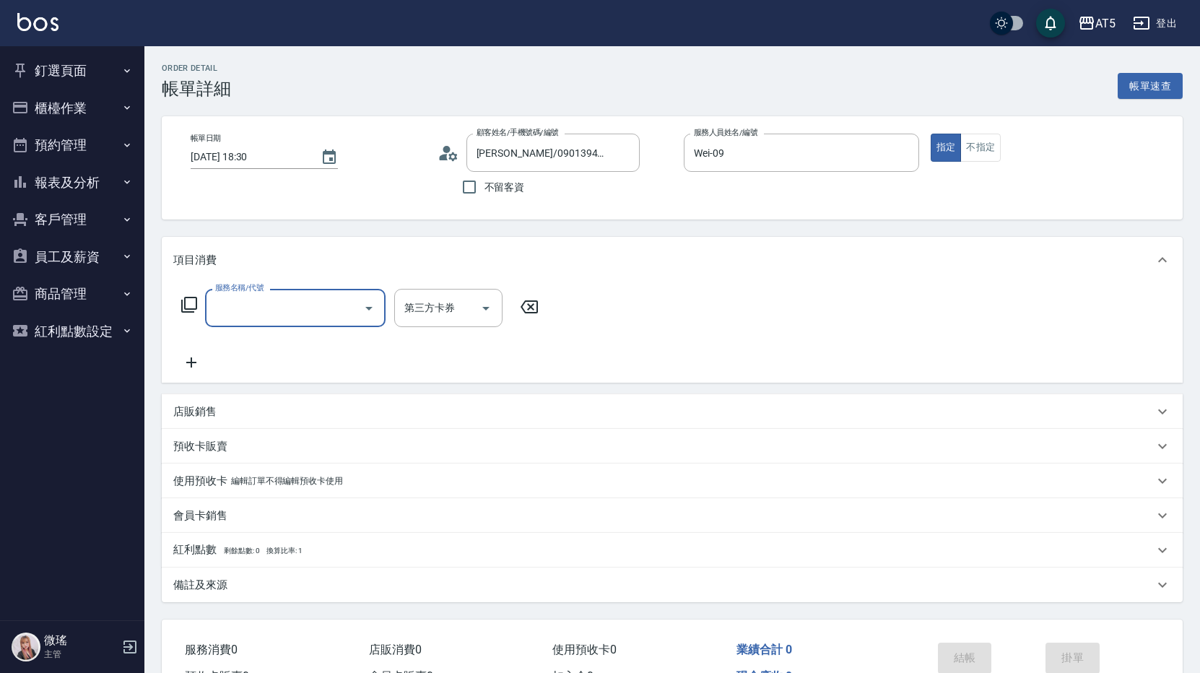
click at [222, 305] on input "服務名稱/代號" at bounding box center [285, 307] width 146 height 25
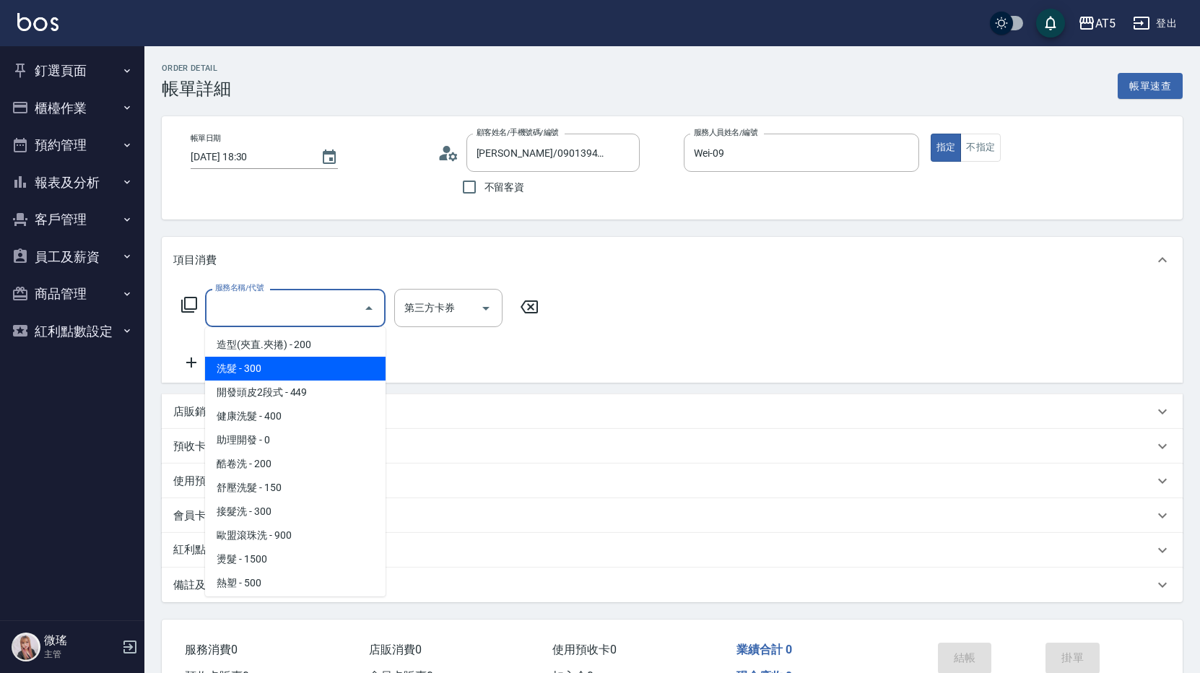
click at [269, 368] on span "洗髮 - 300" at bounding box center [295, 369] width 181 height 24
type input "洗髮(201)"
type input "30"
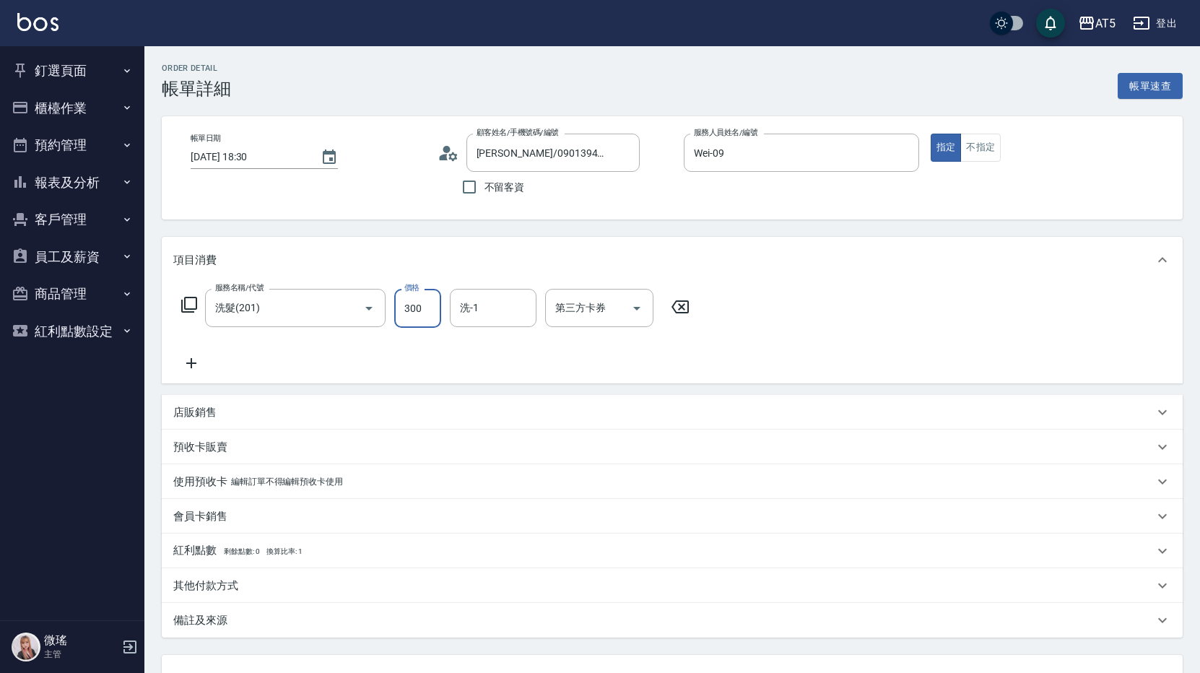
drag, startPoint x: 422, startPoint y: 308, endPoint x: 413, endPoint y: 308, distance: 8.7
click at [422, 308] on input "300" at bounding box center [417, 308] width 47 height 39
type input "4"
type input "0"
type input "42"
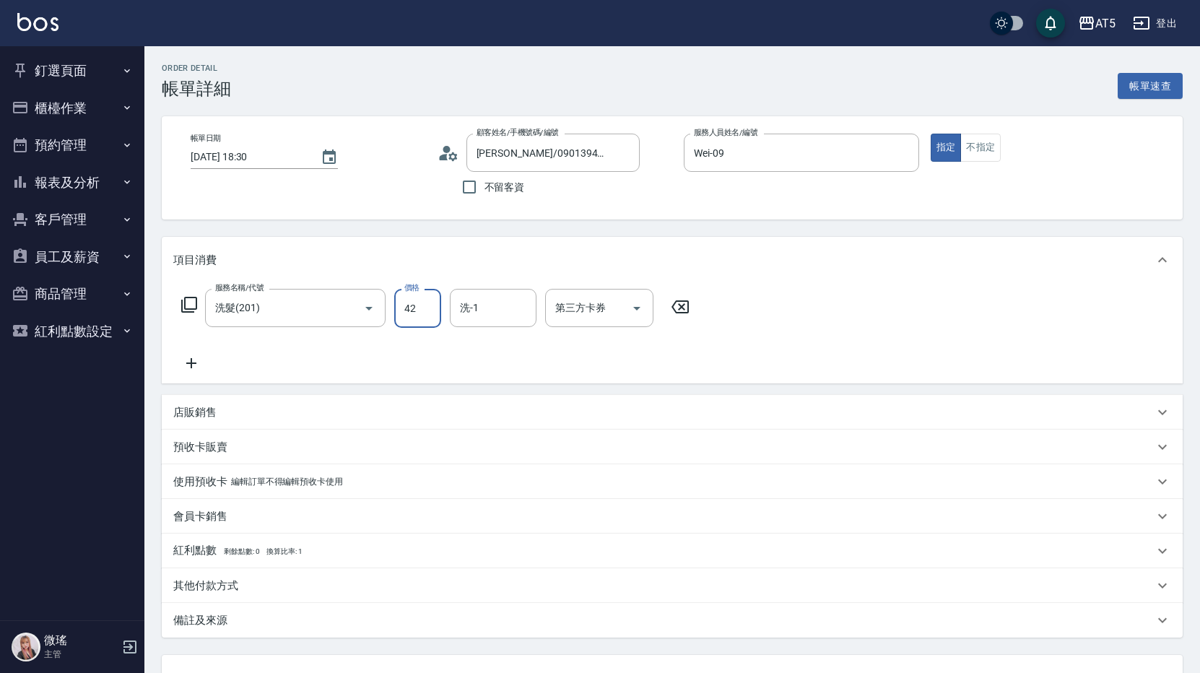
type input "40"
type input "420"
click at [890, 368] on div "服務名稱/代號 洗髮(201) 服務名稱/代號 價格 420 價格 洗-1 洗-1 第三方卡券 第三方卡券" at bounding box center [672, 333] width 1021 height 100
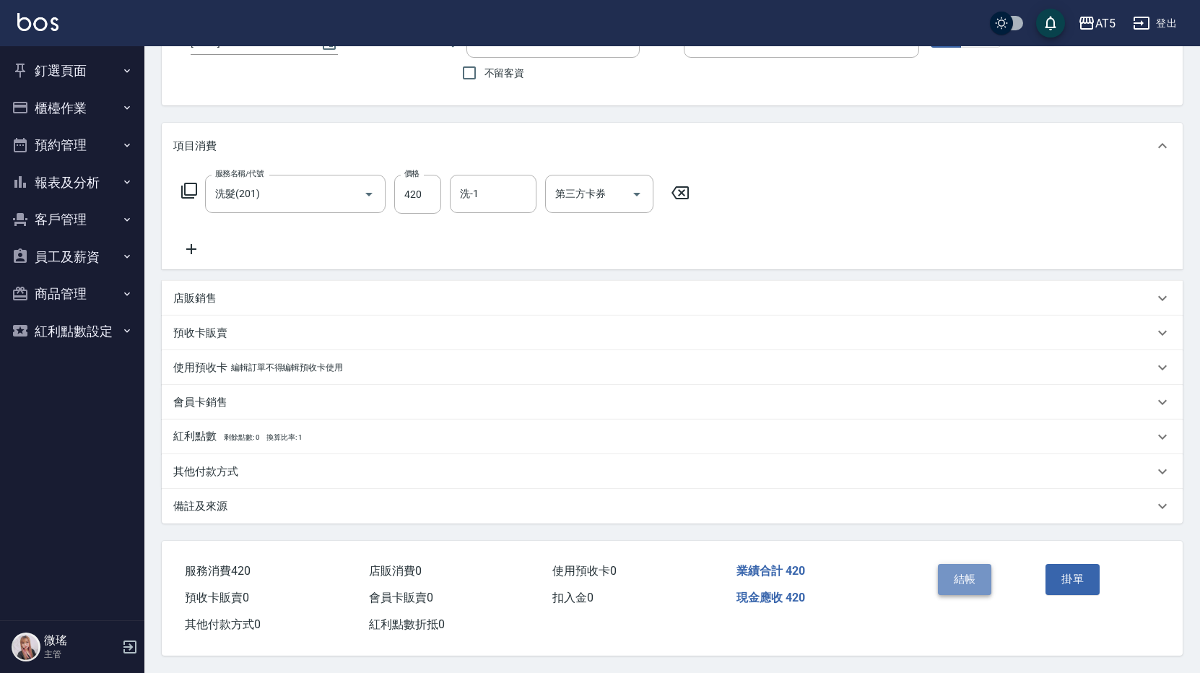
click at [979, 576] on button "結帳" at bounding box center [965, 579] width 54 height 30
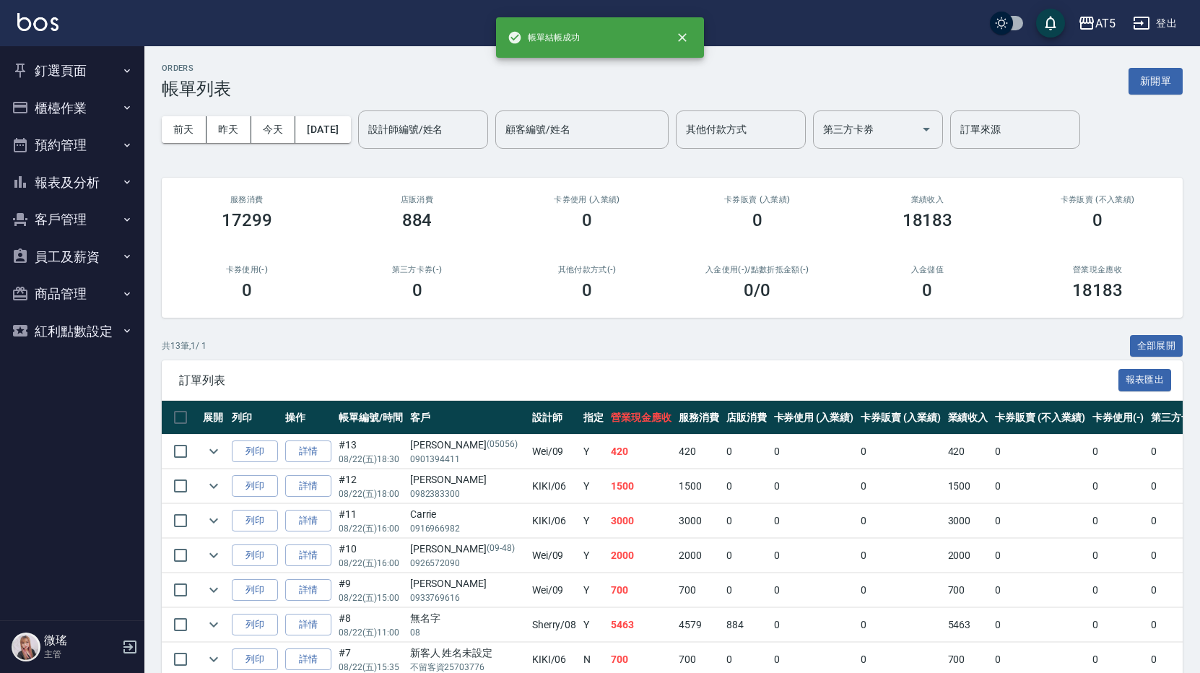
click at [48, 105] on button "櫃檯作業" at bounding box center [72, 109] width 133 height 38
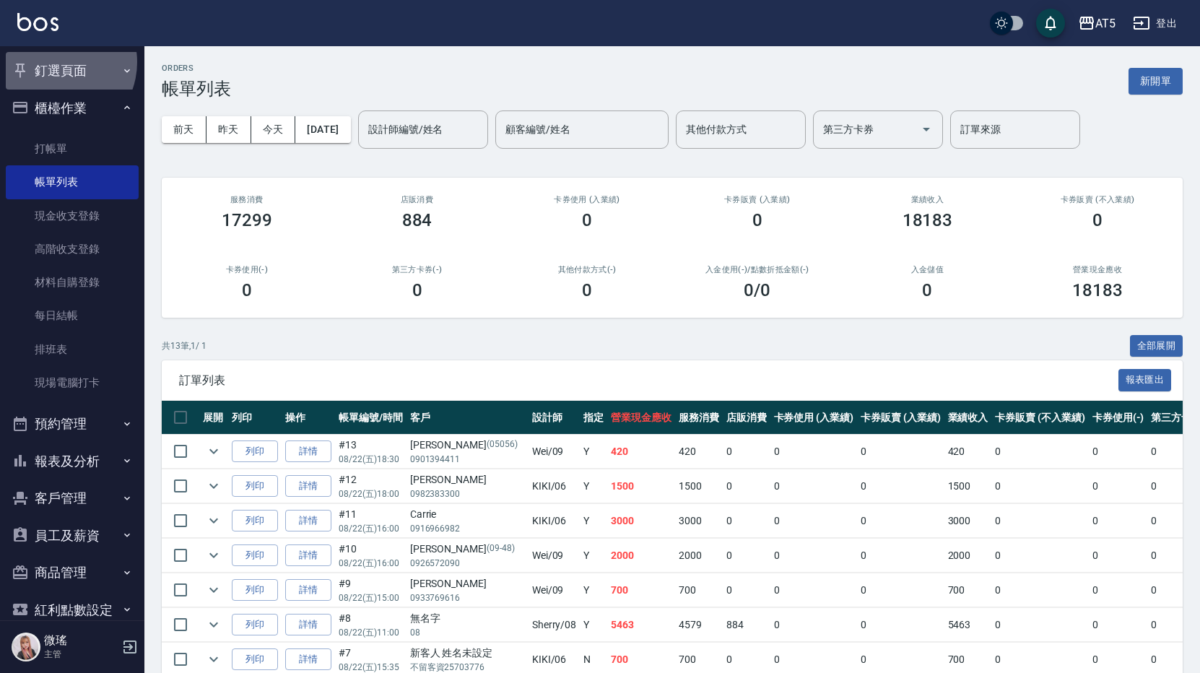
click at [55, 62] on button "釘選頁面" at bounding box center [72, 71] width 133 height 38
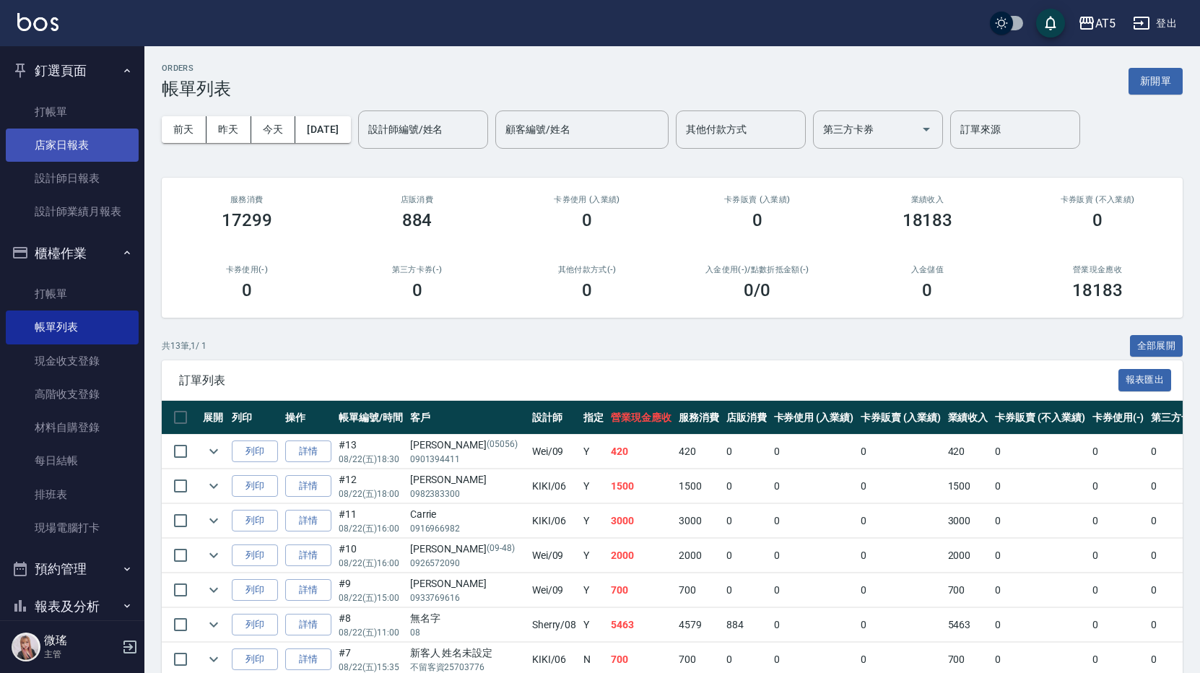
click at [71, 146] on link "店家日報表" at bounding box center [72, 145] width 133 height 33
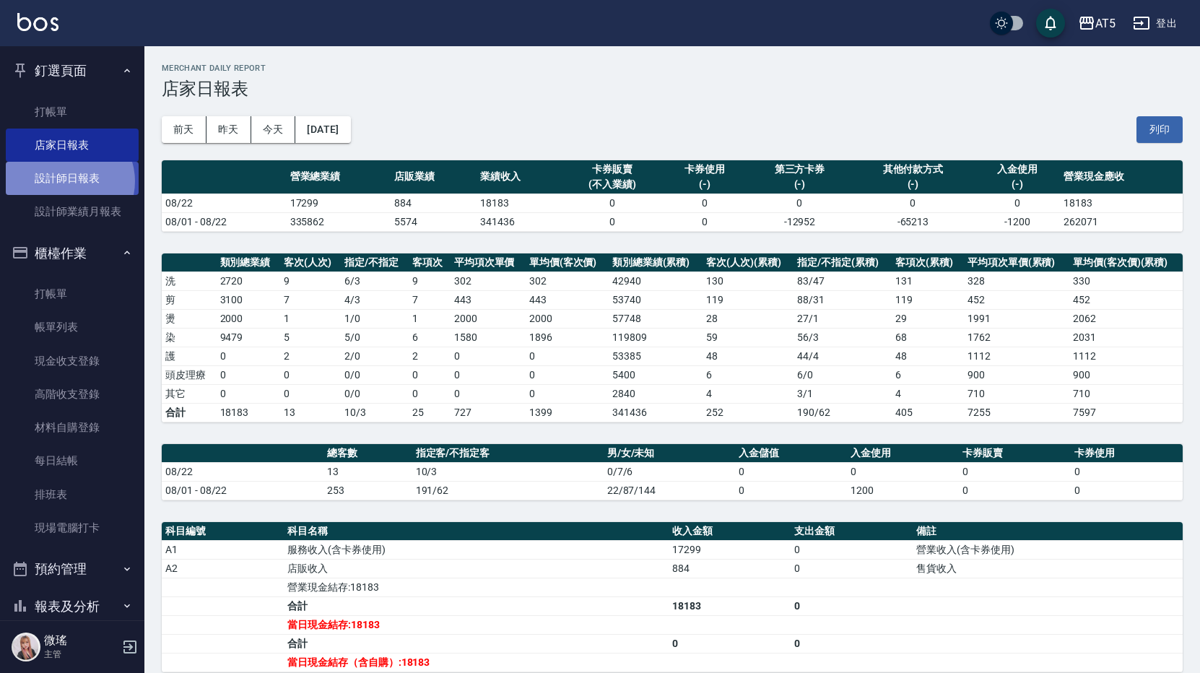
click at [68, 181] on link "設計師日報表" at bounding box center [72, 178] width 133 height 33
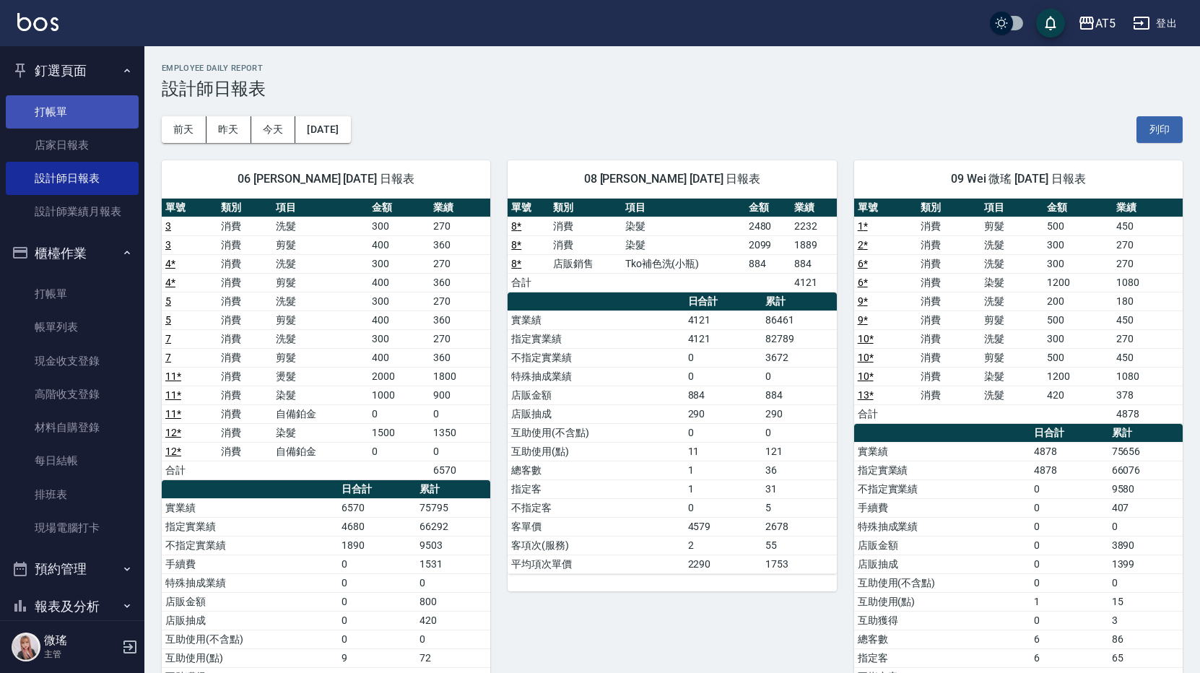
click at [72, 110] on link "打帳單" at bounding box center [72, 111] width 133 height 33
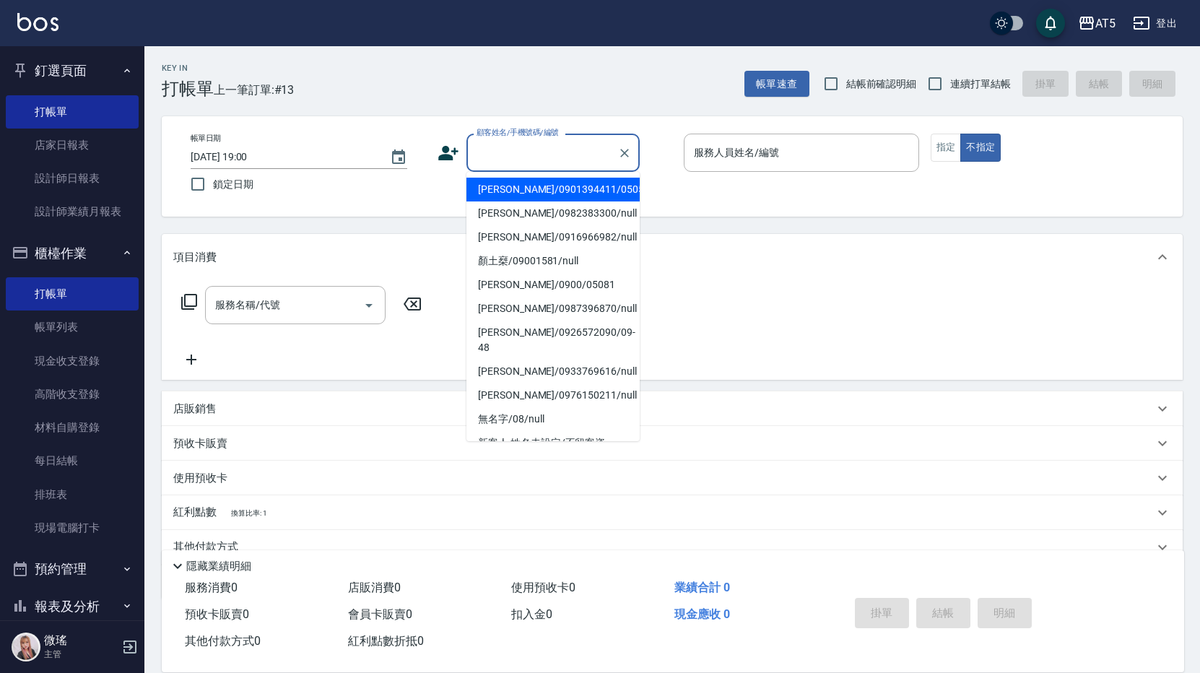
click at [566, 154] on input "顧客姓名/手機號碼/編號" at bounding box center [542, 152] width 139 height 25
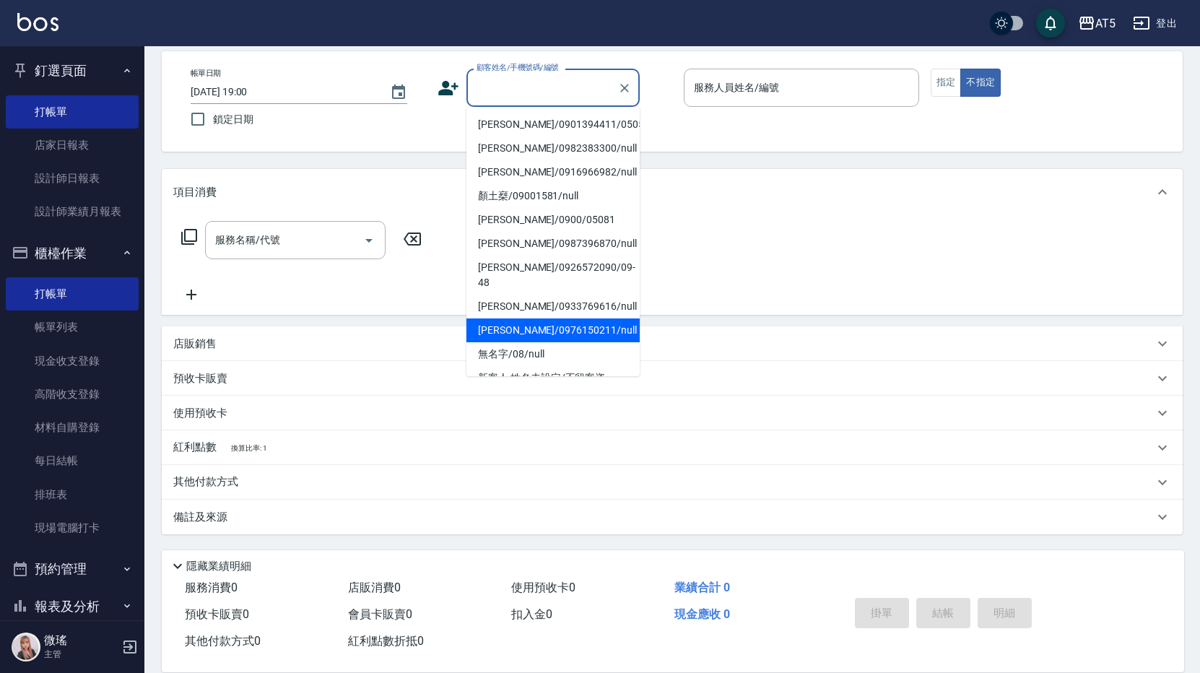
scroll to position [72, 0]
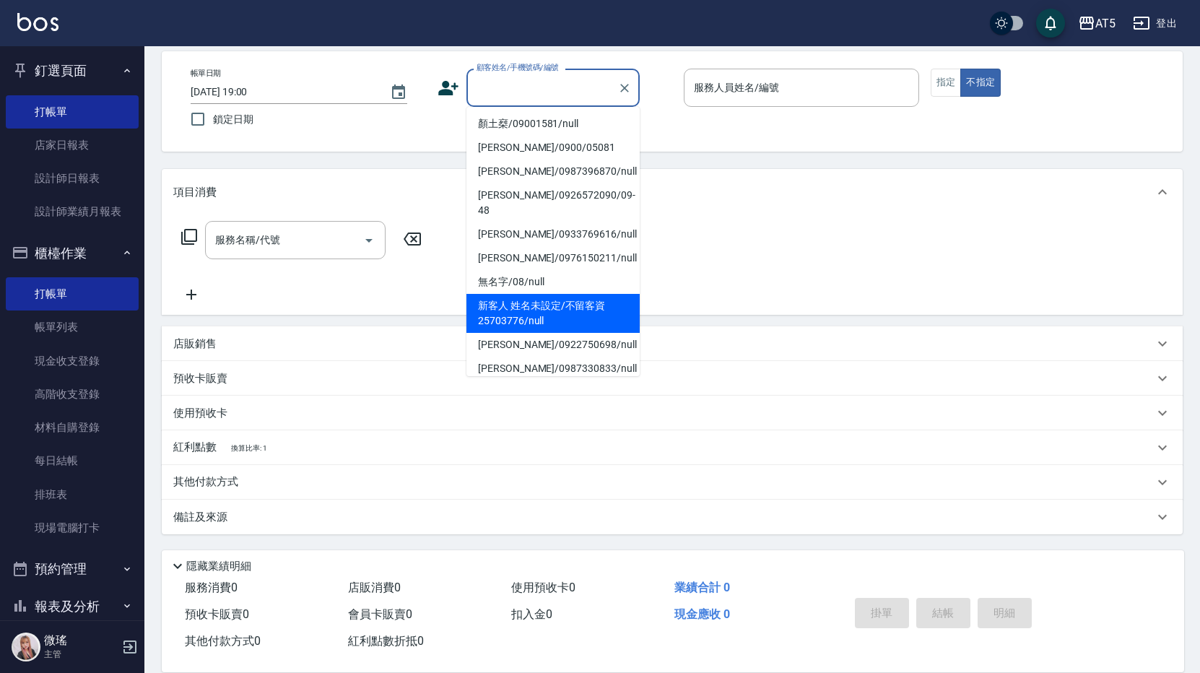
click at [571, 321] on li "新客人 姓名未設定/不留客資25703776/null" at bounding box center [553, 313] width 173 height 39
type input "新客人 姓名未設定/不留客資25703776/null"
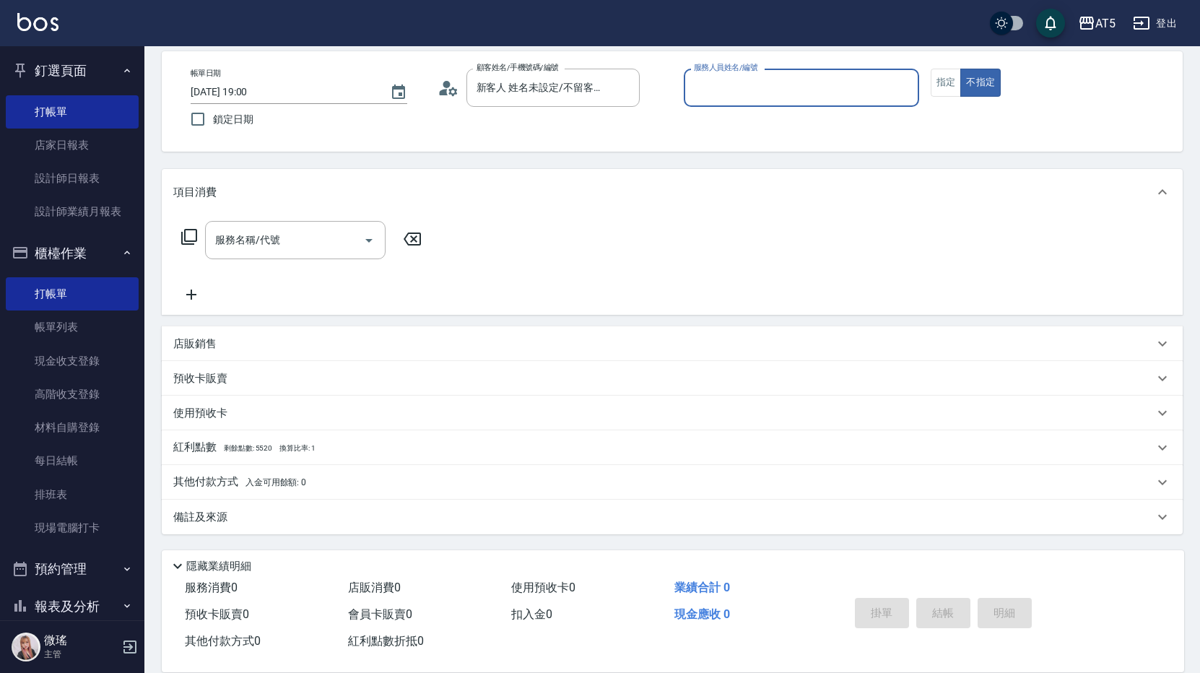
click at [753, 72] on label "服務人員姓名/編號" at bounding box center [726, 67] width 64 height 11
click at [753, 75] on input "服務人員姓名/編號" at bounding box center [801, 87] width 222 height 25
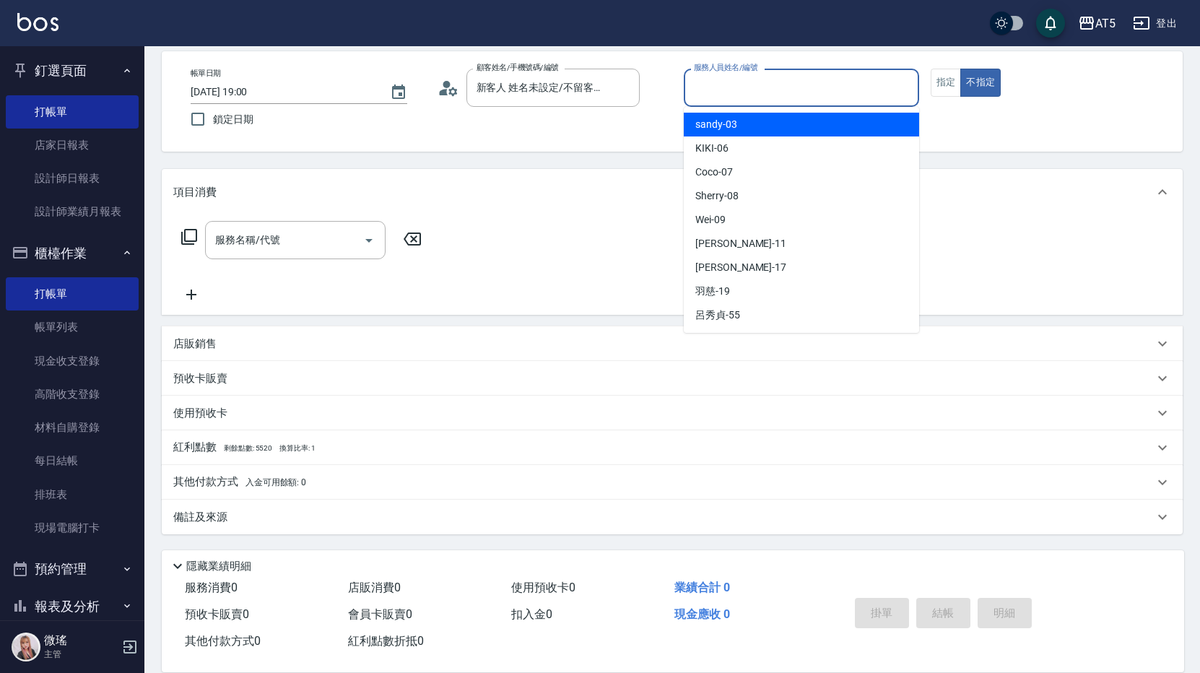
click at [758, 80] on input "服務人員姓名/編號" at bounding box center [801, 87] width 222 height 25
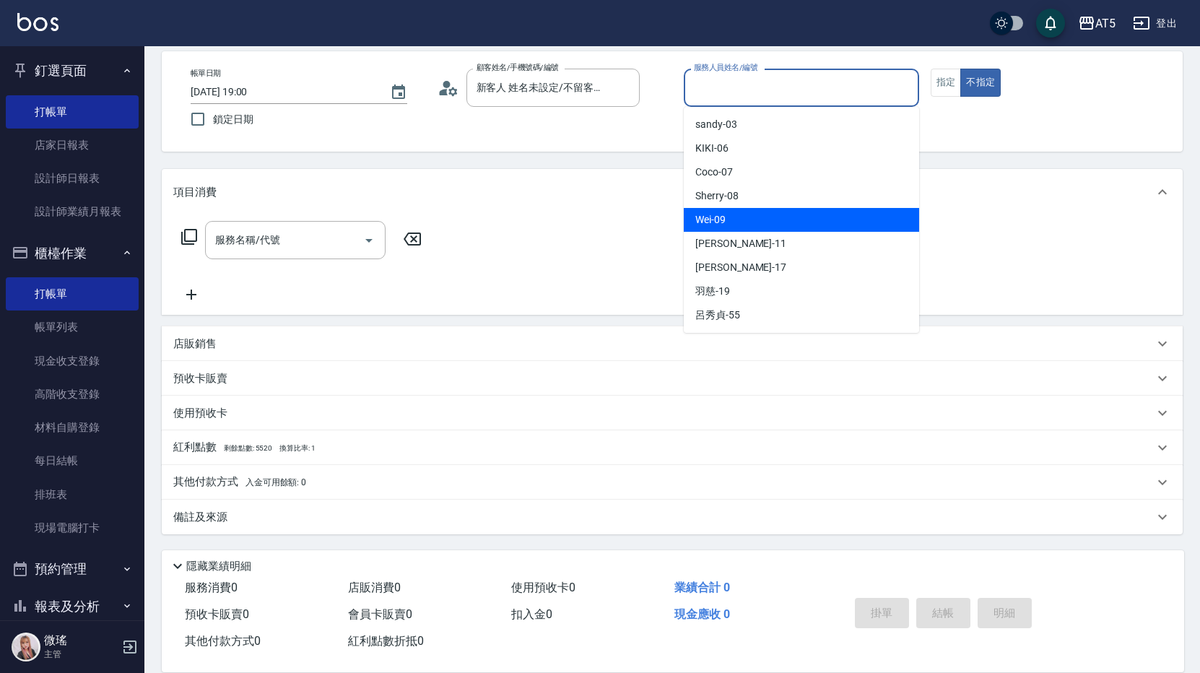
click at [716, 208] on div "Wei -09" at bounding box center [801, 220] width 235 height 24
type input "Wei-09"
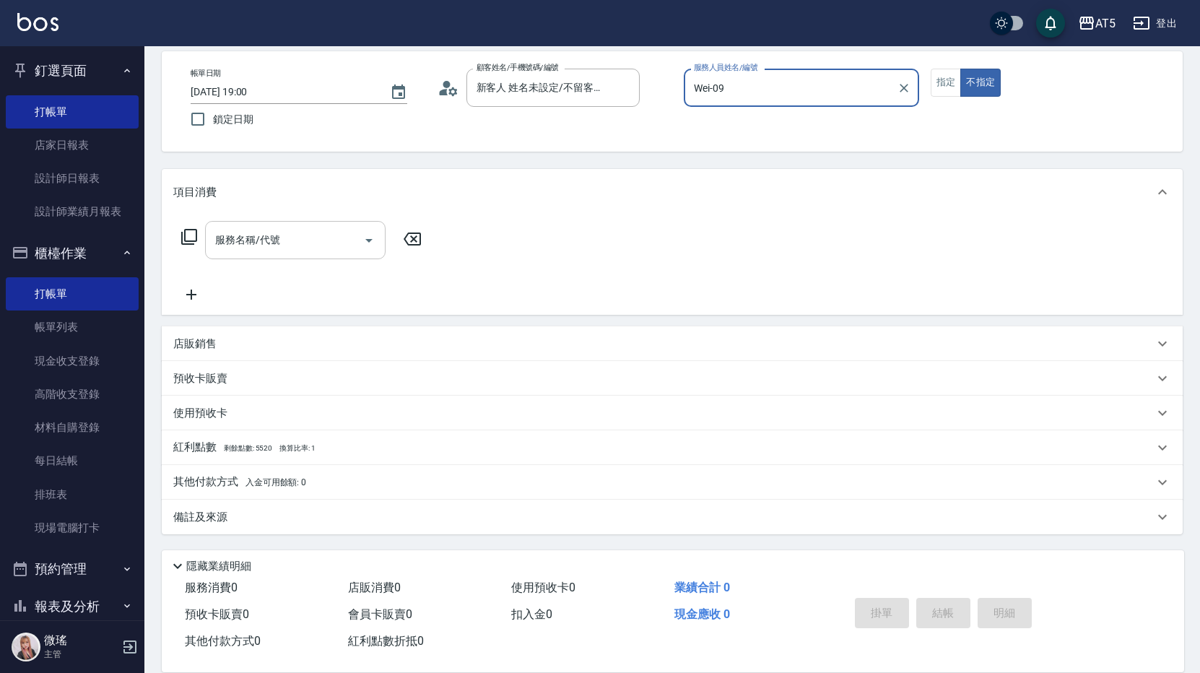
click at [260, 243] on div "服務名稱/代號 服務名稱/代號" at bounding box center [295, 240] width 181 height 38
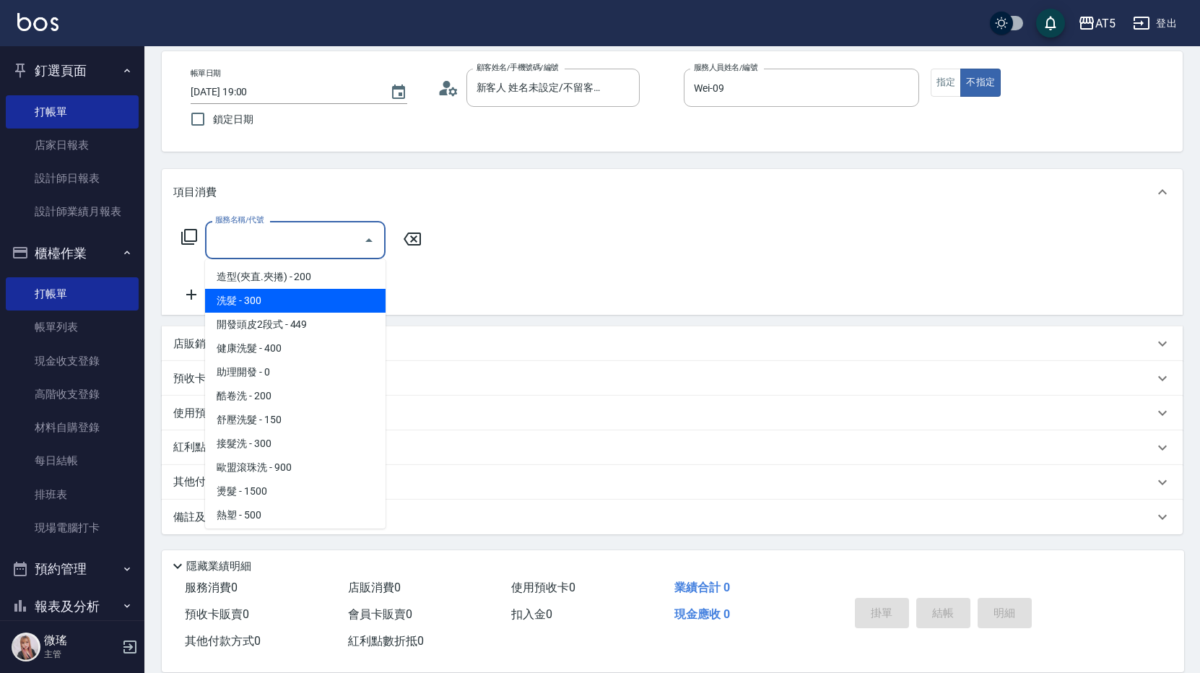
click at [276, 300] on span "洗髮 - 300" at bounding box center [295, 301] width 181 height 24
type input "洗髮(201)"
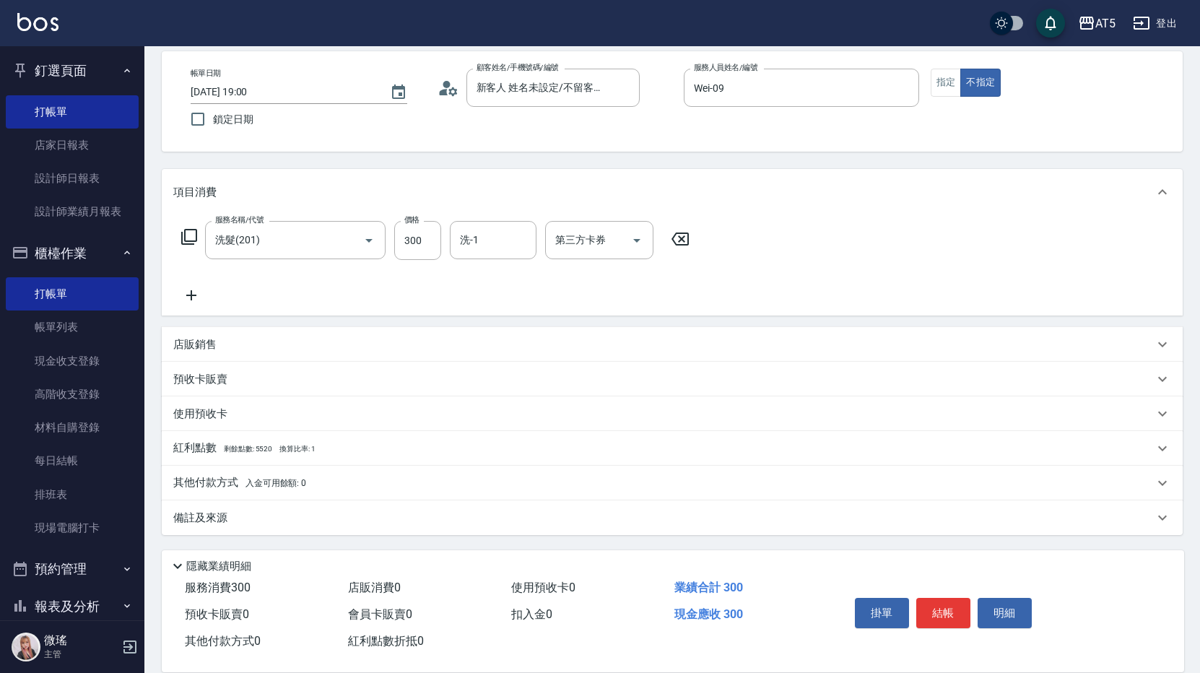
click at [201, 291] on icon at bounding box center [191, 295] width 36 height 17
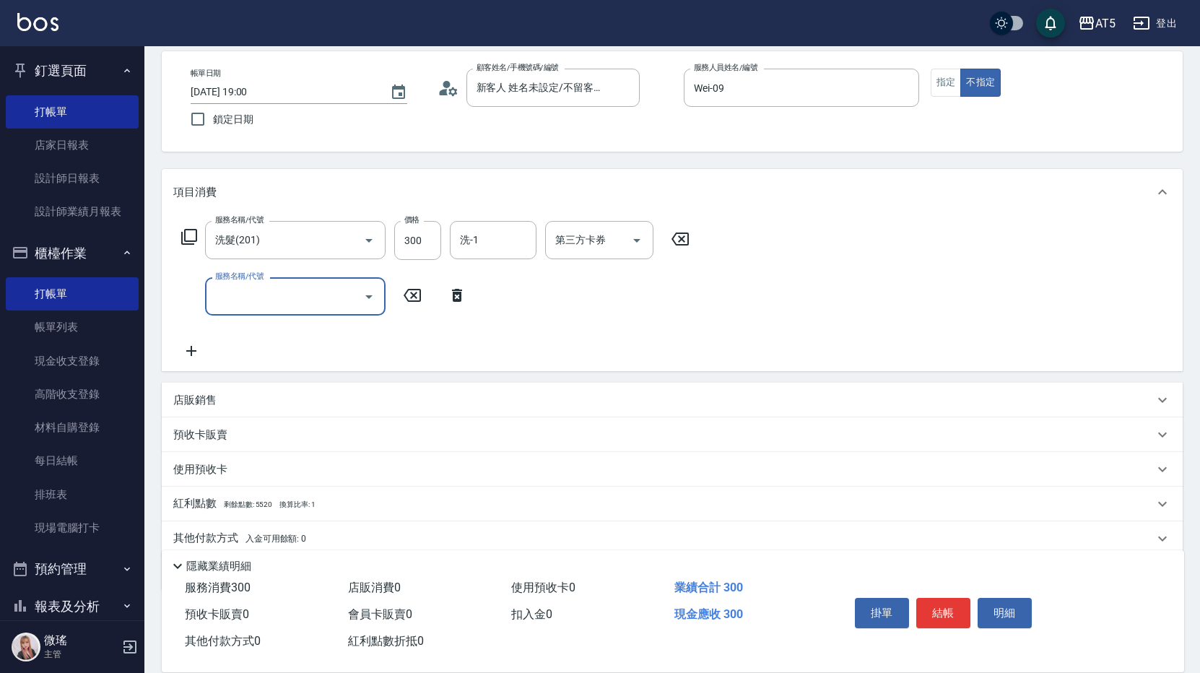
click at [249, 282] on label "服務名稱/代號" at bounding box center [239, 276] width 48 height 11
click at [249, 284] on input "服務名稱/代號" at bounding box center [285, 296] width 146 height 25
click at [267, 297] on input "服務名稱/代號" at bounding box center [285, 296] width 146 height 25
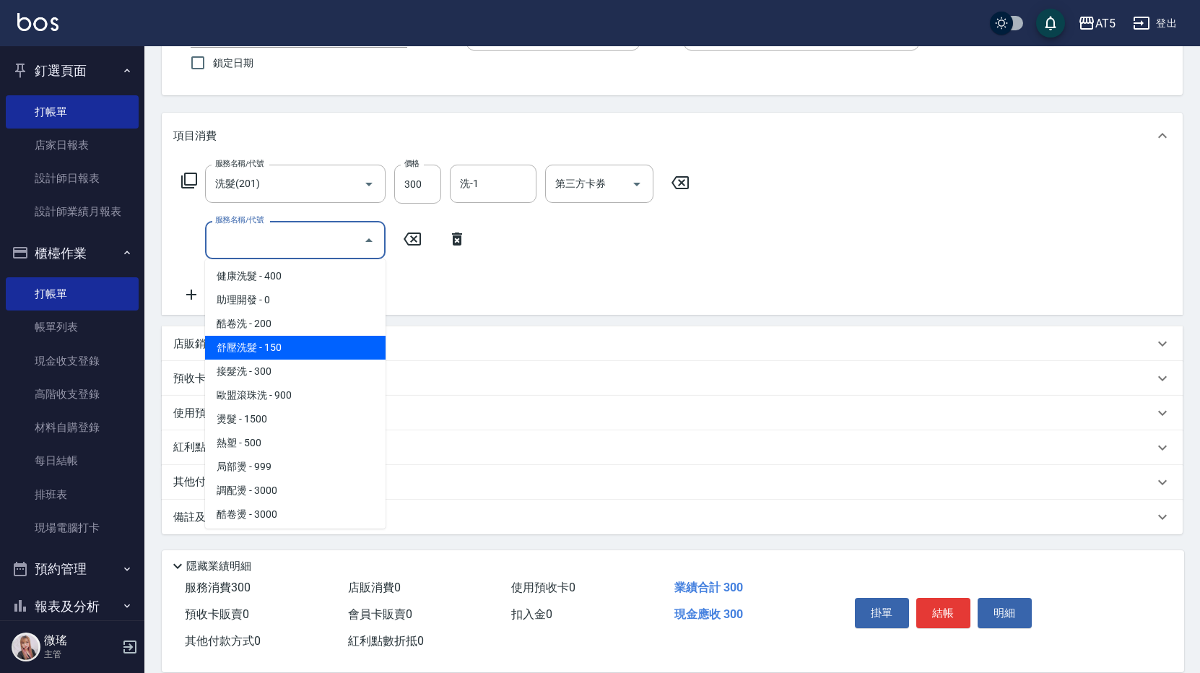
scroll to position [144, 0]
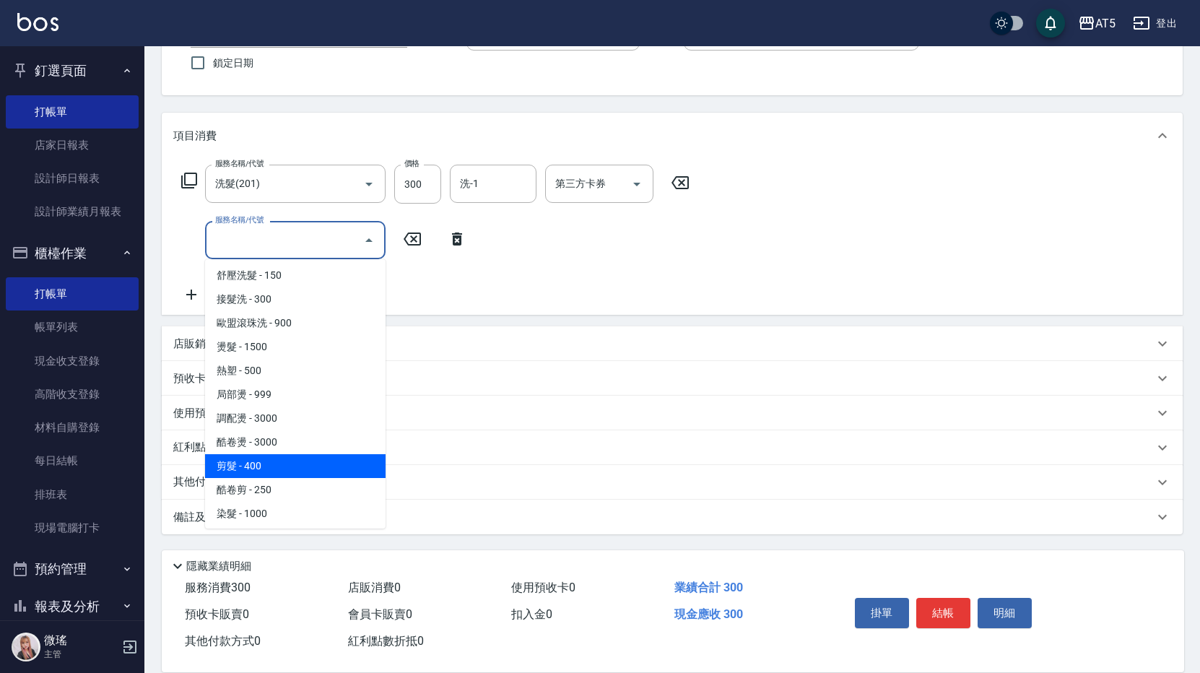
click at [286, 467] on span "剪髮 - 400" at bounding box center [295, 466] width 181 height 24
type input "70"
type input "剪髮(401)"
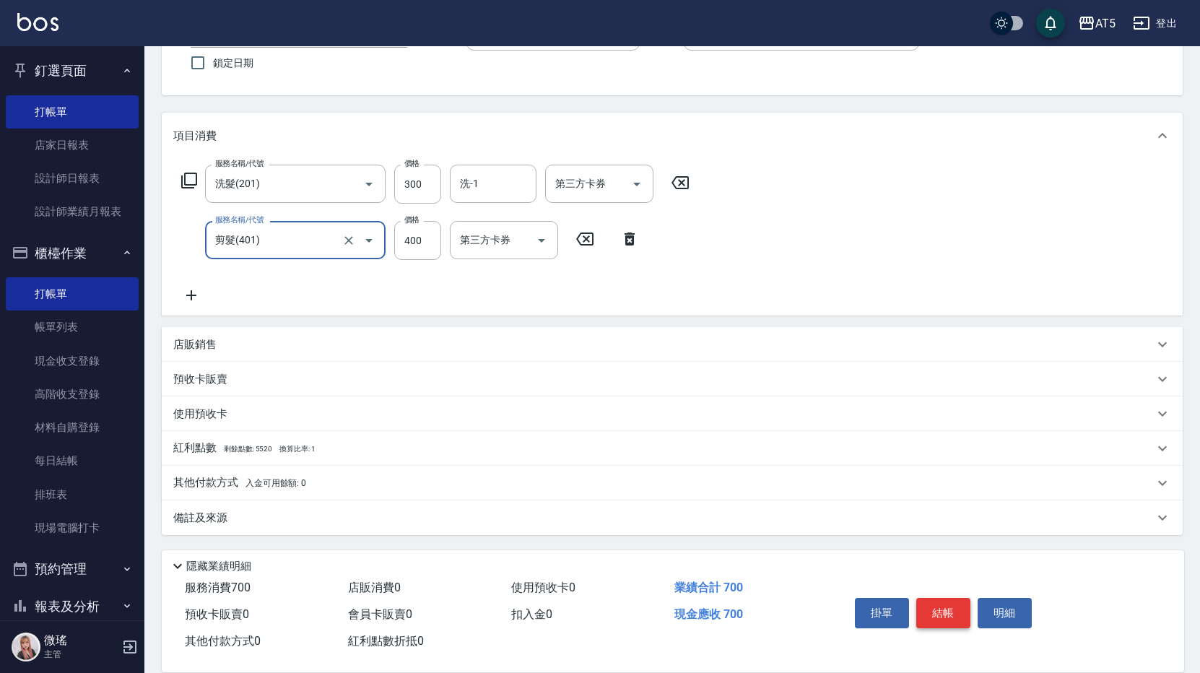
click at [942, 611] on button "結帳" at bounding box center [943, 613] width 54 height 30
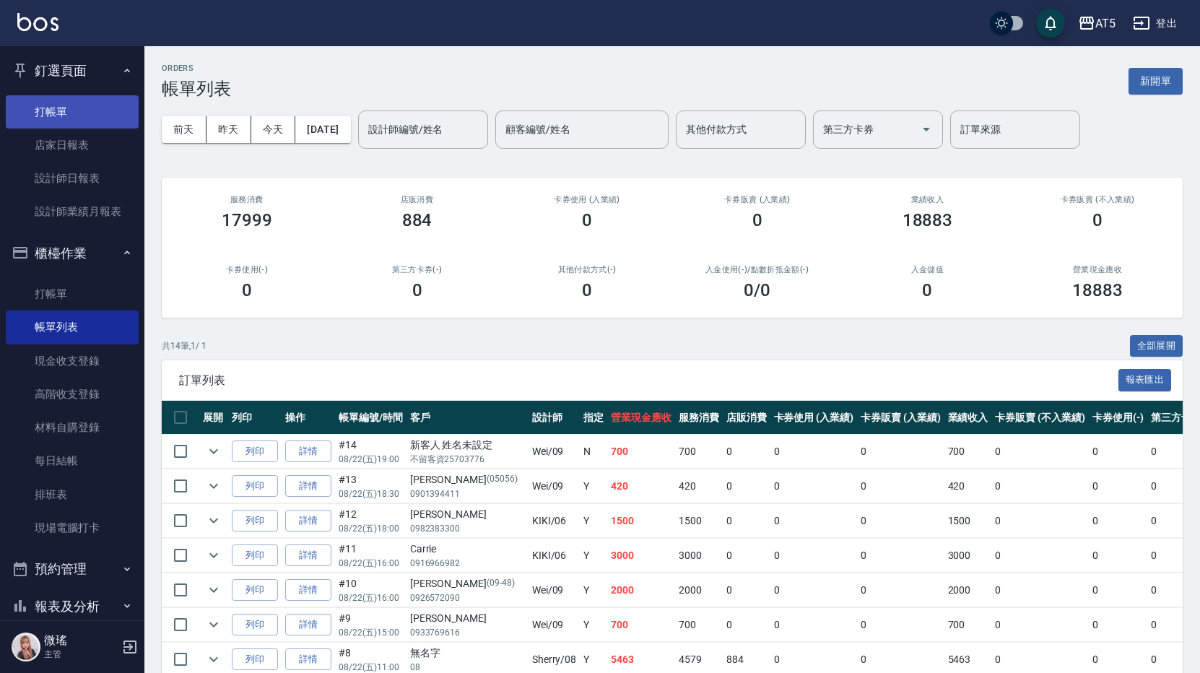
click at [82, 110] on link "打帳單" at bounding box center [72, 111] width 133 height 33
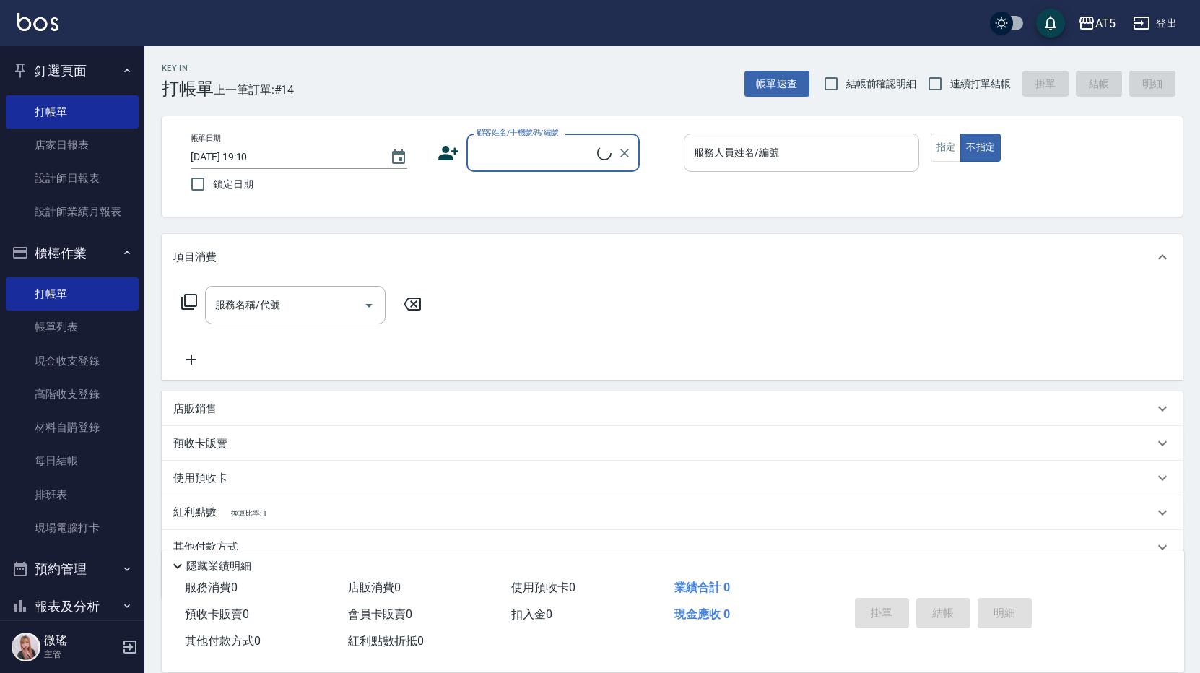
click at [828, 157] on input "服務人員姓名/編號" at bounding box center [801, 152] width 222 height 25
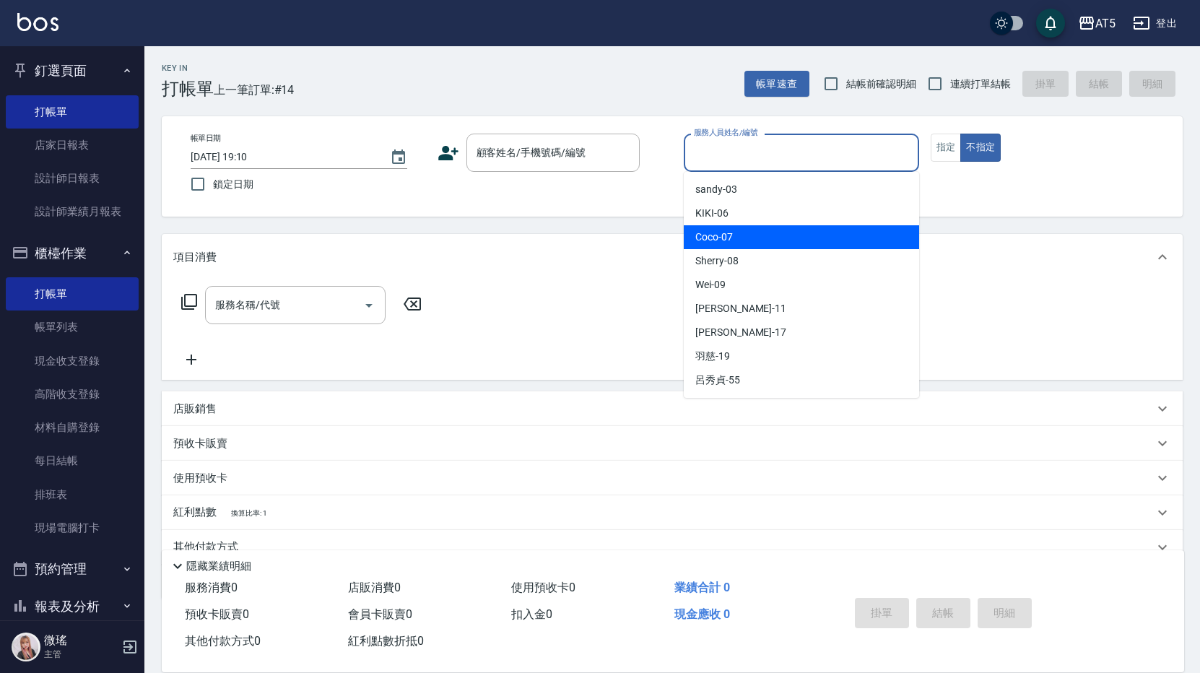
click at [805, 228] on div "Coco -07" at bounding box center [801, 237] width 235 height 24
type input "Coco-07"
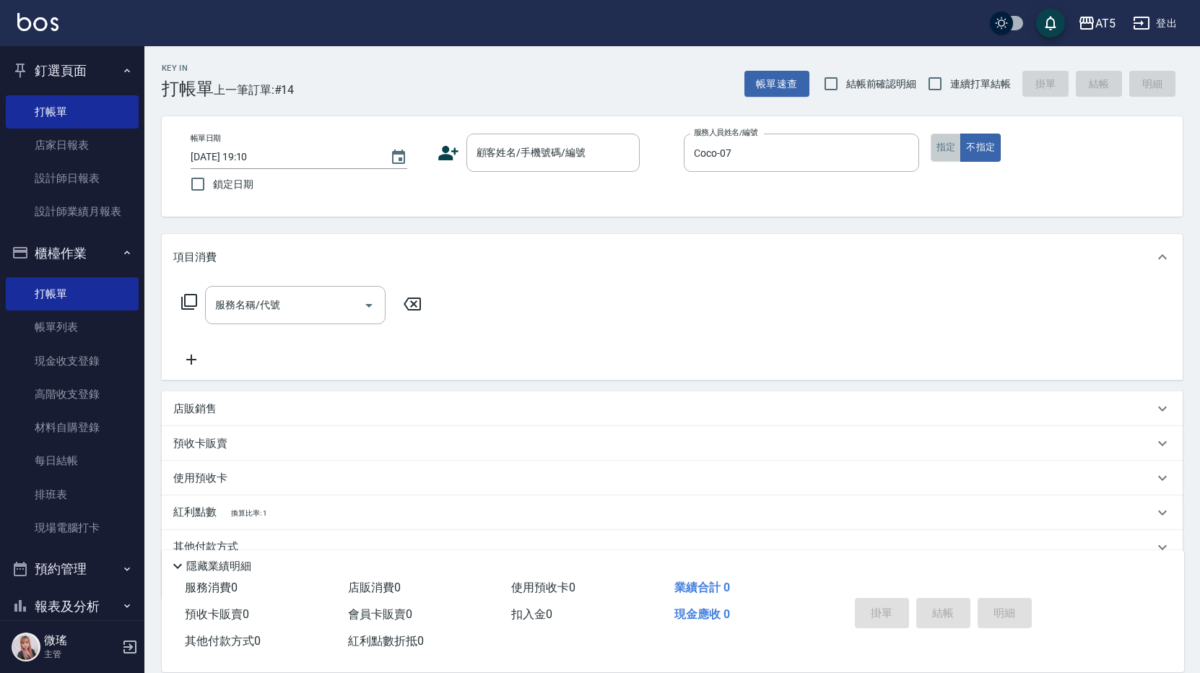
click at [931, 149] on button "指定" at bounding box center [946, 148] width 31 height 28
click at [532, 150] on input "顧客姓名/手機號碼/編號" at bounding box center [542, 152] width 139 height 25
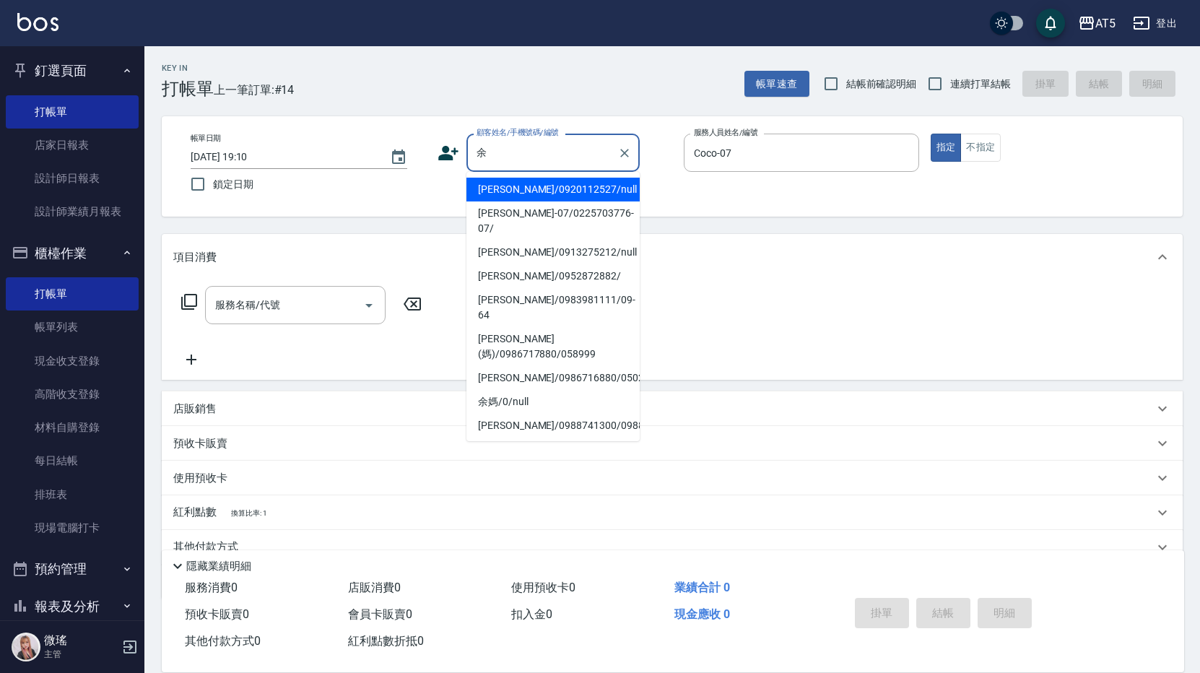
click at [511, 197] on li "余玉雲/0920112527/null" at bounding box center [553, 190] width 173 height 24
type input "余玉雲/0920112527/null"
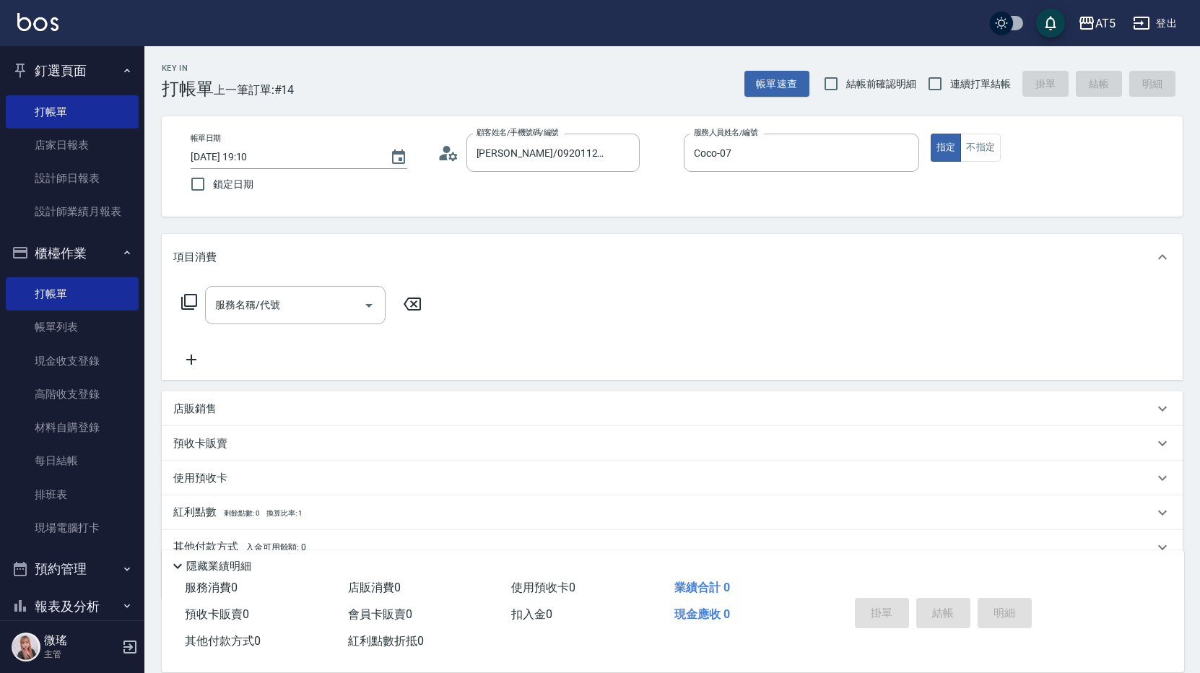
click at [194, 298] on icon at bounding box center [189, 301] width 17 height 17
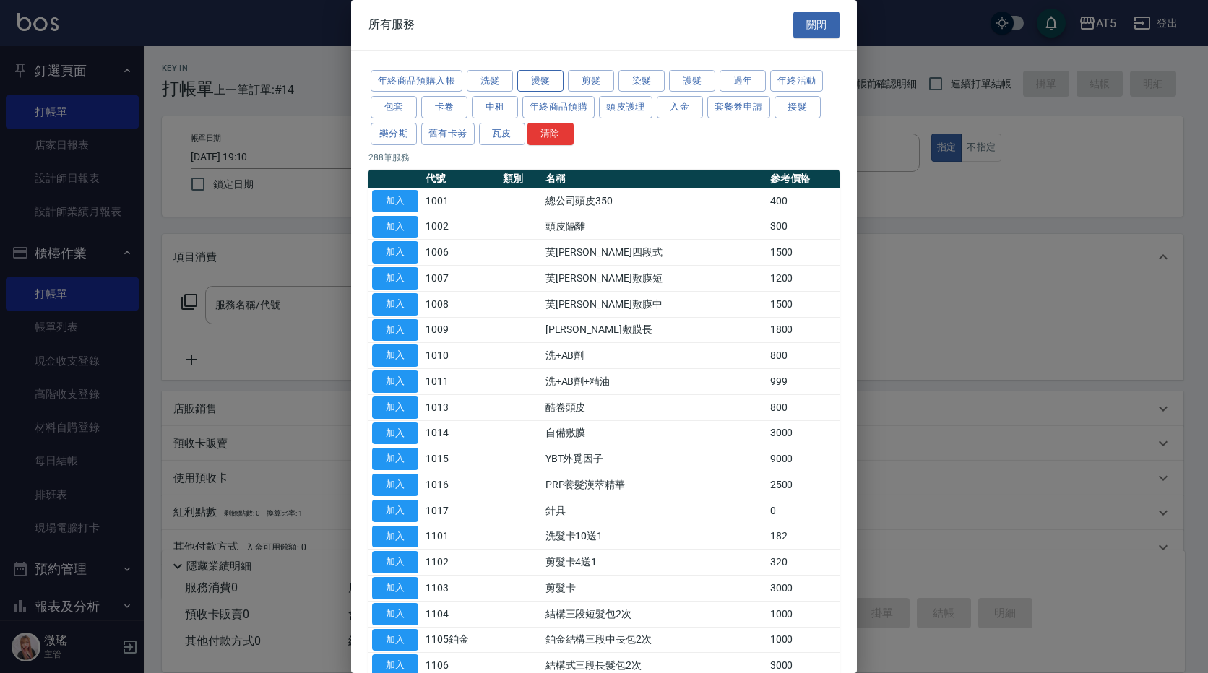
click at [532, 77] on button "燙髮" at bounding box center [540, 81] width 46 height 22
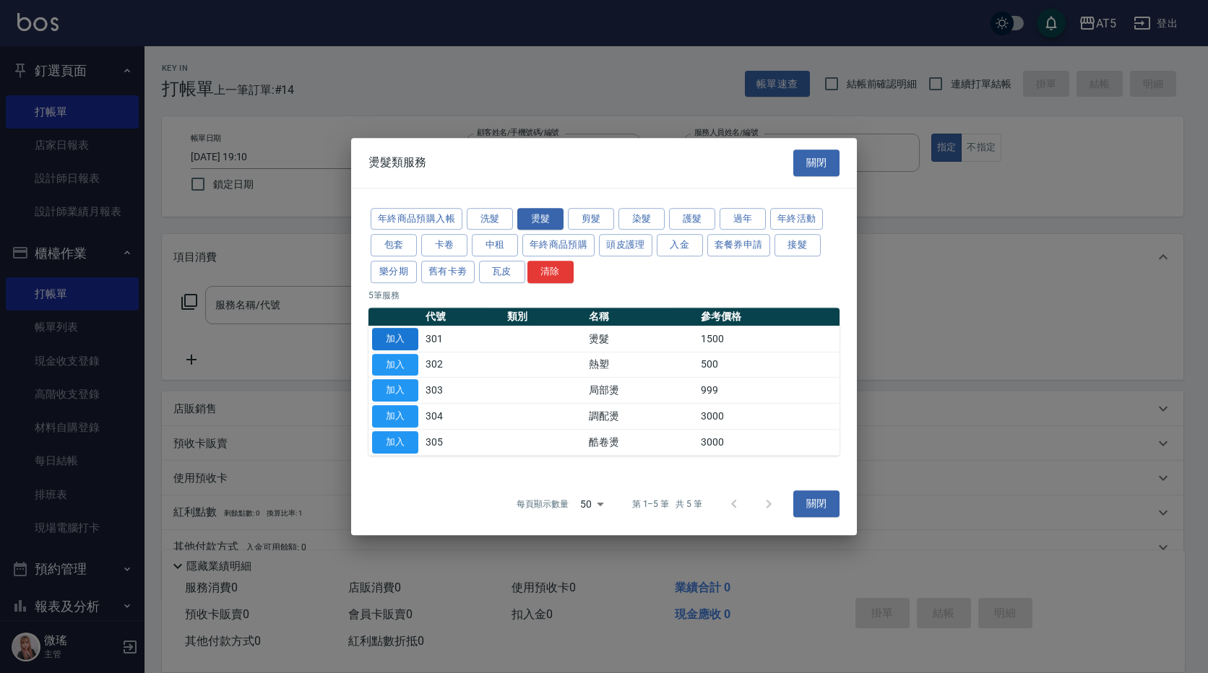
click at [395, 341] on button "加入" at bounding box center [395, 339] width 46 height 22
type input "燙髮(301)"
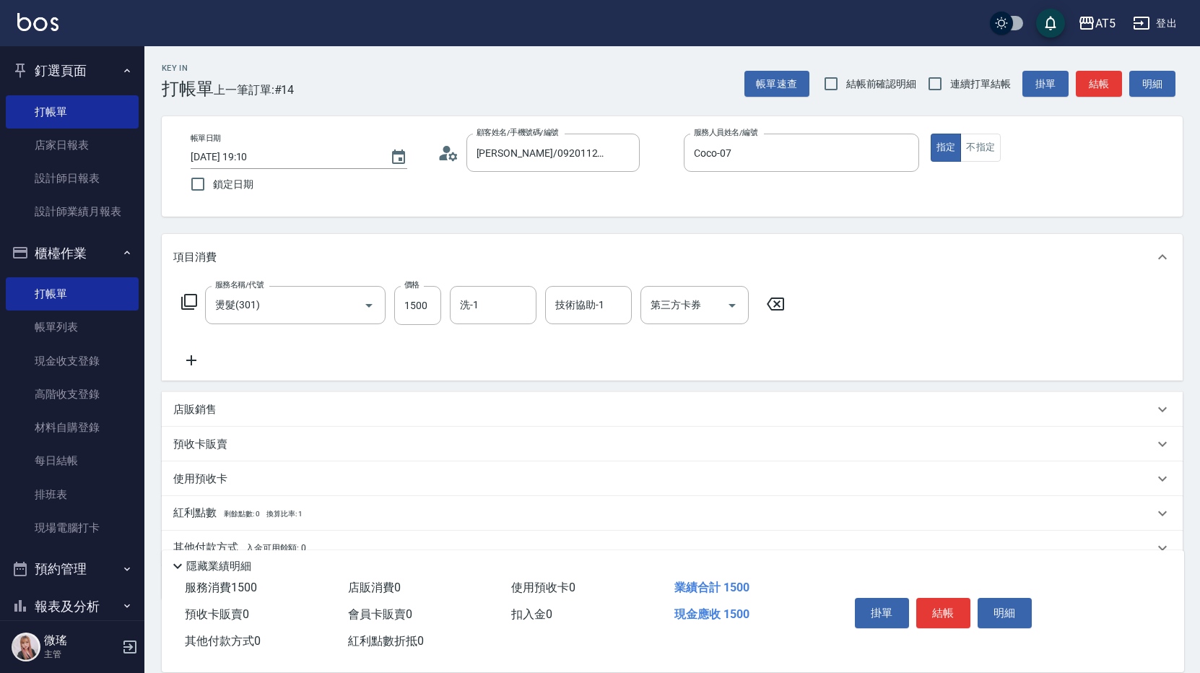
click at [442, 316] on div "服務名稱/代號 燙髮(301) 服務名稱/代號 價格 1500 價格 洗-1 洗-1 技術協助-1 技術協助-1 第三方卡券 第三方卡券" at bounding box center [483, 305] width 620 height 39
click at [409, 305] on input "1500" at bounding box center [417, 305] width 47 height 39
type input "0"
type input "11"
type input "10"
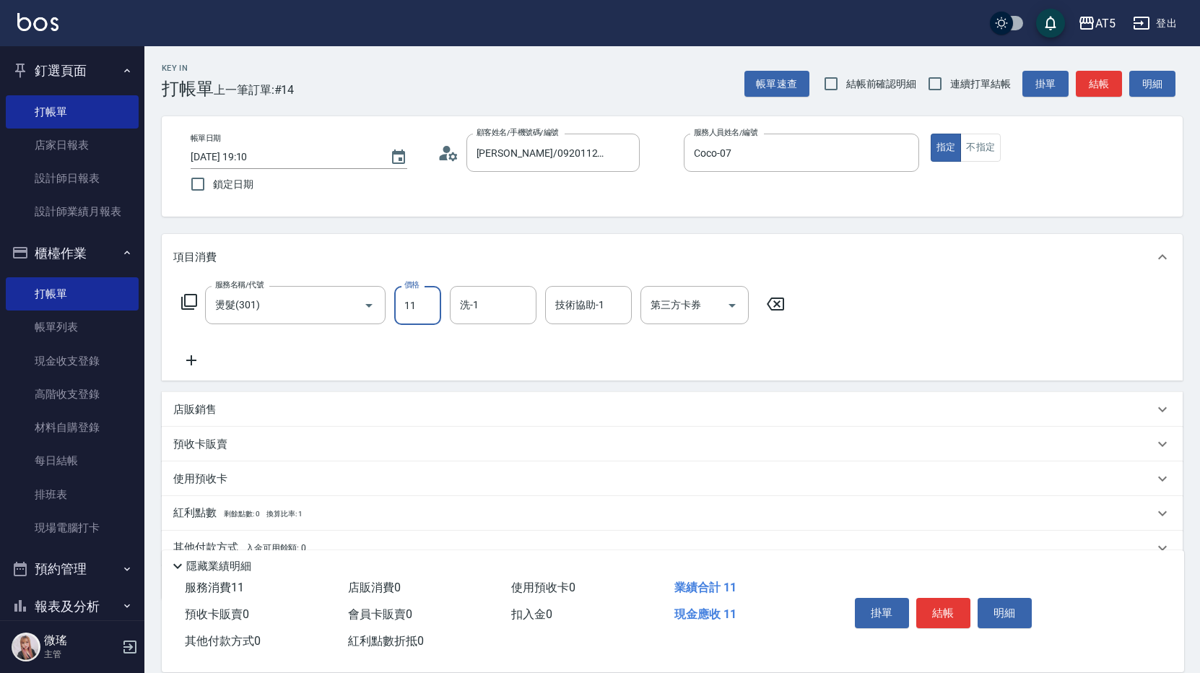
type input "118"
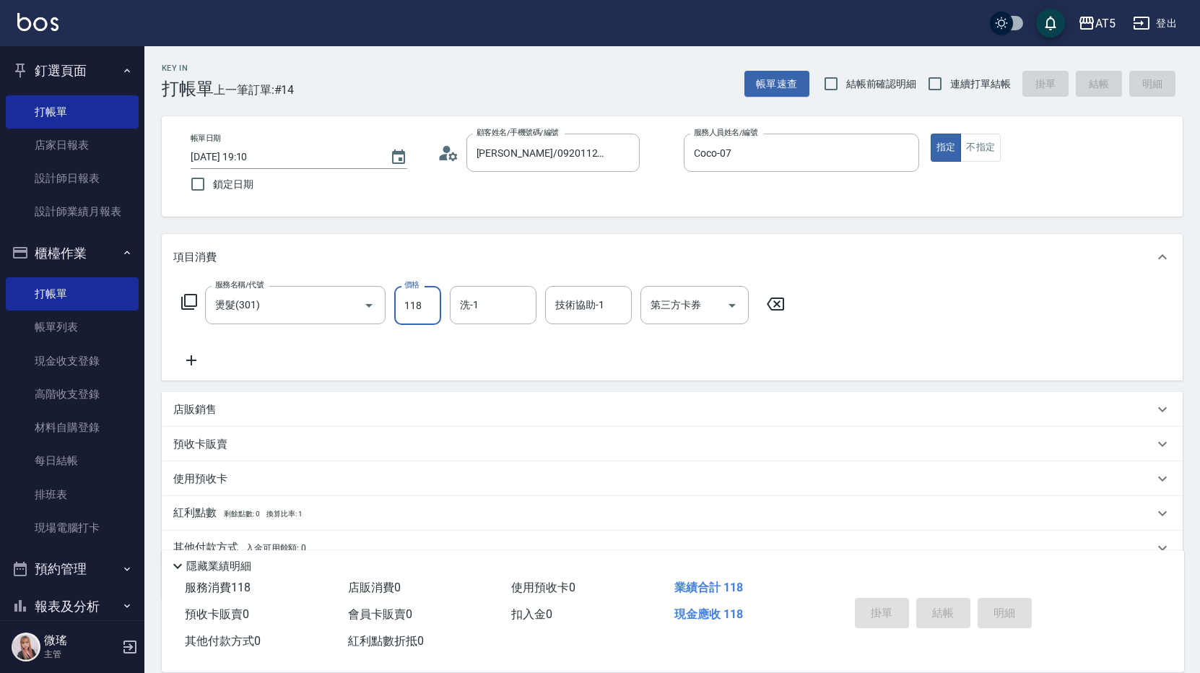
click at [435, 307] on div "Key In 打帳單 上一筆訂單:#14 帳單速查 結帳前確認明細 連續打單結帳 掛單 結帳 明細 帳單日期 2025/08/22 19:10 鎖定日期 顧客…" at bounding box center [600, 369] width 1200 height 739
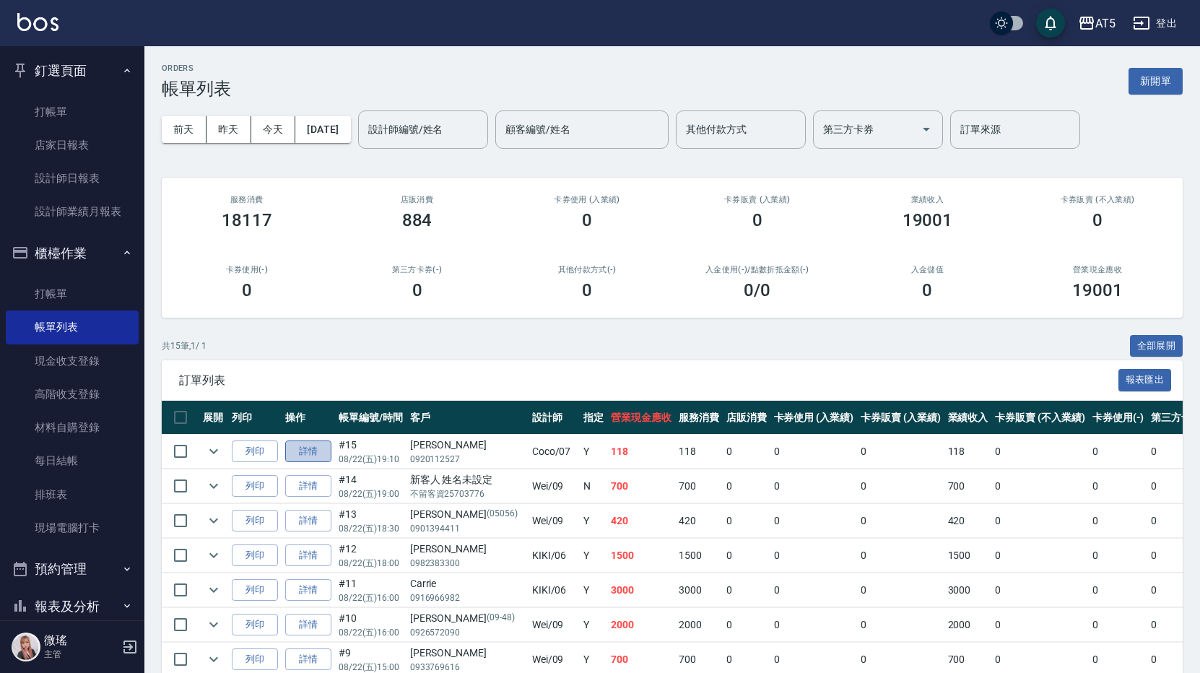
click at [305, 448] on link "詳情" at bounding box center [308, 452] width 46 height 22
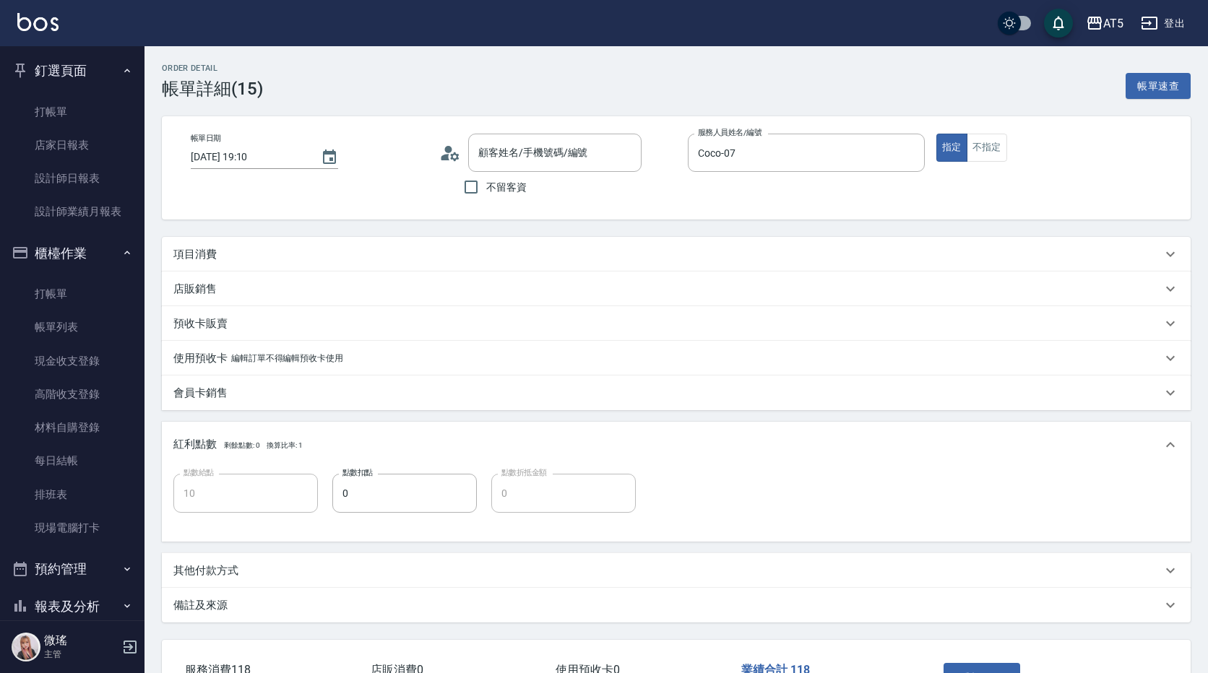
type input "2025/08/22 19:10"
type input "Coco-07"
type input "10"
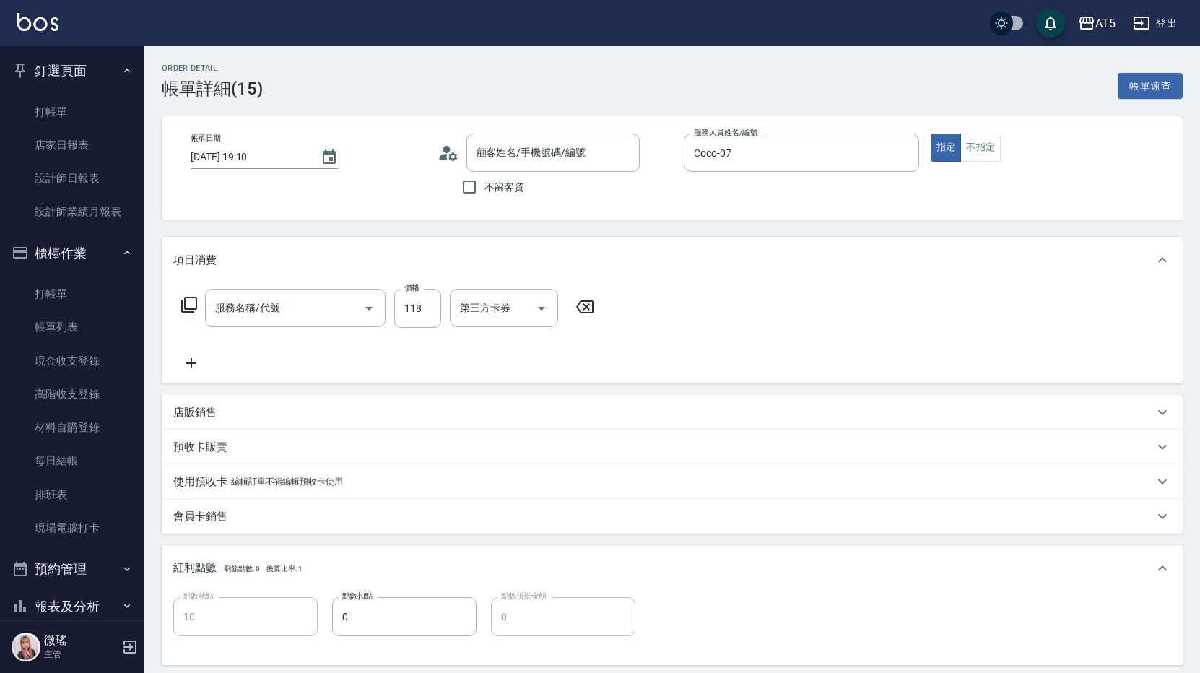
type input "余玉雲/0920112527/null"
type input "燙髮(301)"
click at [423, 321] on input "118" at bounding box center [417, 308] width 47 height 39
type input "0"
type input "118"
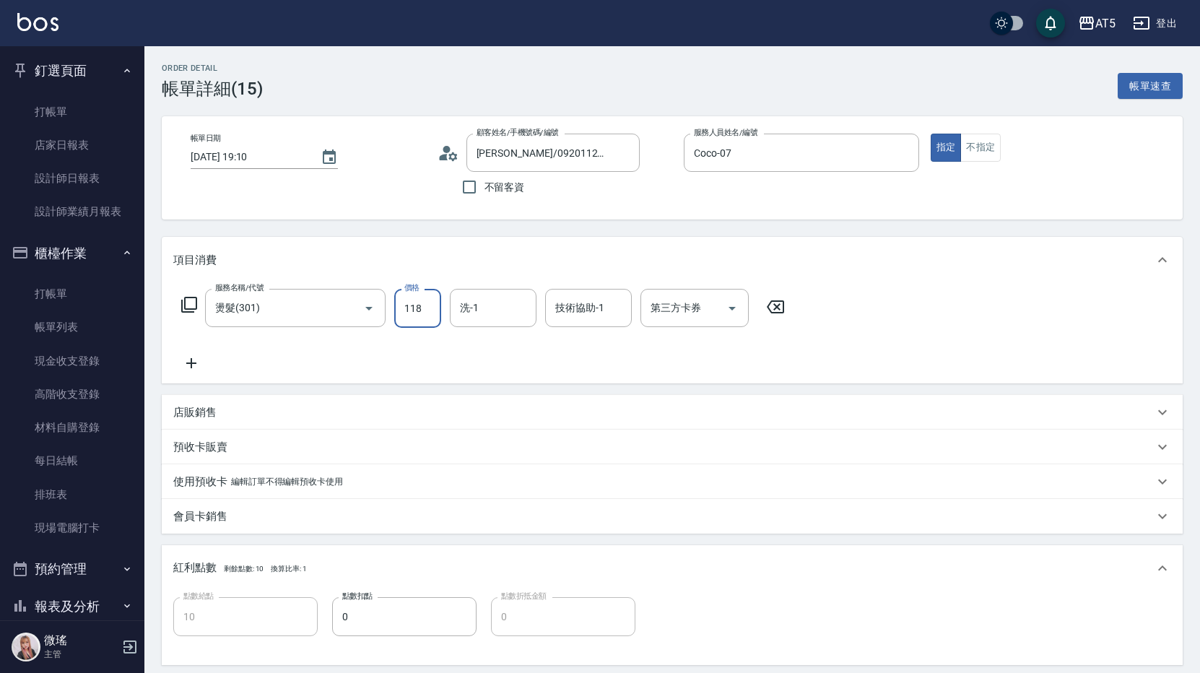
type input "0"
type input "18"
type input "10"
type input "188"
drag, startPoint x: 281, startPoint y: 373, endPoint x: 272, endPoint y: 350, distance: 24.9
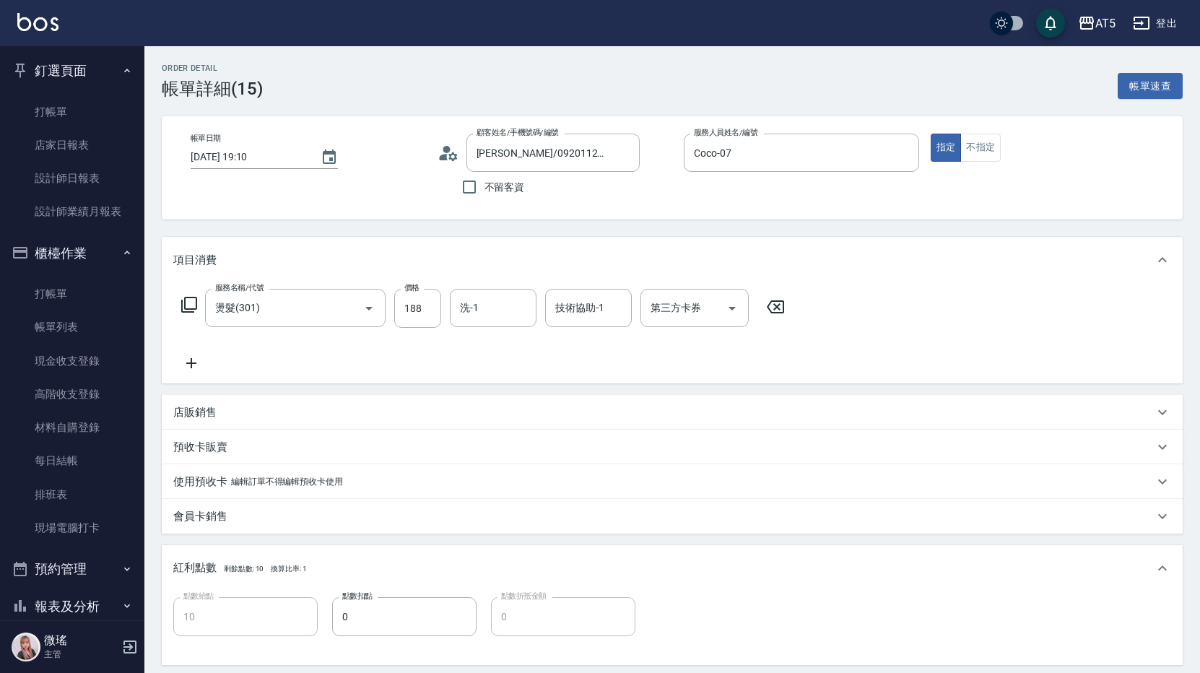
click at [278, 360] on div "服務名稱/代號 燙髮(301) 服務名稱/代號 價格 188 價格 洗-1 洗-1 技術協助-1 技術協助-1 第三方卡券 第三方卡券" at bounding box center [672, 333] width 1021 height 100
click at [425, 318] on input "188" at bounding box center [417, 308] width 47 height 39
type input "0"
type input "11"
type input "10"
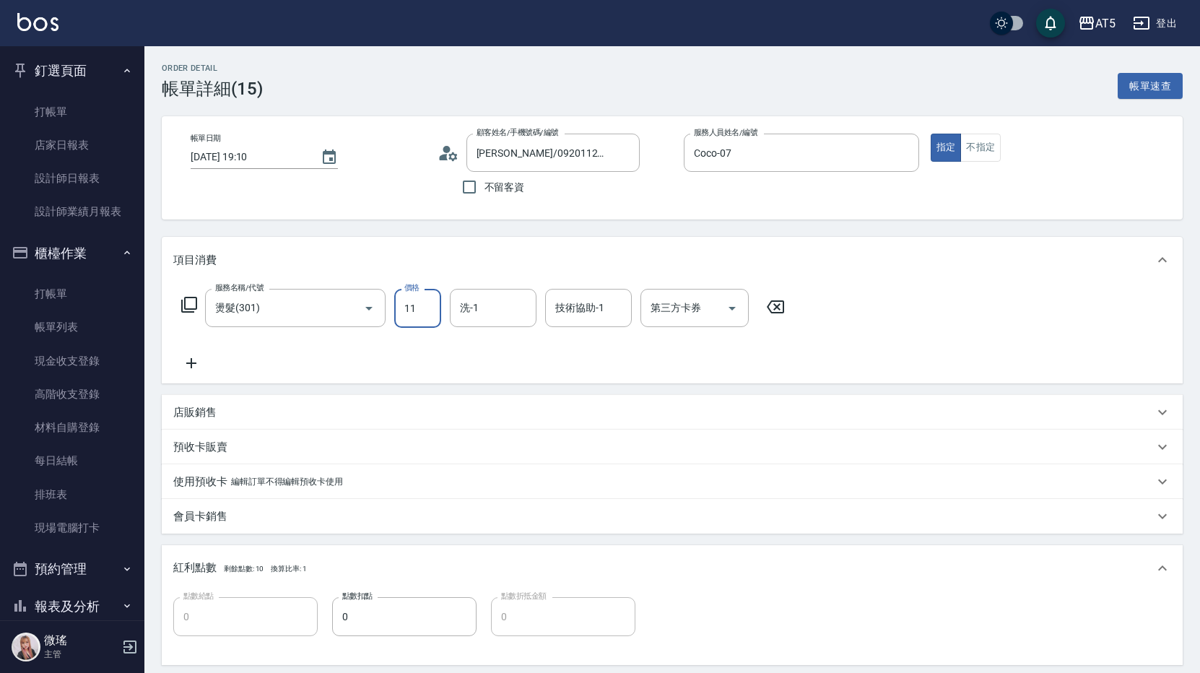
type input "118"
type input "0"
type input "18"
type input "10"
type input "188"
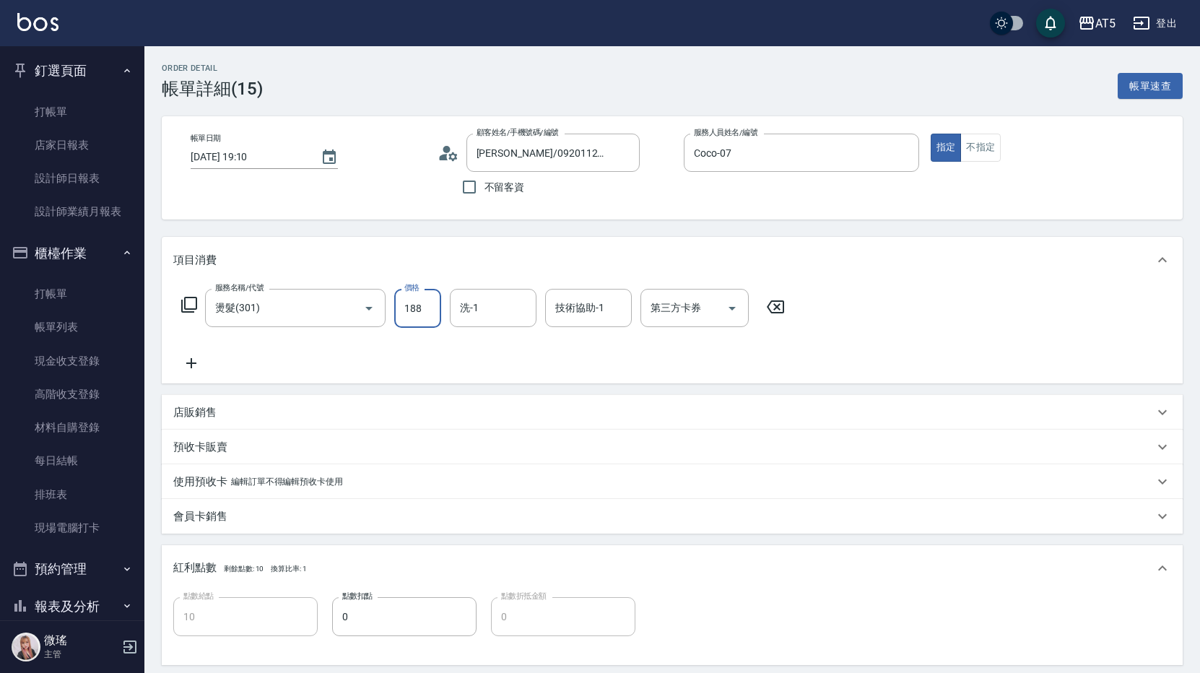
type input "180"
type input "1880"
click at [438, 367] on div "服務名稱/代號 燙髮(301) 服務名稱/代號 價格 1880 價格 洗-1 洗-1 技術協助-1 技術協助-1 第三方卡券 第三方卡券" at bounding box center [483, 330] width 620 height 83
click at [183, 305] on icon at bounding box center [189, 305] width 16 height 16
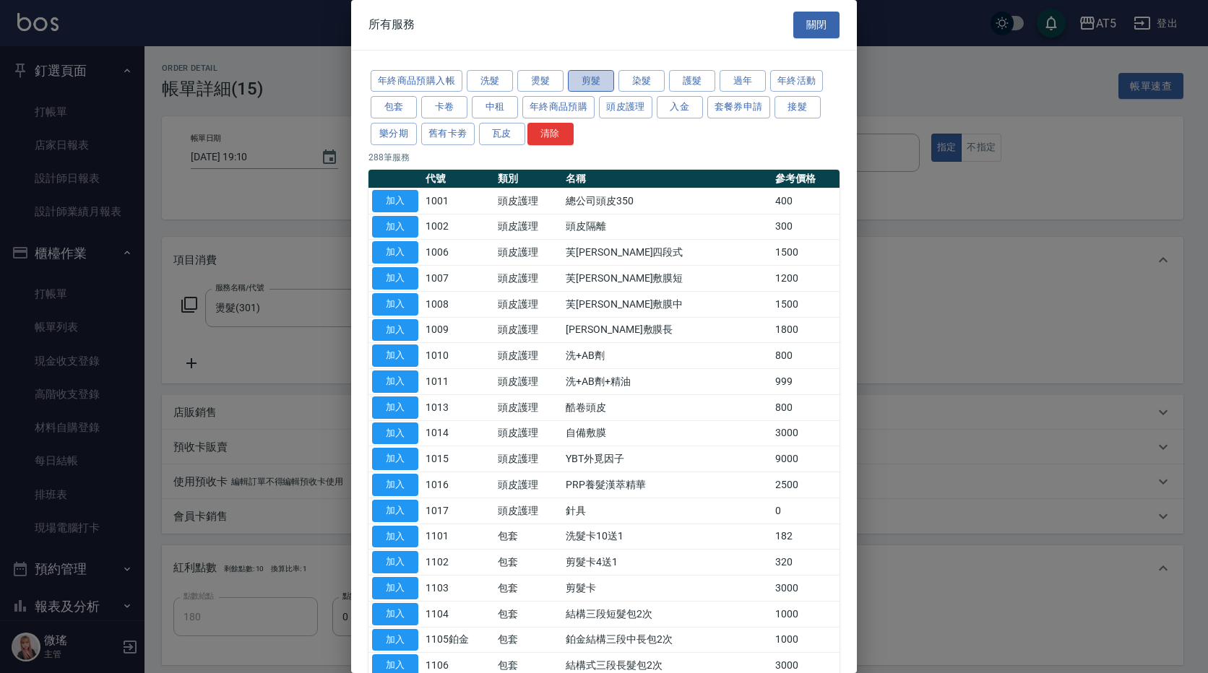
click at [588, 79] on button "剪髮" at bounding box center [591, 81] width 46 height 22
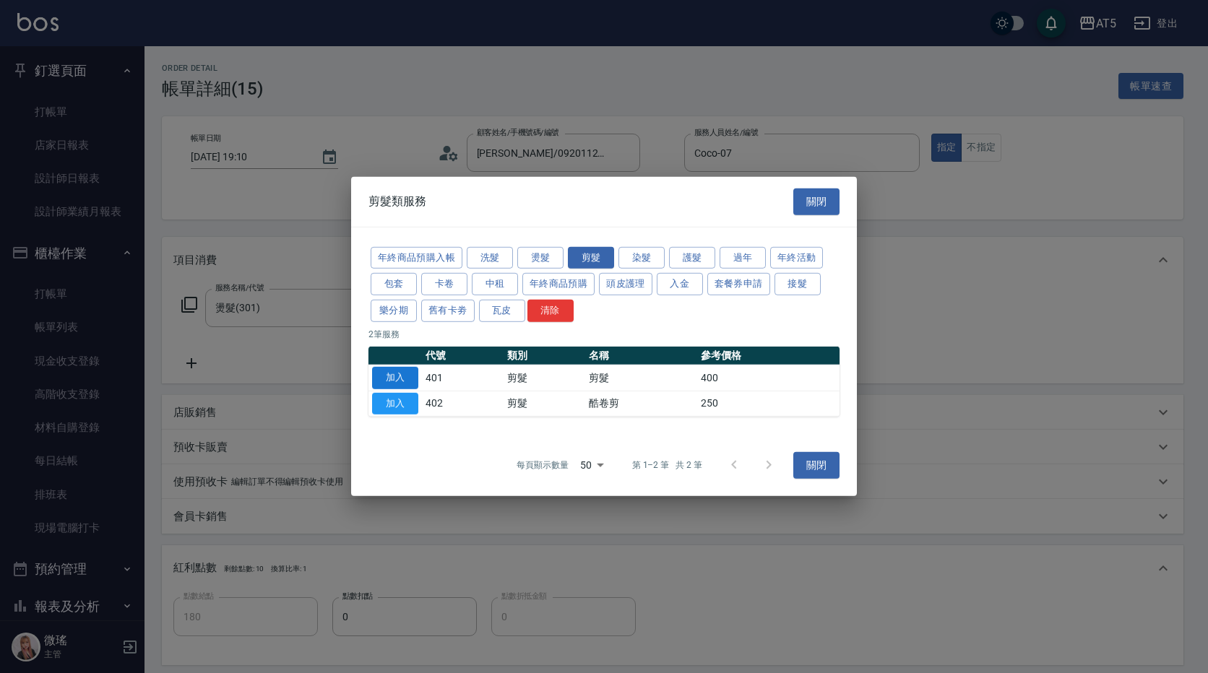
click at [394, 369] on button "加入" at bounding box center [395, 378] width 46 height 22
type input "220"
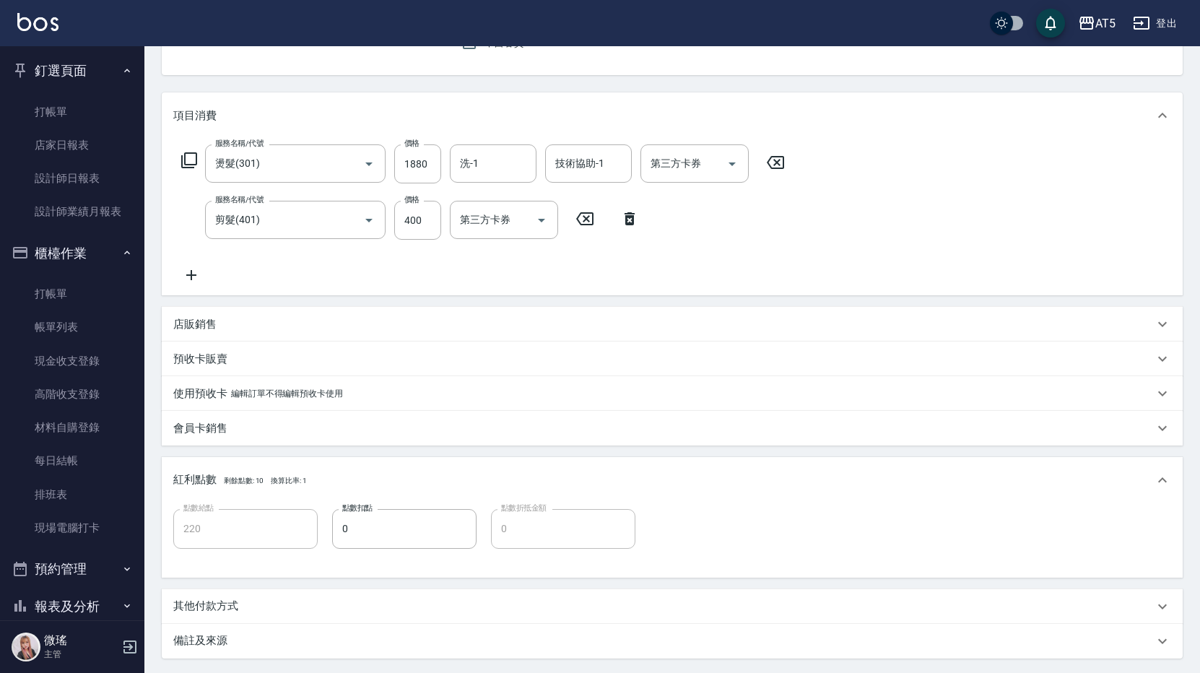
scroll to position [286, 0]
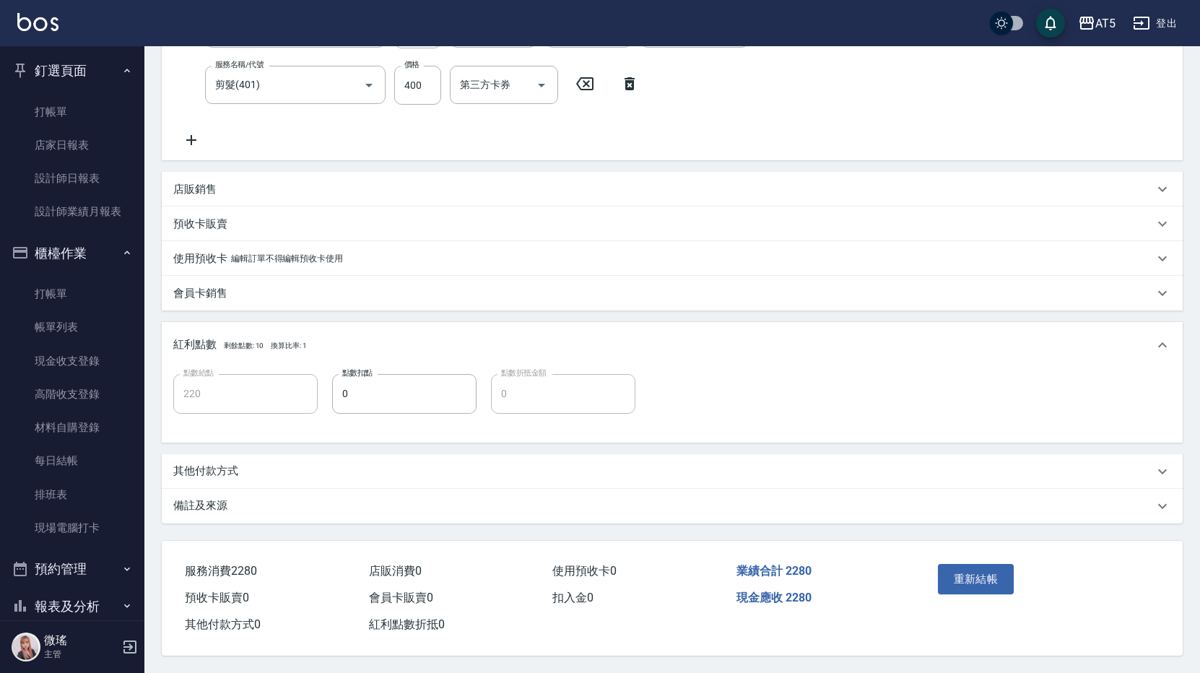
click at [222, 512] on div "備註及來源" at bounding box center [672, 506] width 1021 height 35
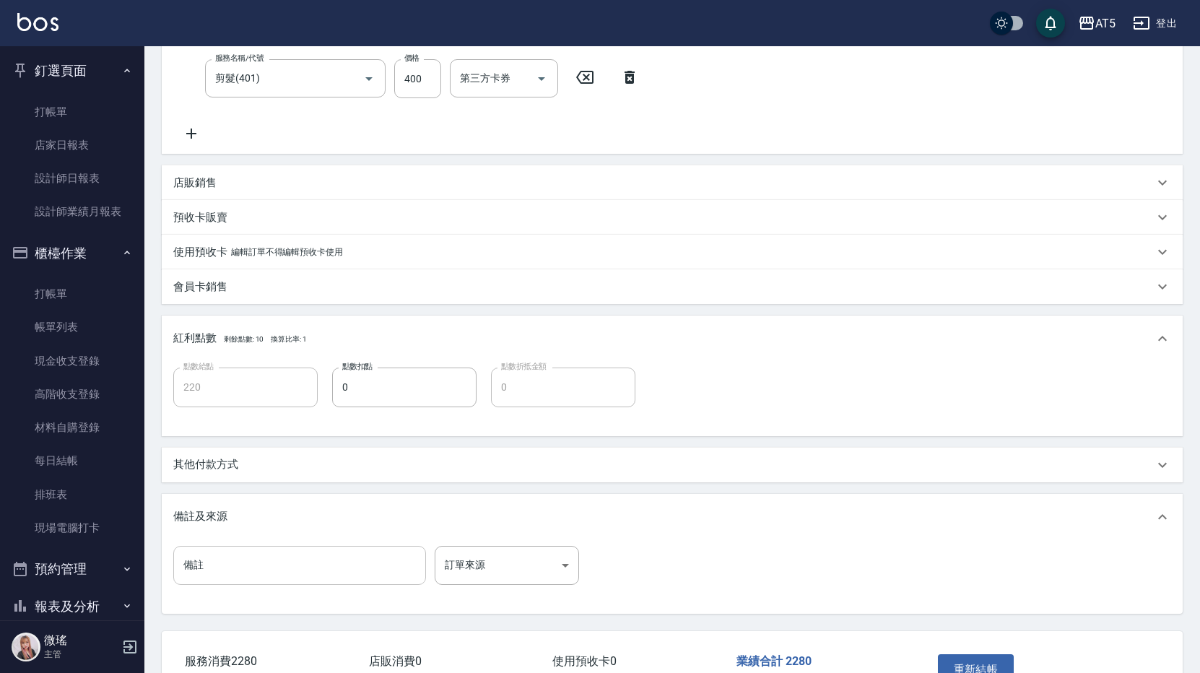
scroll to position [383, 0]
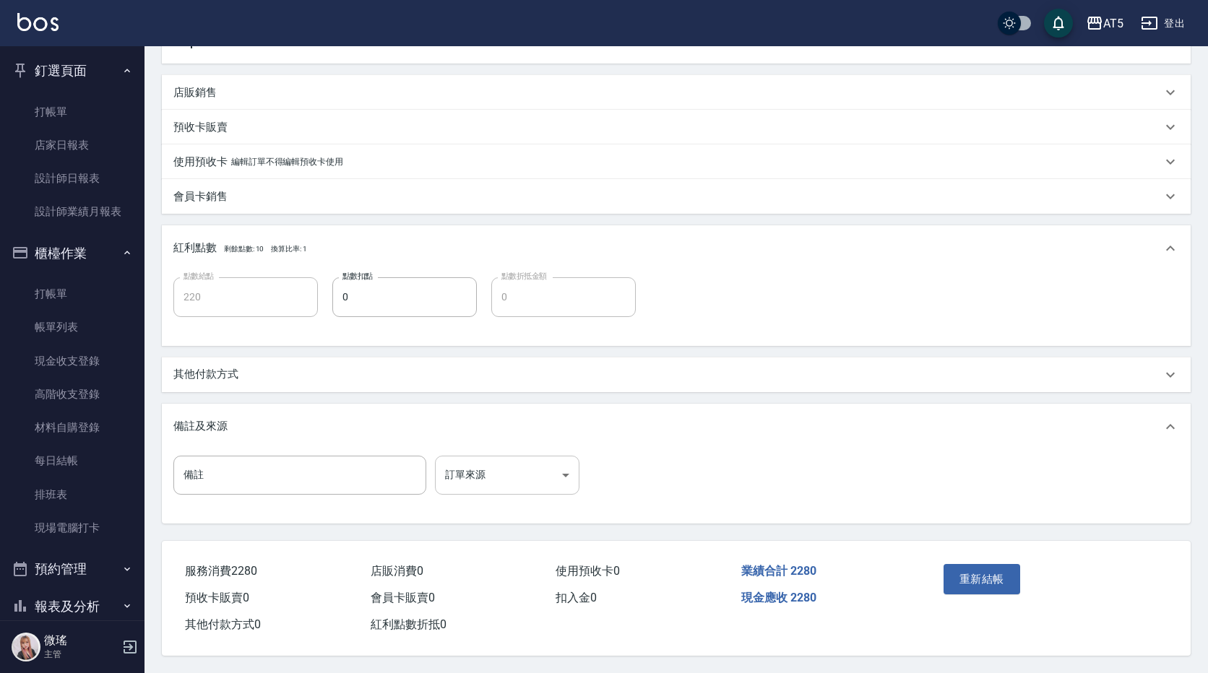
click at [539, 463] on body "AT5 登出 釘選頁面 打帳單 店家日報表 設計師日報表 設計師業績月報表 櫃檯作業 打帳單 帳單列表 現金收支登錄 高階收支登錄 材料自購登錄 每日結帳 排…" at bounding box center [604, 148] width 1208 height 1049
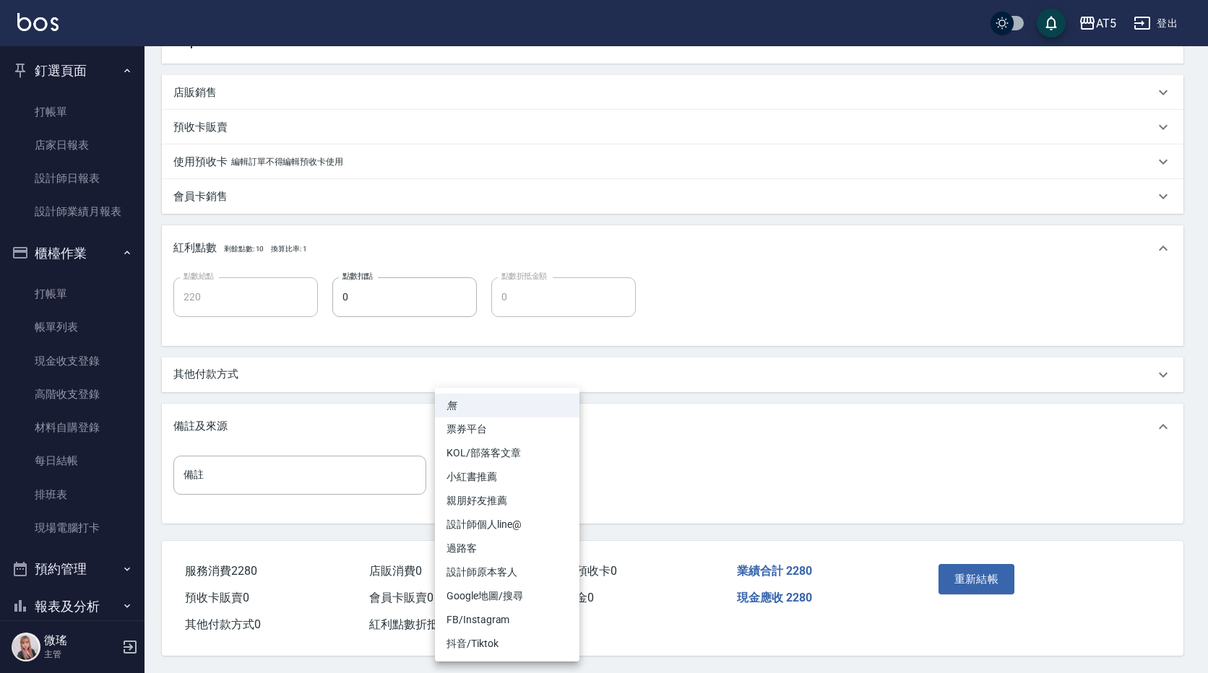
click at [511, 617] on li "FB/Instagram" at bounding box center [507, 620] width 144 height 24
type input "FB/Instagram"
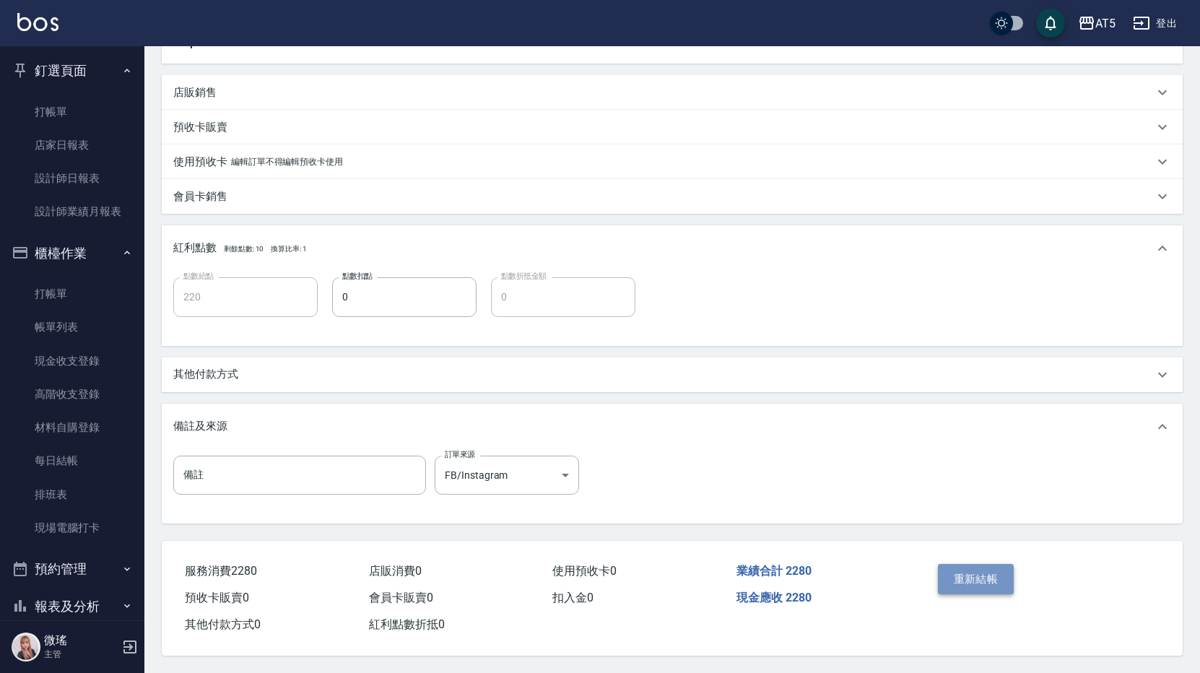
click at [958, 583] on button "重新結帳" at bounding box center [976, 579] width 77 height 30
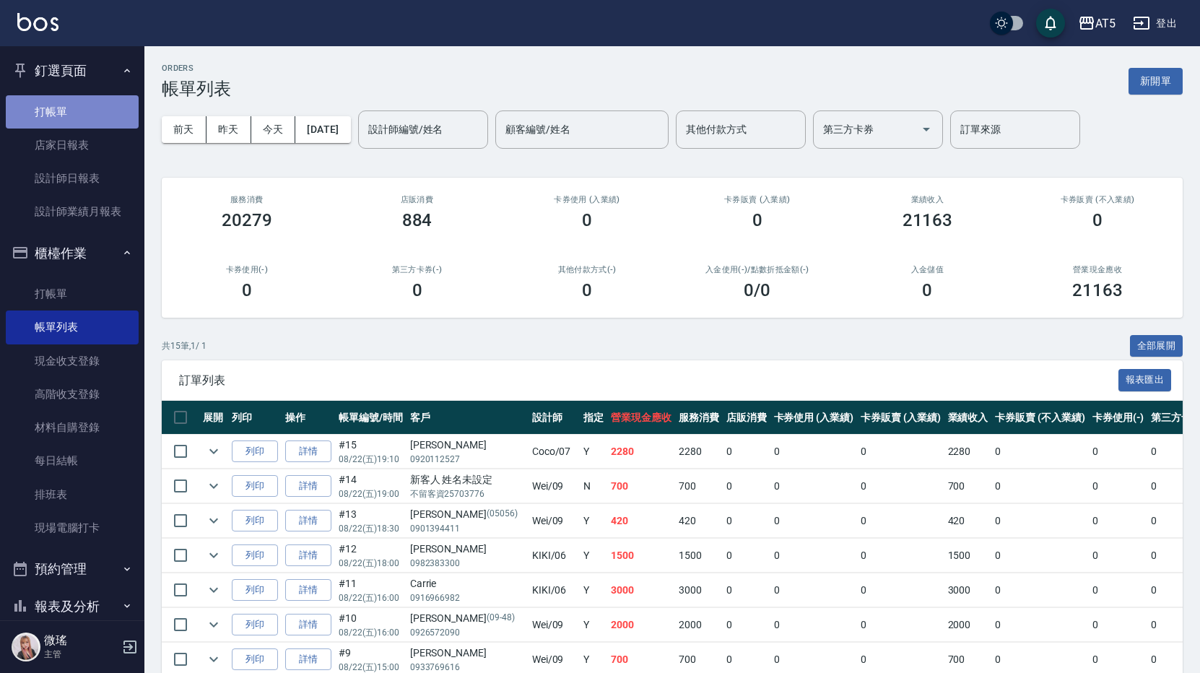
click at [88, 117] on link "打帳單" at bounding box center [72, 111] width 133 height 33
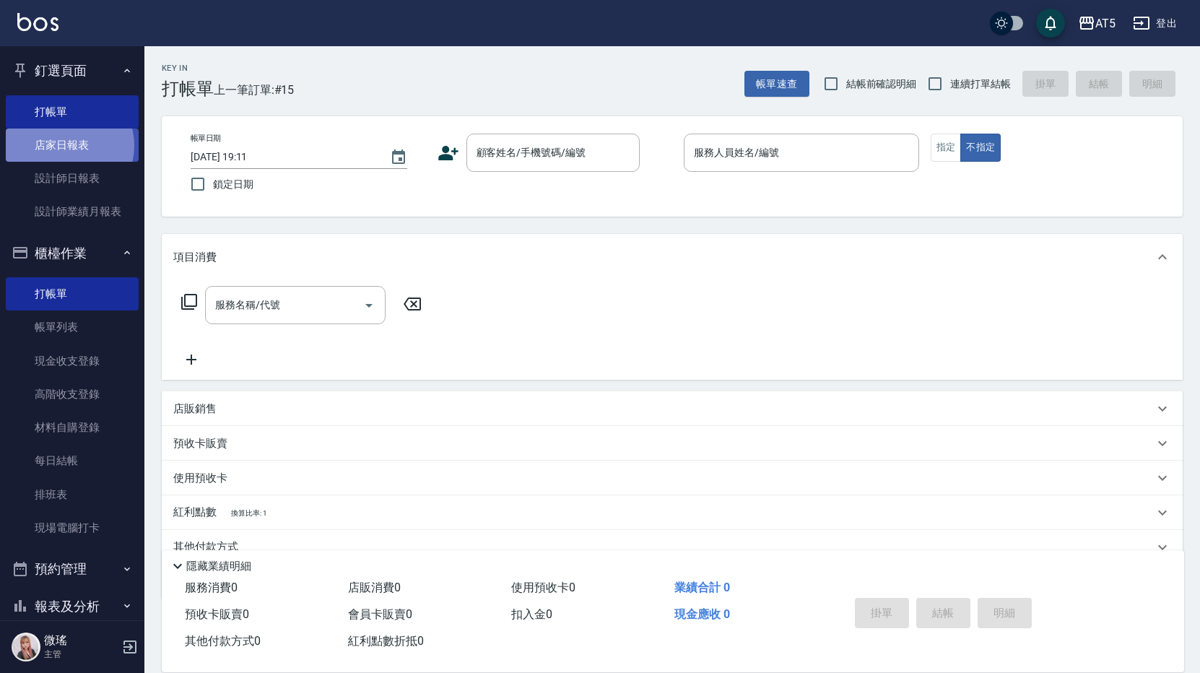
click at [66, 146] on link "店家日報表" at bounding box center [72, 145] width 133 height 33
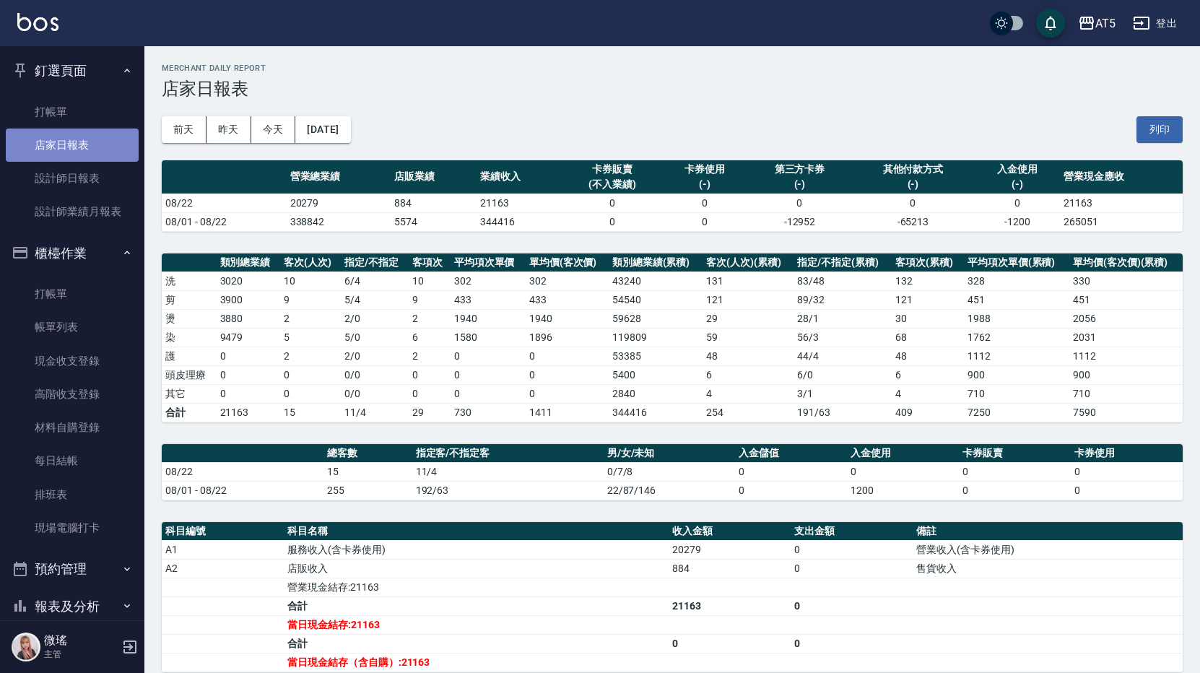
click at [71, 134] on link "店家日報表" at bounding box center [72, 145] width 133 height 33
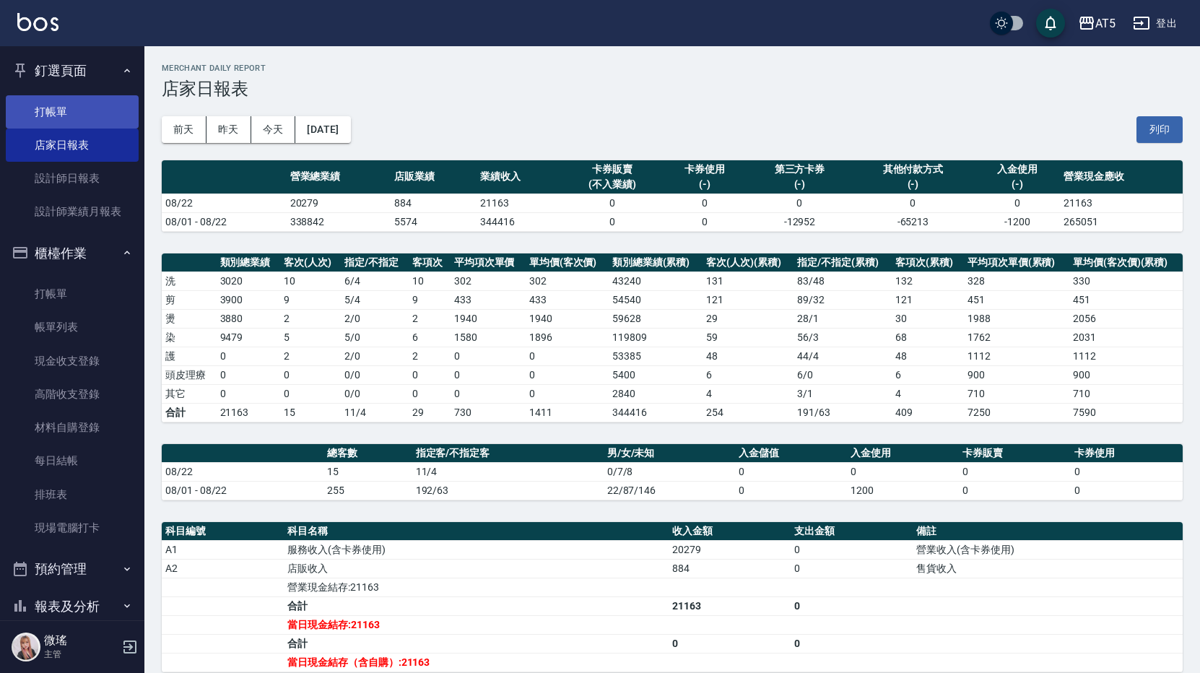
click at [72, 118] on link "打帳單" at bounding box center [72, 111] width 133 height 33
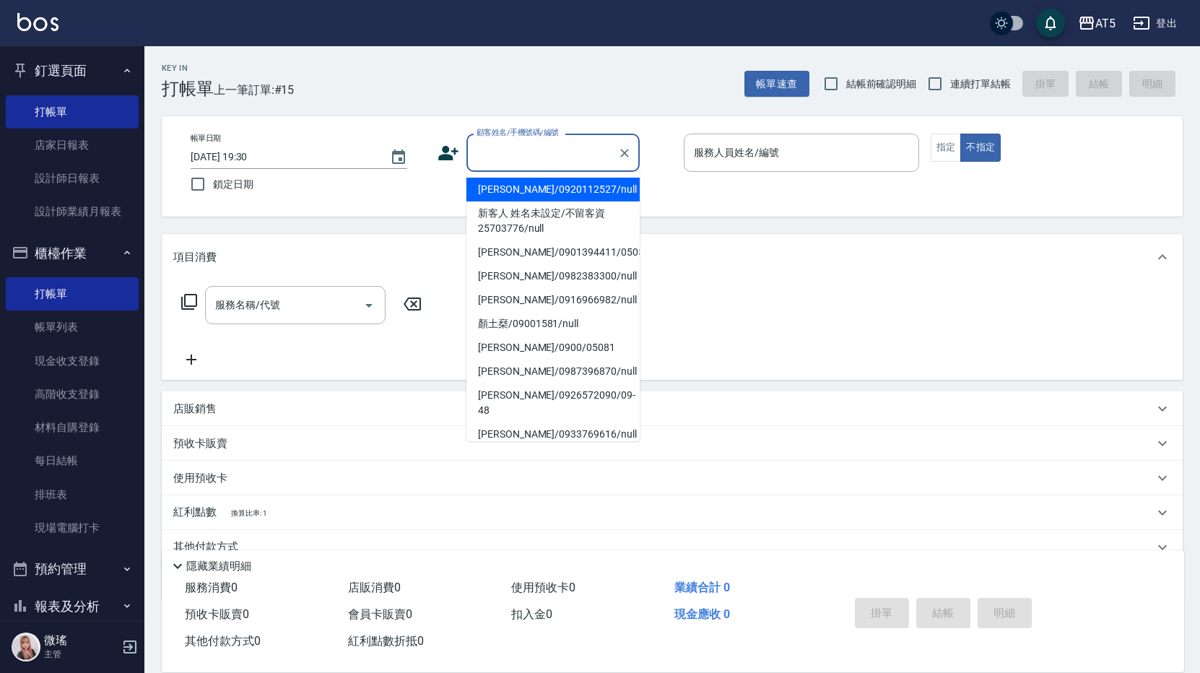
click at [526, 144] on input "顧客姓名/手機號碼/編號" at bounding box center [542, 152] width 139 height 25
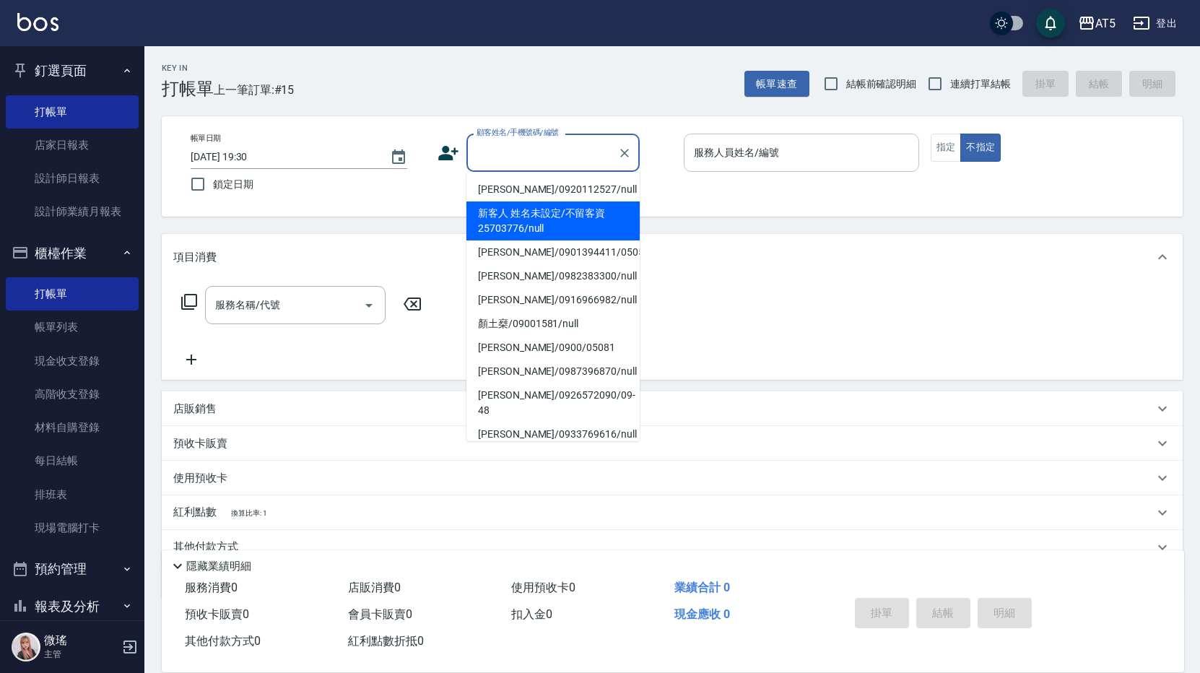
drag, startPoint x: 532, startPoint y: 214, endPoint x: 766, endPoint y: 163, distance: 238.8
click at [532, 214] on li "新客人 姓名未設定/不留客資25703776/null" at bounding box center [553, 220] width 173 height 39
type input "新客人 姓名未設定/不留客資25703776/null"
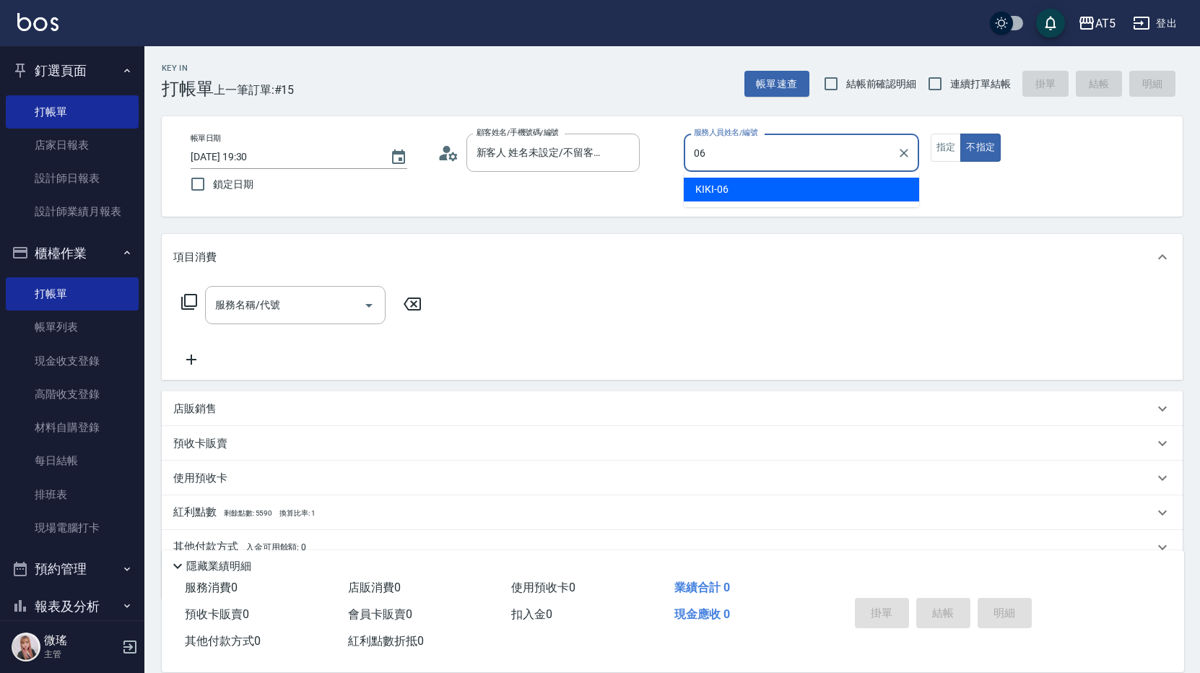
type input "KIKI-06"
type button "false"
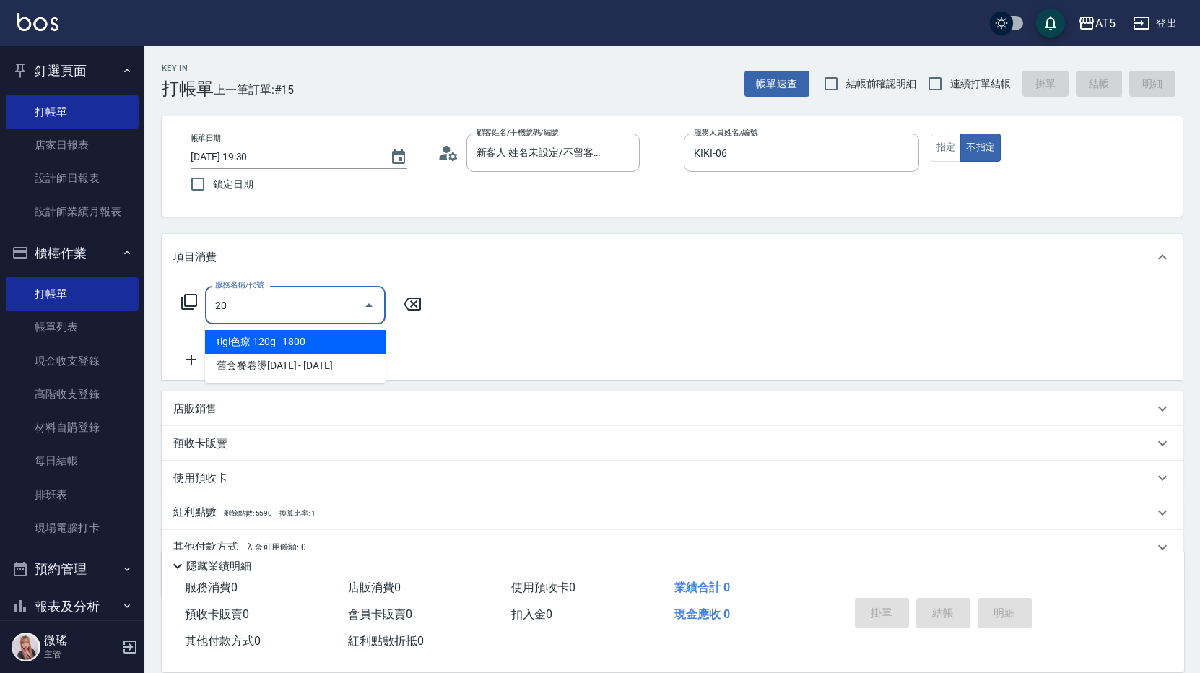
type input "201"
type input "30"
type input "洗髮(201)"
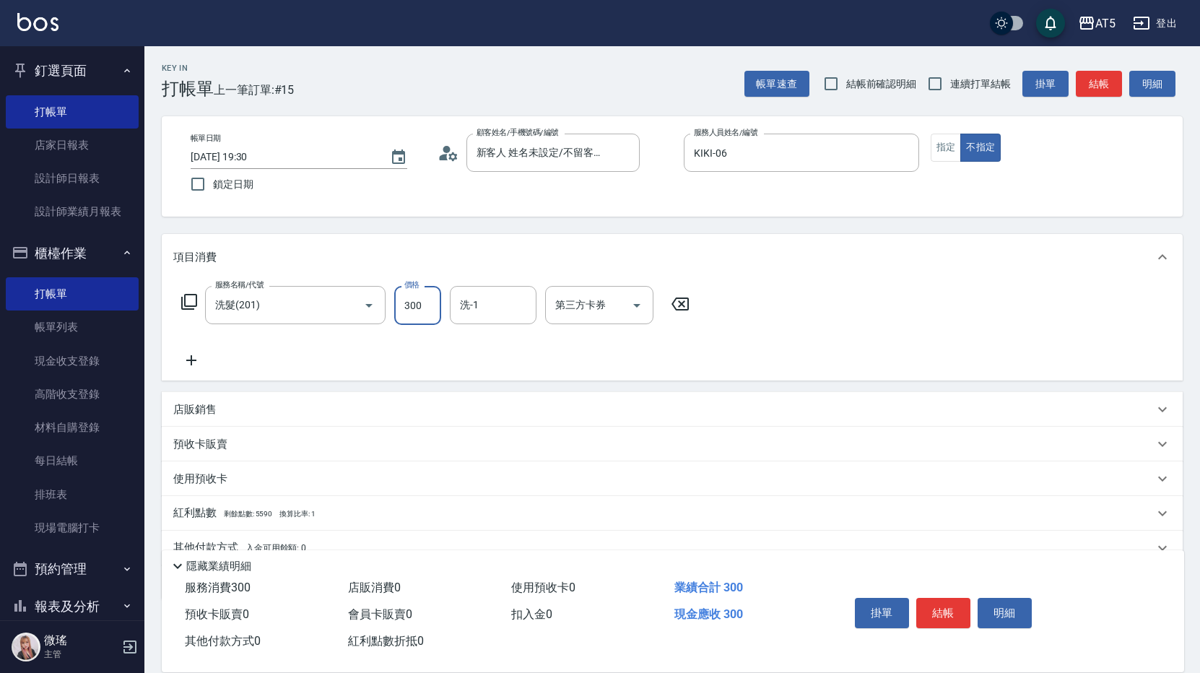
click at [186, 360] on icon at bounding box center [191, 360] width 36 height 17
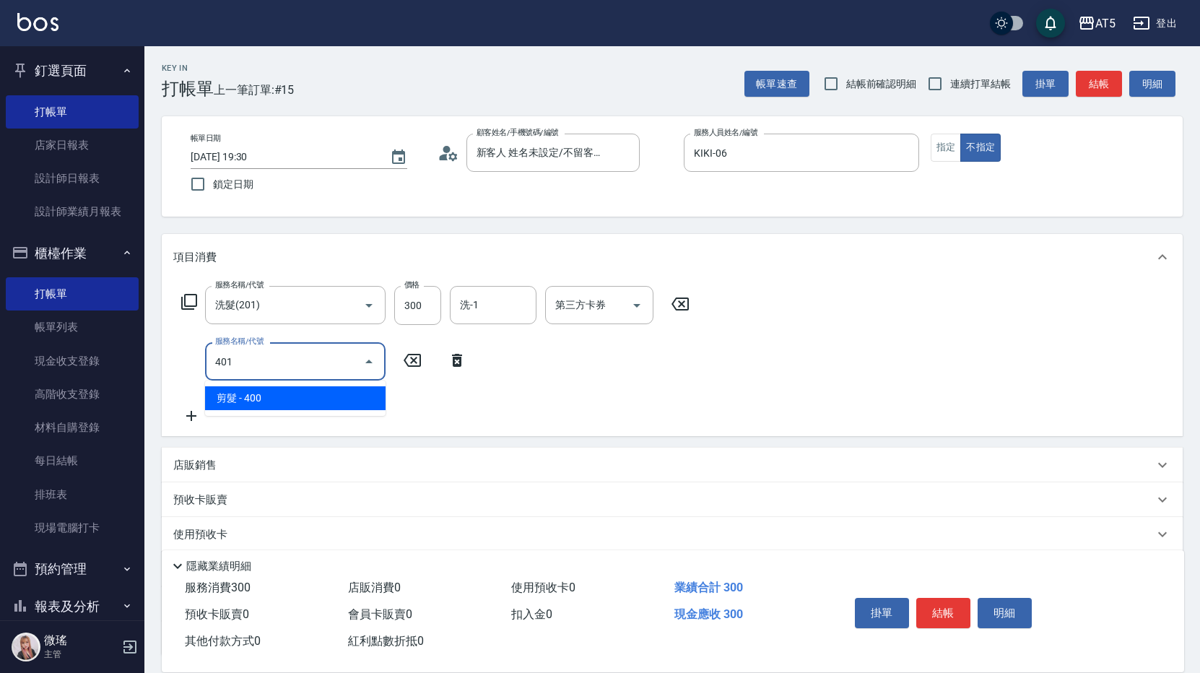
type input "70"
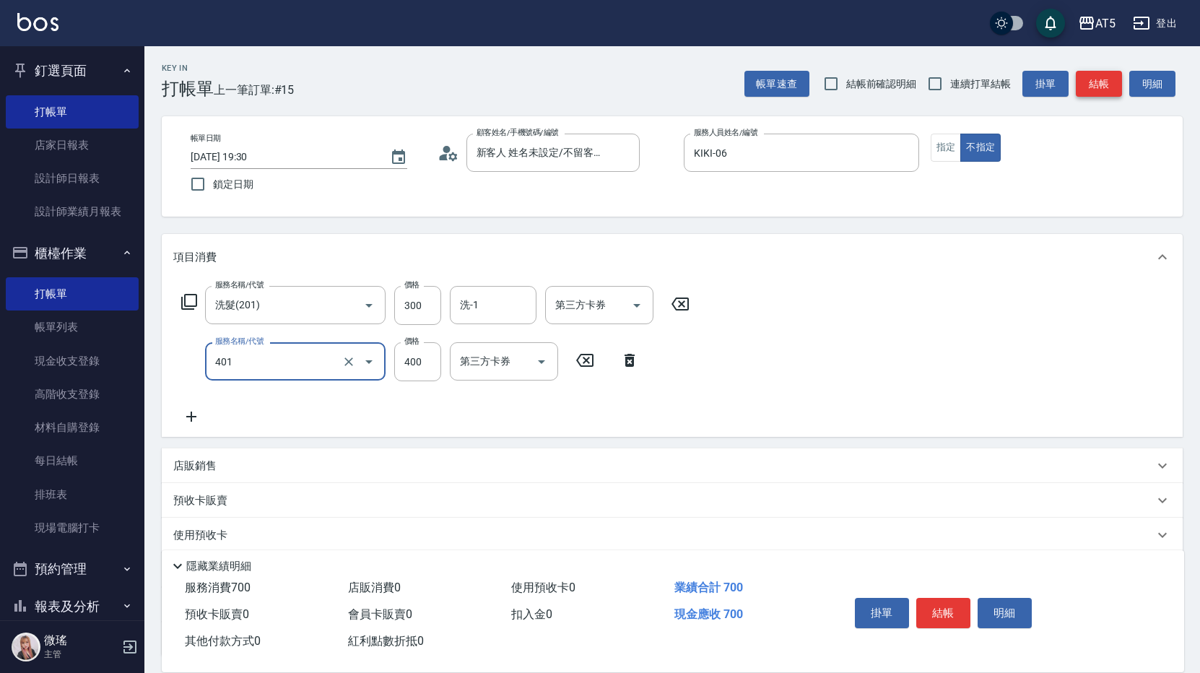
type input "剪髮(401)"
click at [1108, 80] on button "結帳" at bounding box center [1099, 84] width 46 height 27
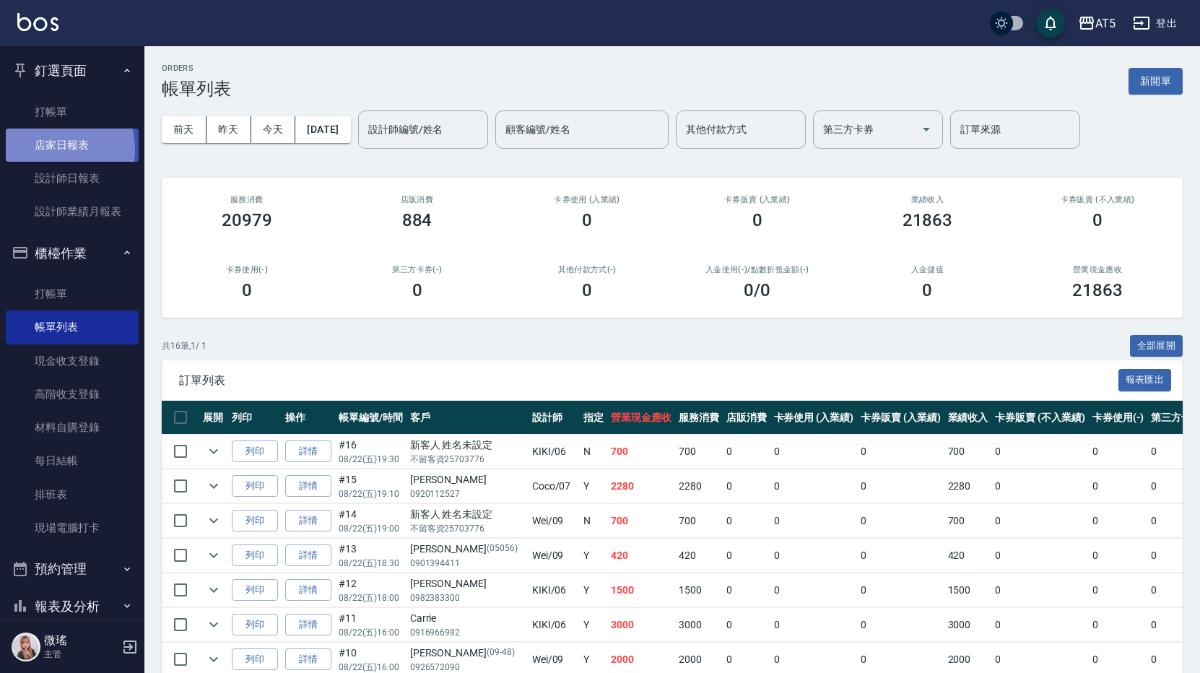
click at [48, 149] on link "店家日報表" at bounding box center [72, 145] width 133 height 33
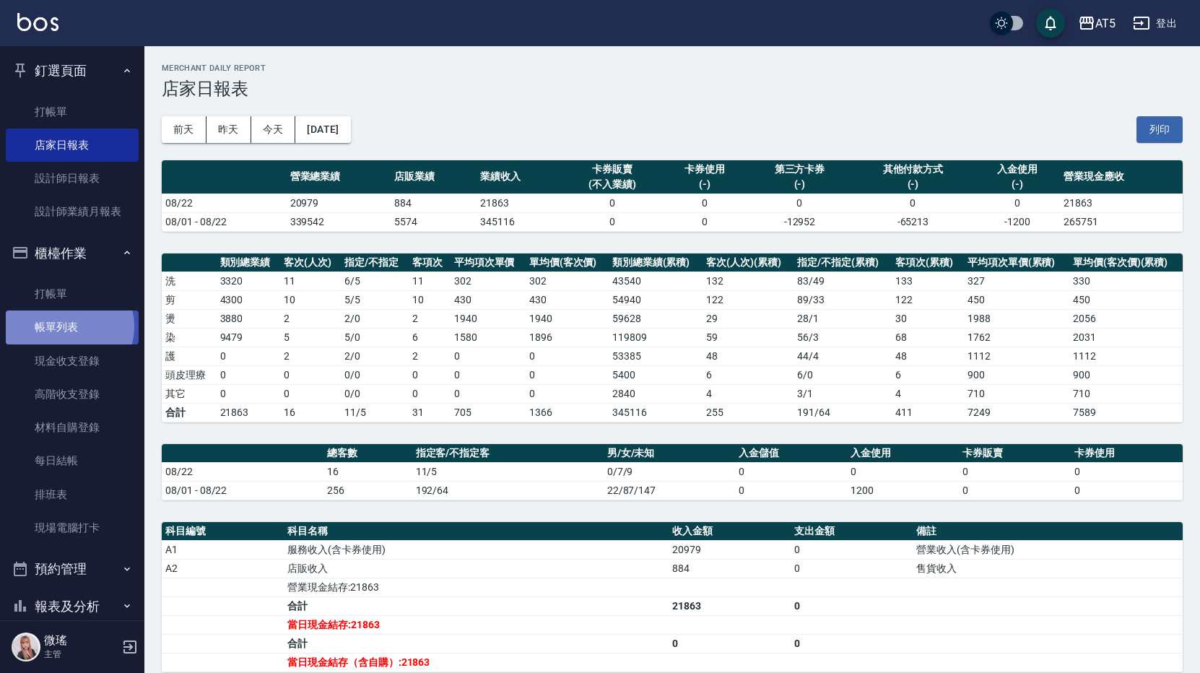
click at [64, 326] on link "帳單列表" at bounding box center [72, 327] width 133 height 33
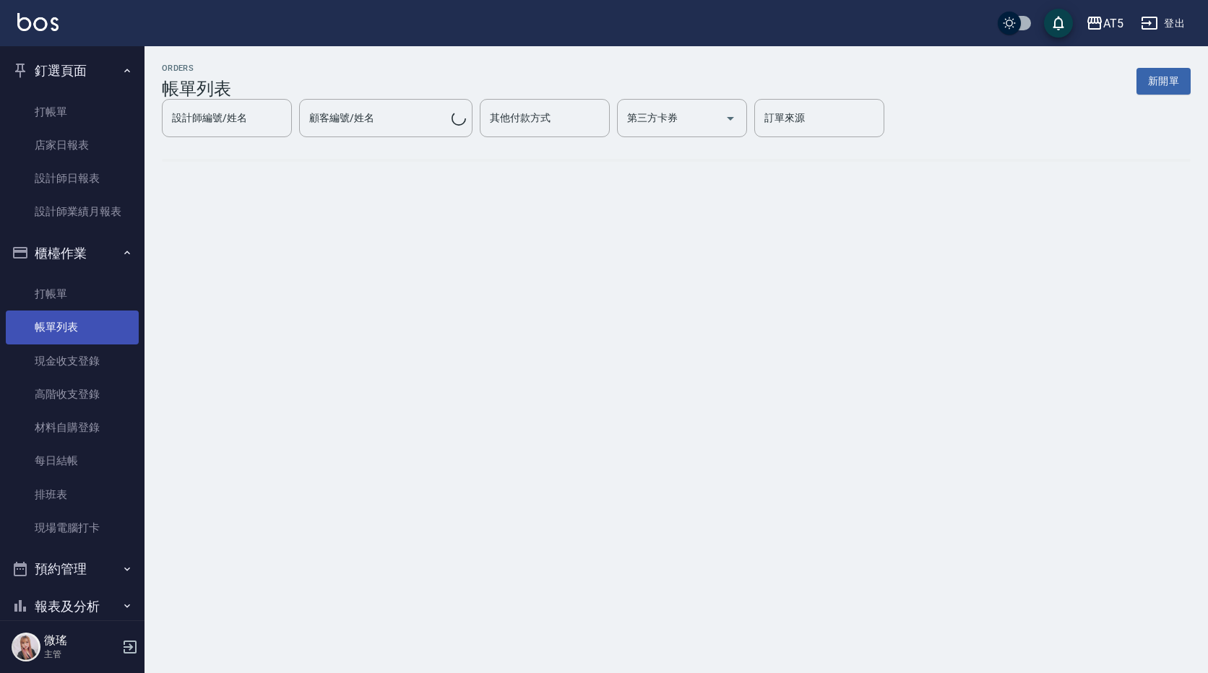
click at [67, 324] on link "帳單列表" at bounding box center [72, 327] width 133 height 33
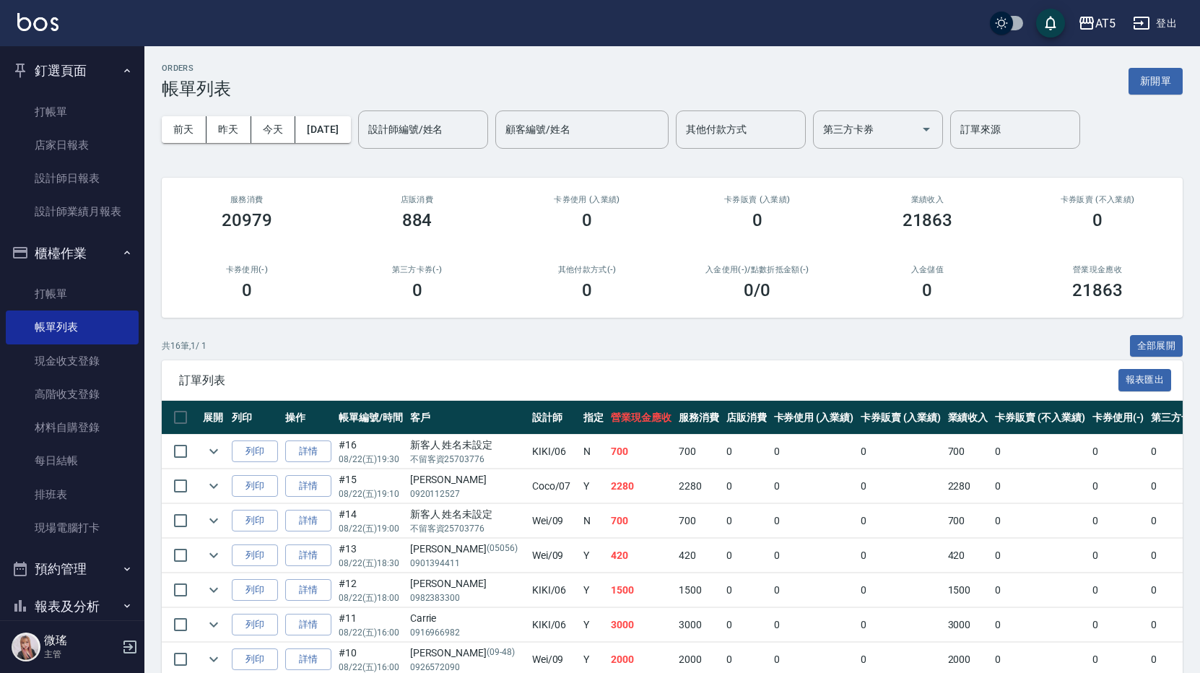
scroll to position [72, 0]
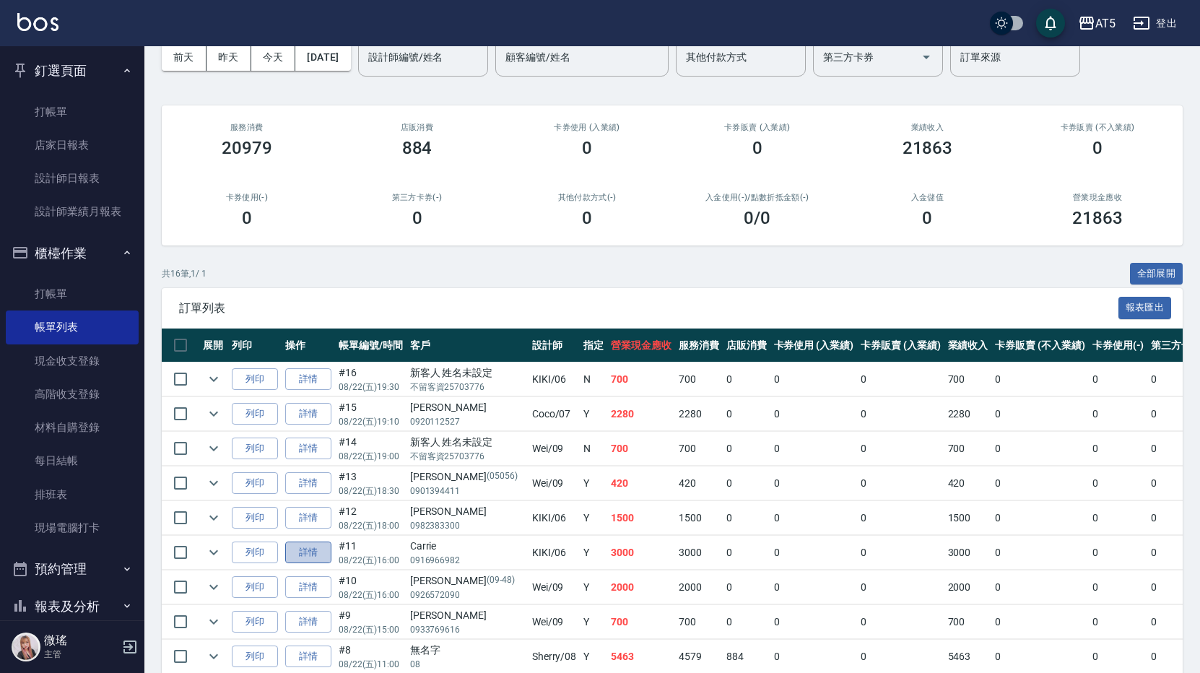
click at [287, 556] on link "詳情" at bounding box center [308, 553] width 46 height 22
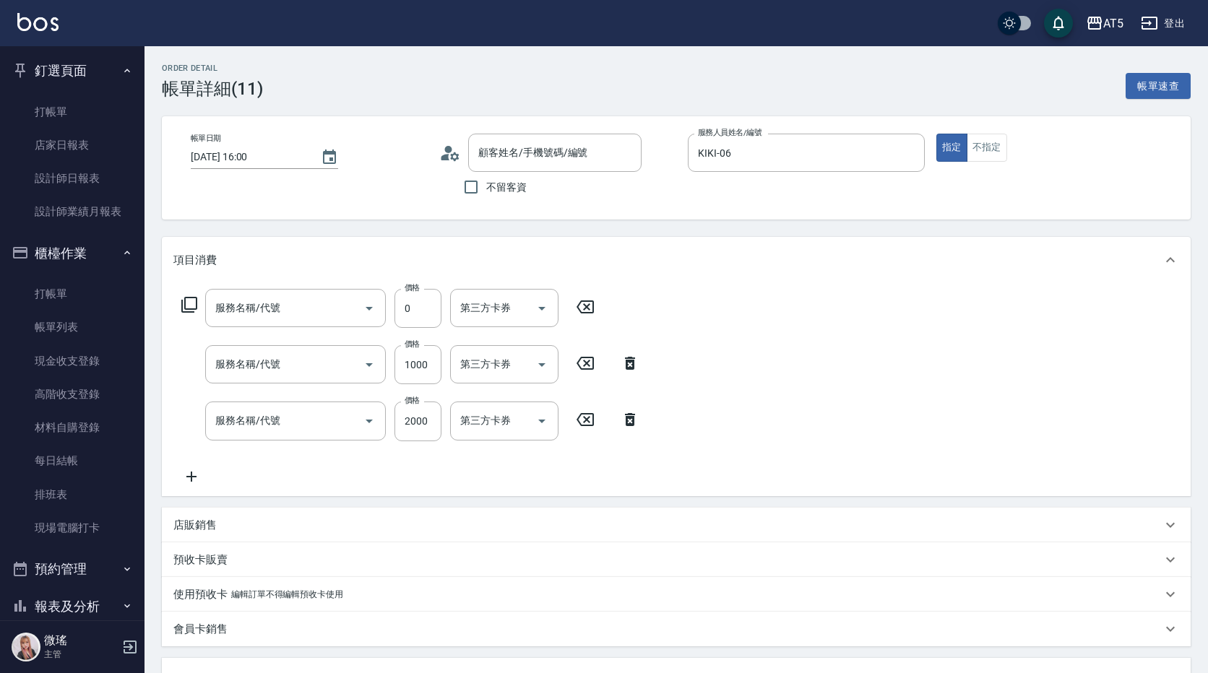
type input "2025/08/22 16:00"
type input "KIKI-06"
type input "300"
type input "縮毛+染髮"
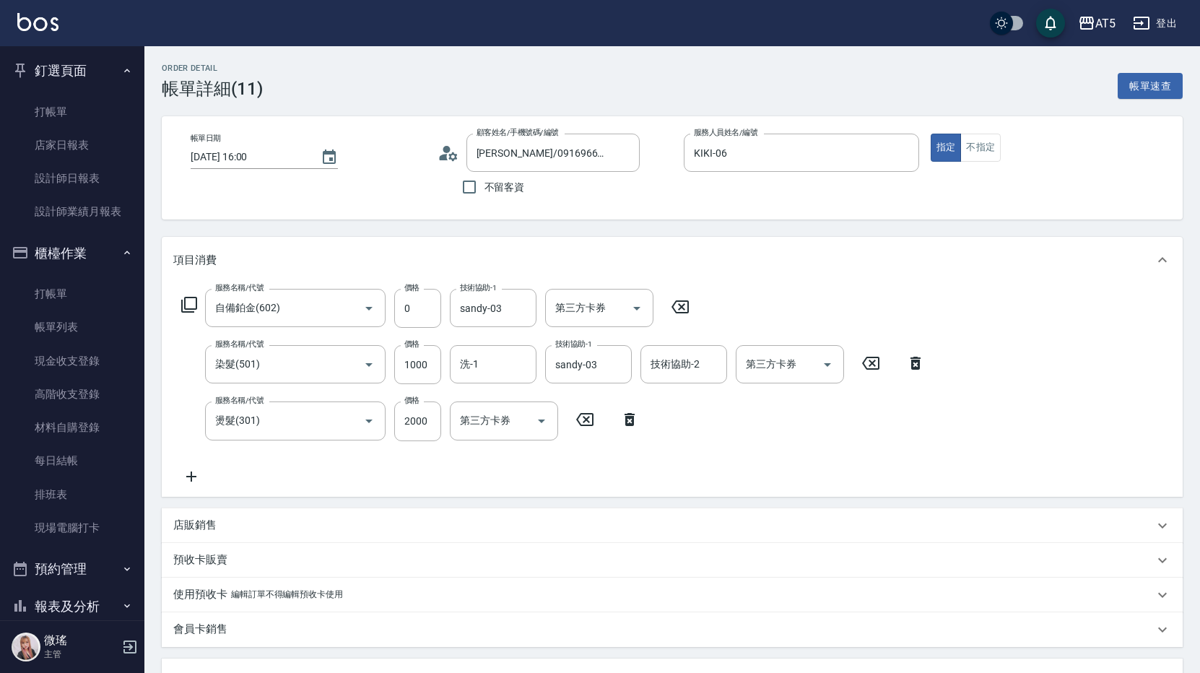
type input "Carrie/0916966982/null"
type input "自備鉑金(602)"
type input "染髮(501)"
type input "燙髮(301)"
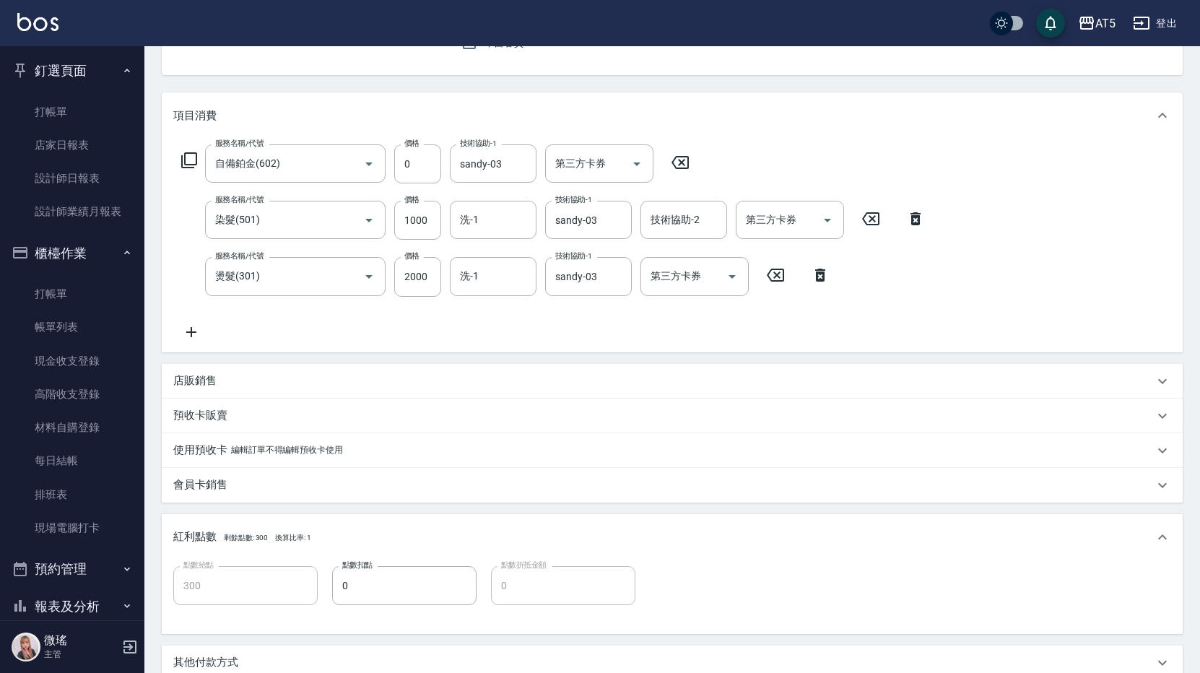
scroll to position [361, 0]
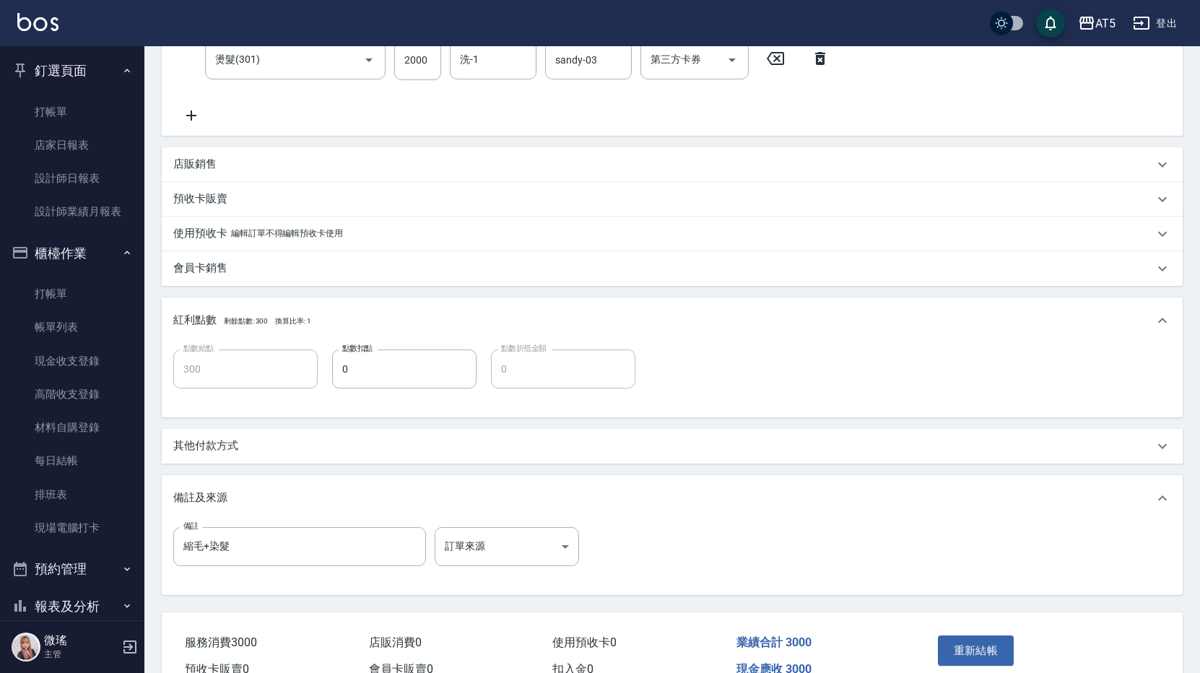
click at [213, 442] on p "其他付款方式" at bounding box center [205, 445] width 65 height 15
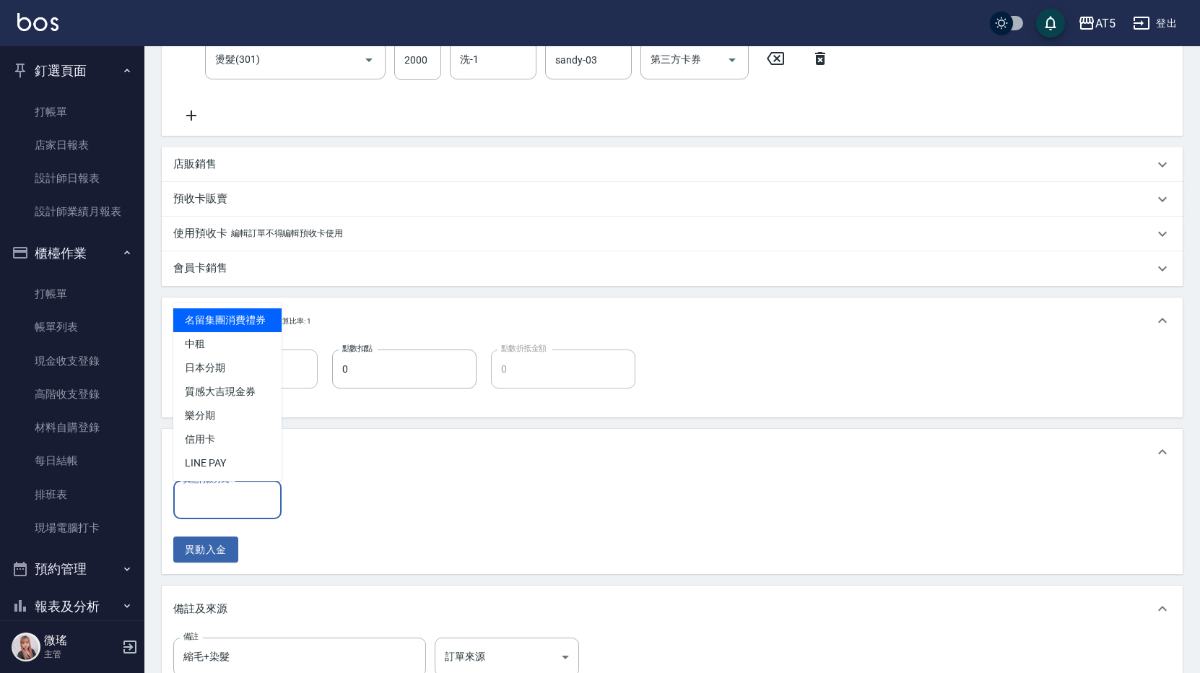
click at [234, 503] on input "其他付款方式" at bounding box center [227, 499] width 95 height 25
click at [225, 341] on span "中租" at bounding box center [227, 344] width 108 height 24
type input "中租"
click at [332, 499] on input "0" at bounding box center [344, 500] width 108 height 39
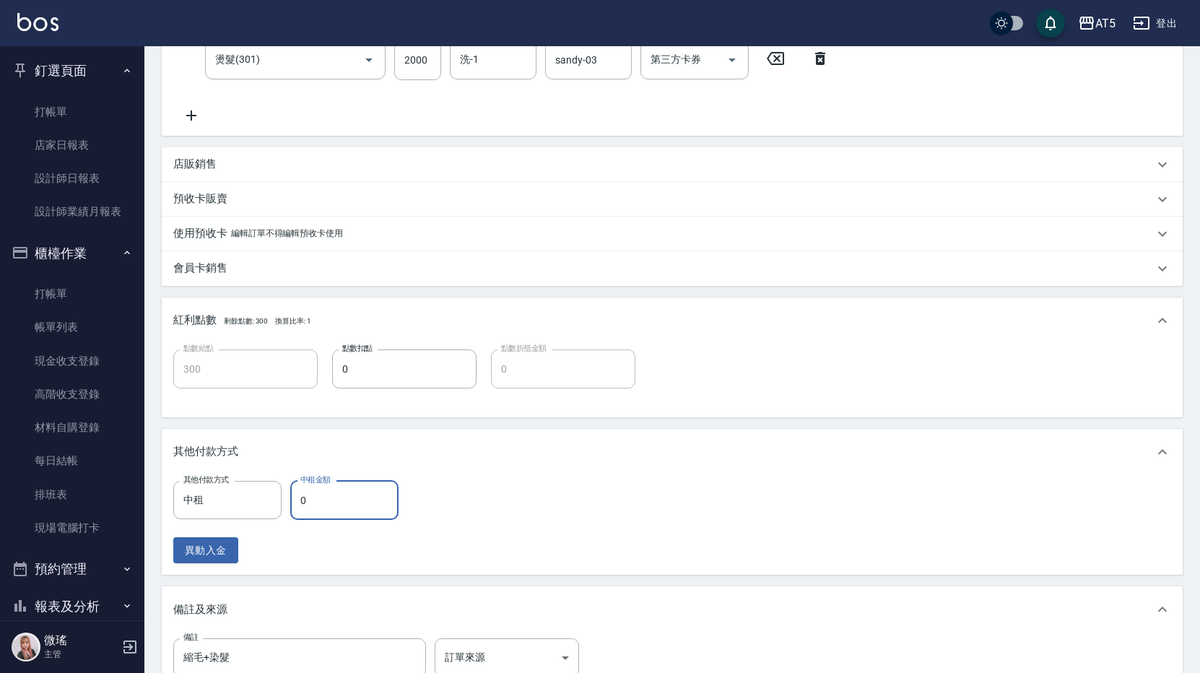
type input "1"
type input "290"
type input "1000"
type input "200"
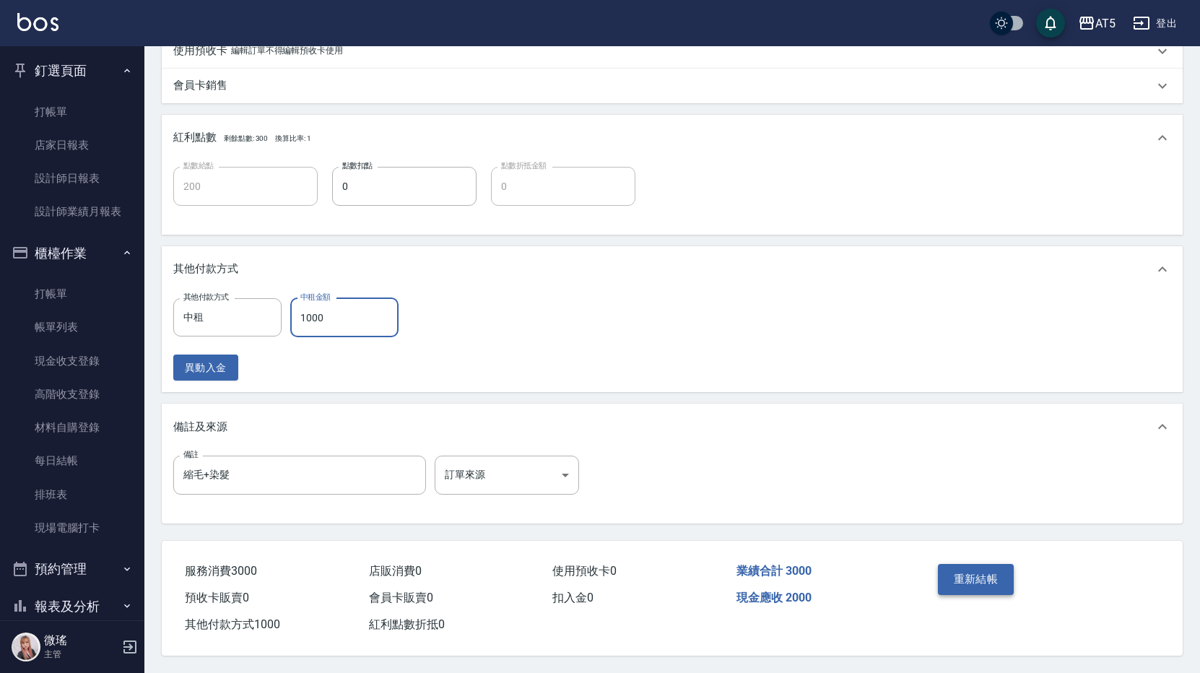
type input "1000"
click at [958, 565] on button "重新結帳" at bounding box center [976, 579] width 77 height 30
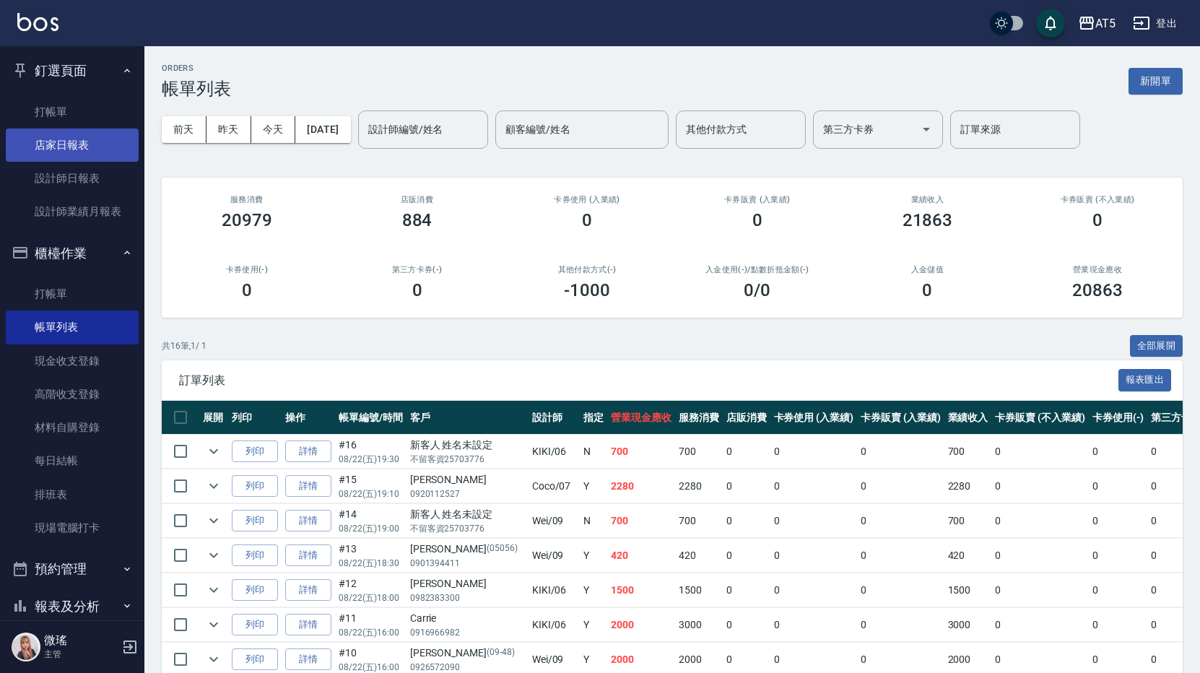
click at [77, 145] on link "店家日報表" at bounding box center [72, 145] width 133 height 33
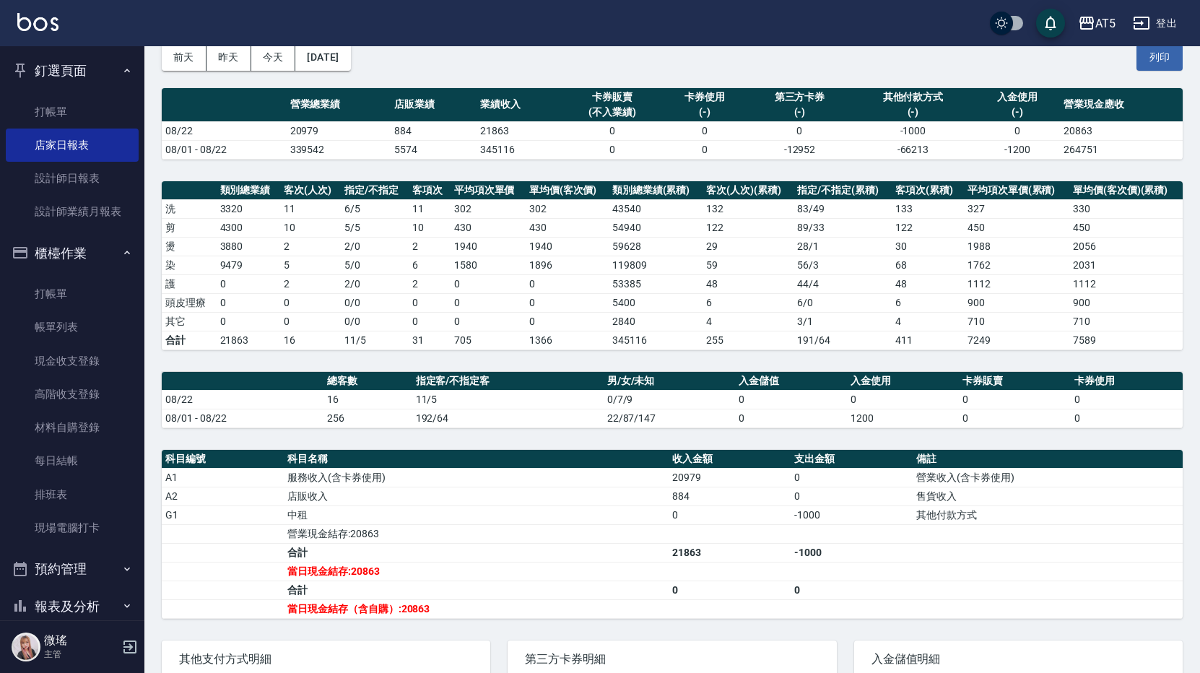
scroll to position [144, 0]
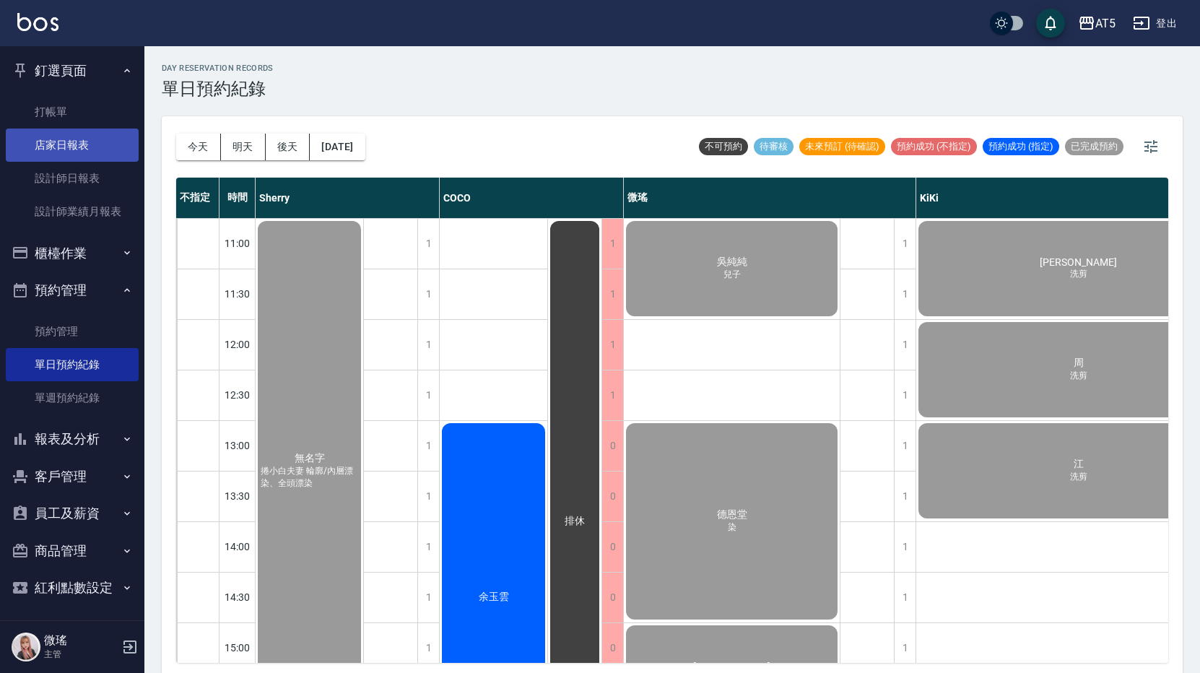
scroll to position [477, 0]
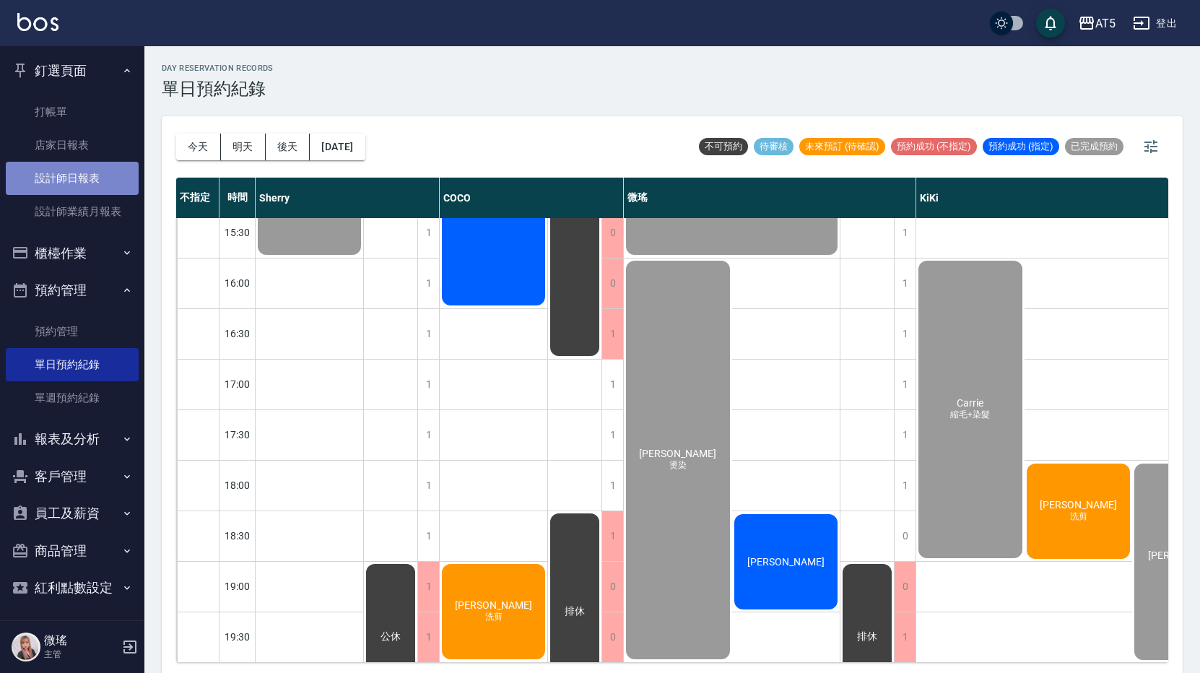
click at [84, 178] on link "設計師日報表" at bounding box center [72, 178] width 133 height 33
